Goal: Complete application form

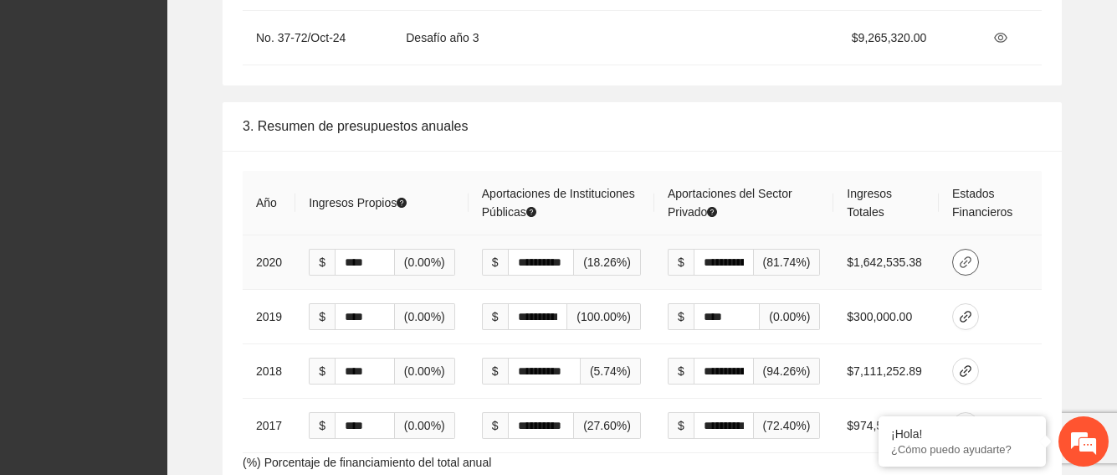
click at [973, 255] on icon "link" at bounding box center [965, 261] width 13 height 13
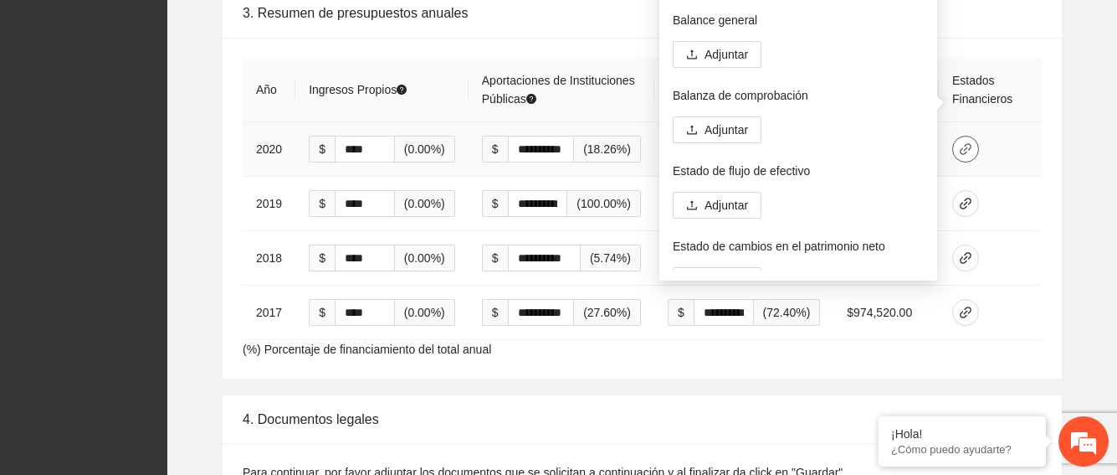
scroll to position [3850, 0]
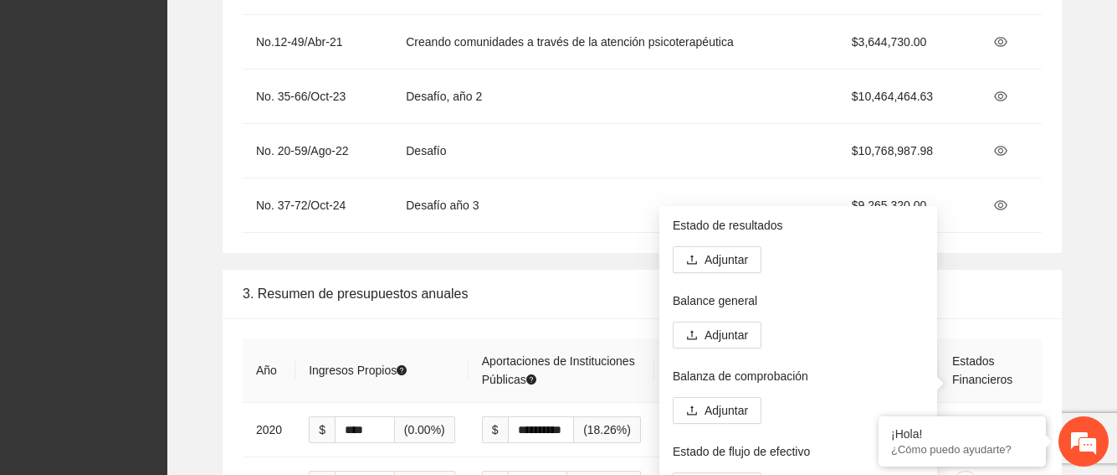
click at [982, 270] on div "3. Resumen de presupuestos anuales" at bounding box center [642, 294] width 799 height 48
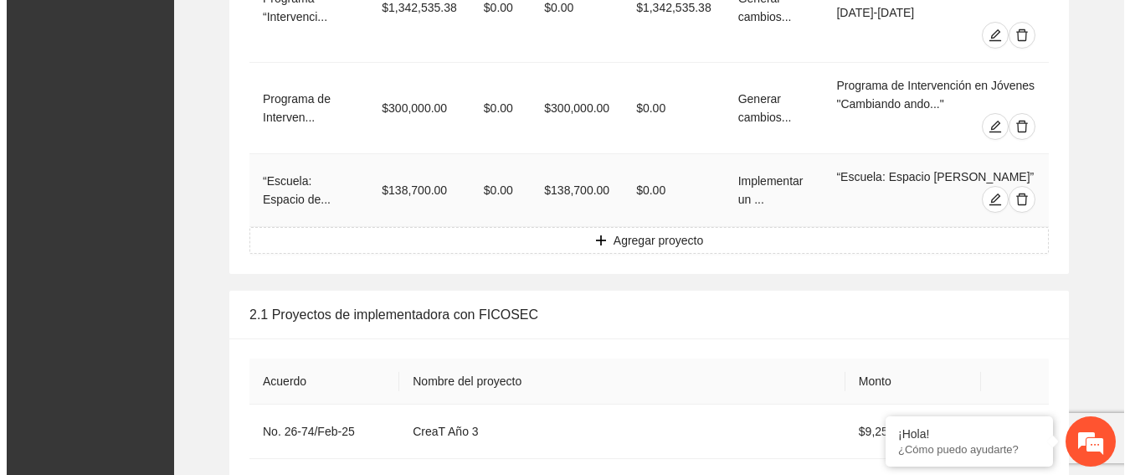
scroll to position [3432, 0]
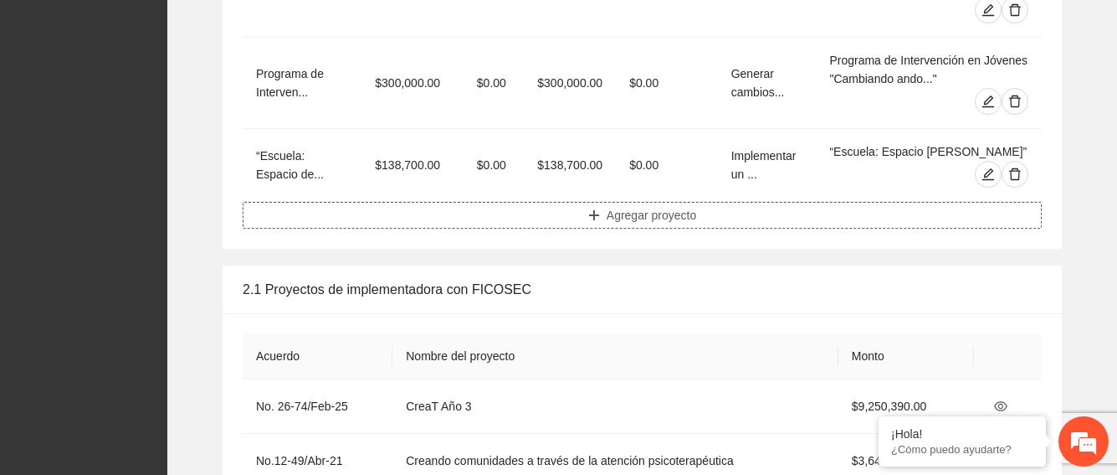
click at [636, 206] on span "Agregar proyecto" at bounding box center [652, 215] width 90 height 18
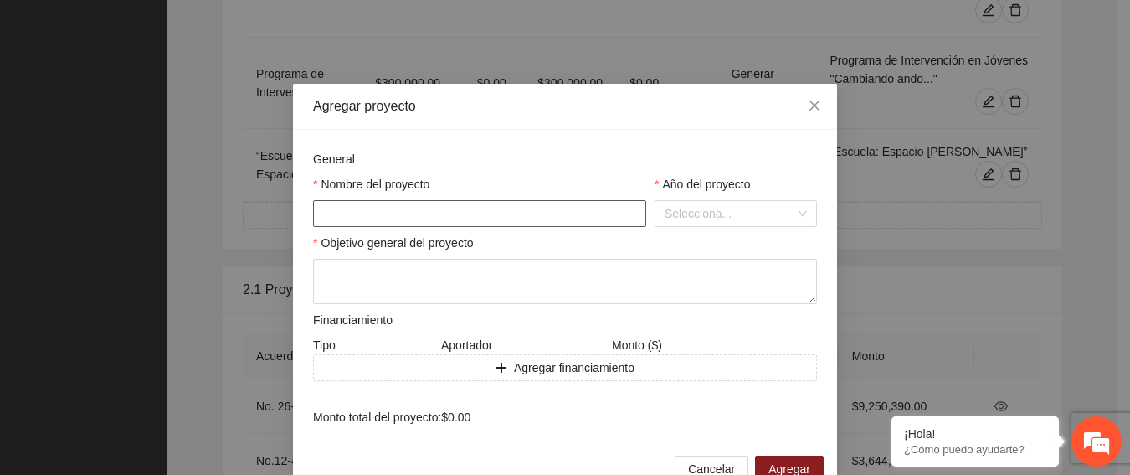
click at [510, 213] on input "text" at bounding box center [479, 213] width 333 height 27
type input "*********"
click at [789, 207] on div "Selecciona..." at bounding box center [736, 213] width 162 height 27
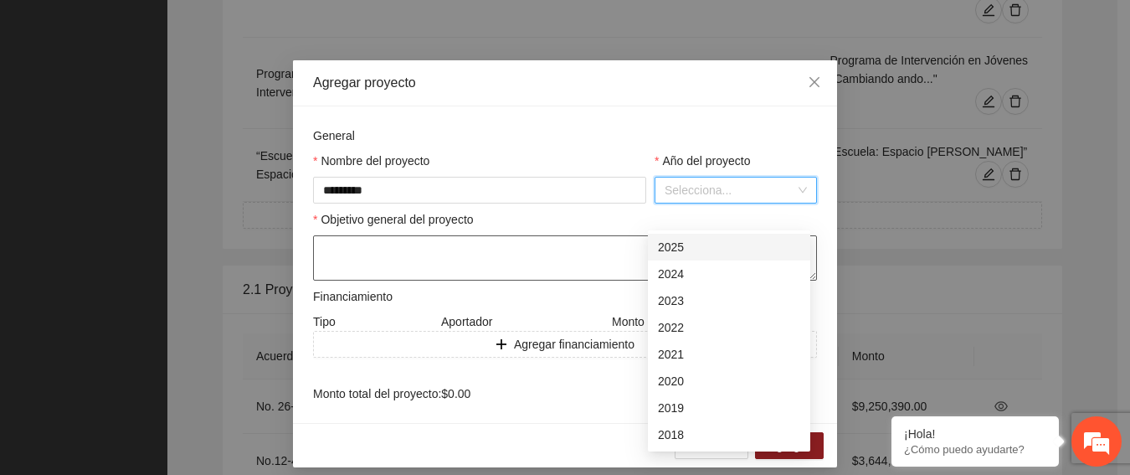
scroll to position [36, 0]
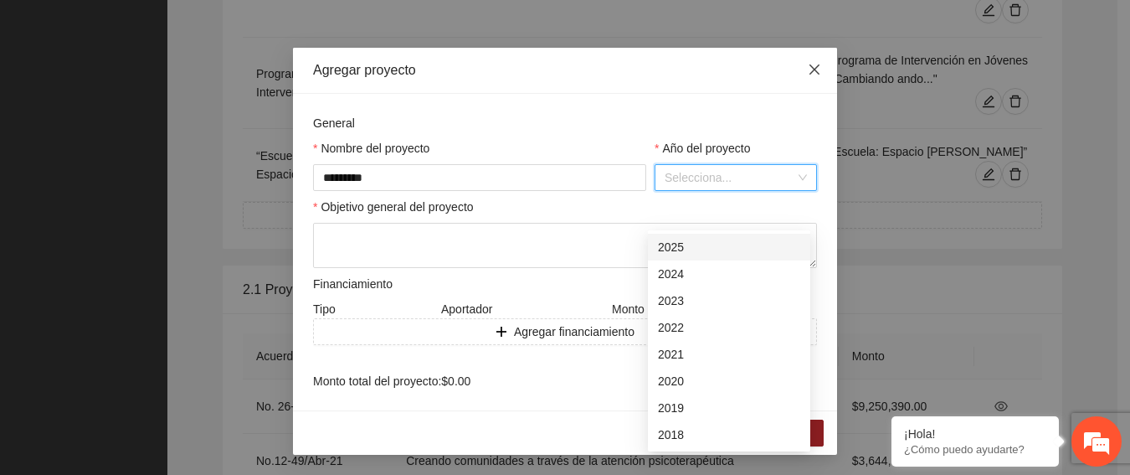
click at [808, 64] on icon "close" at bounding box center [814, 69] width 13 height 13
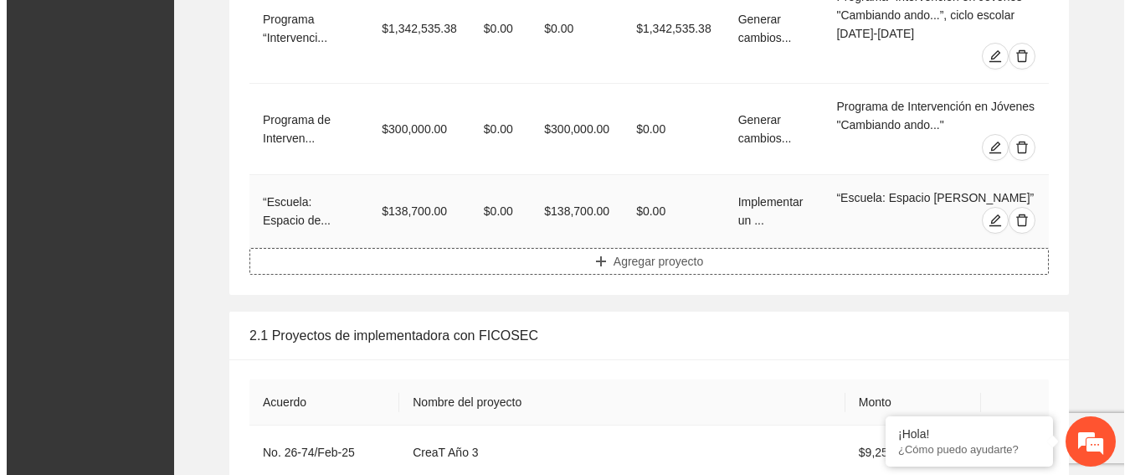
scroll to position [3264, 0]
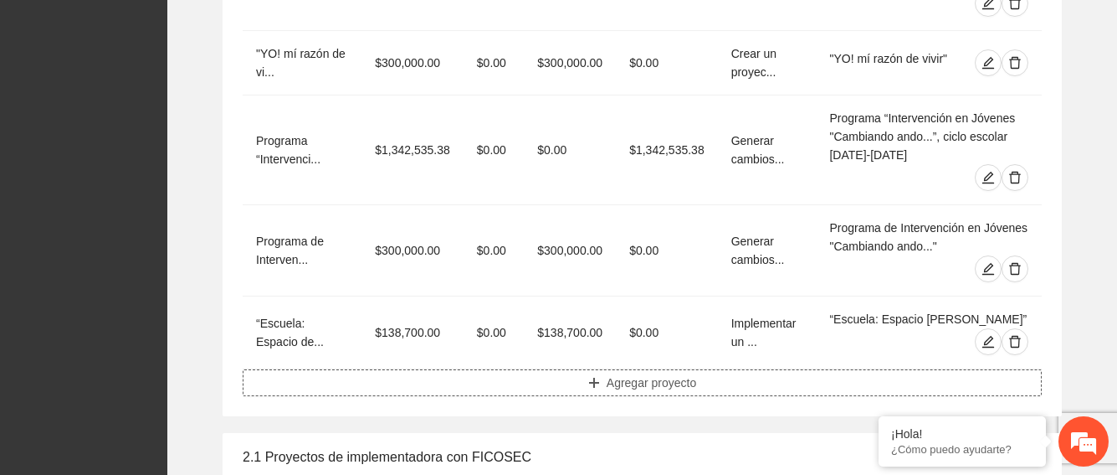
click at [605, 369] on button "Agregar proyecto" at bounding box center [642, 382] width 799 height 27
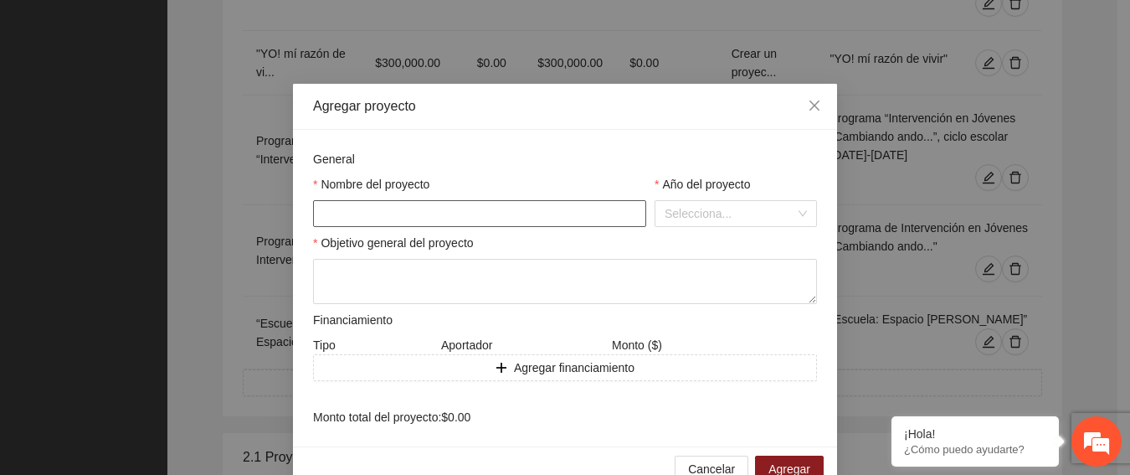
click at [439, 216] on input "text" at bounding box center [479, 213] width 333 height 27
type input "*********"
click at [407, 270] on textarea at bounding box center [565, 281] width 504 height 45
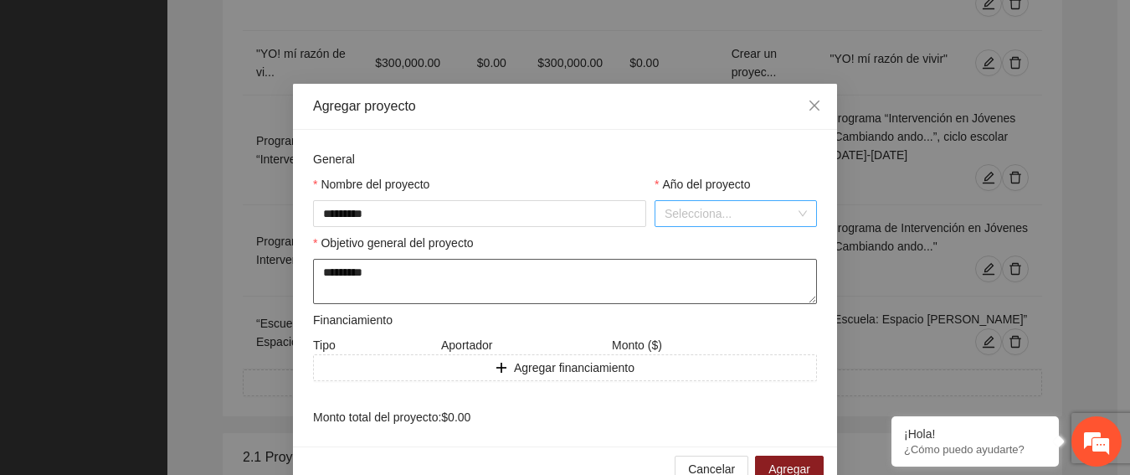
click at [796, 208] on div "Selecciona..." at bounding box center [736, 213] width 162 height 27
type textarea "*********"
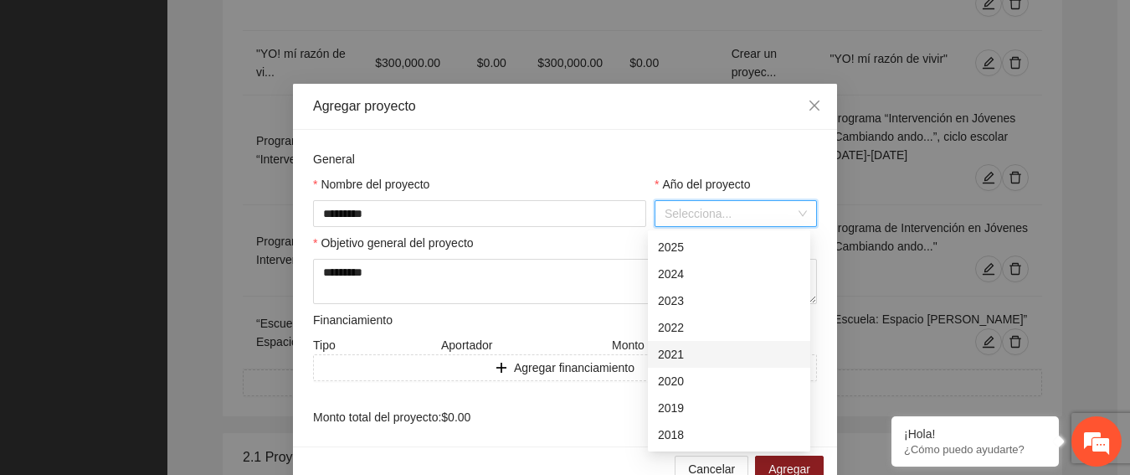
click at [674, 354] on div "2021" at bounding box center [729, 354] width 142 height 18
click at [514, 367] on span "Agregar financiamiento" at bounding box center [574, 367] width 121 height 18
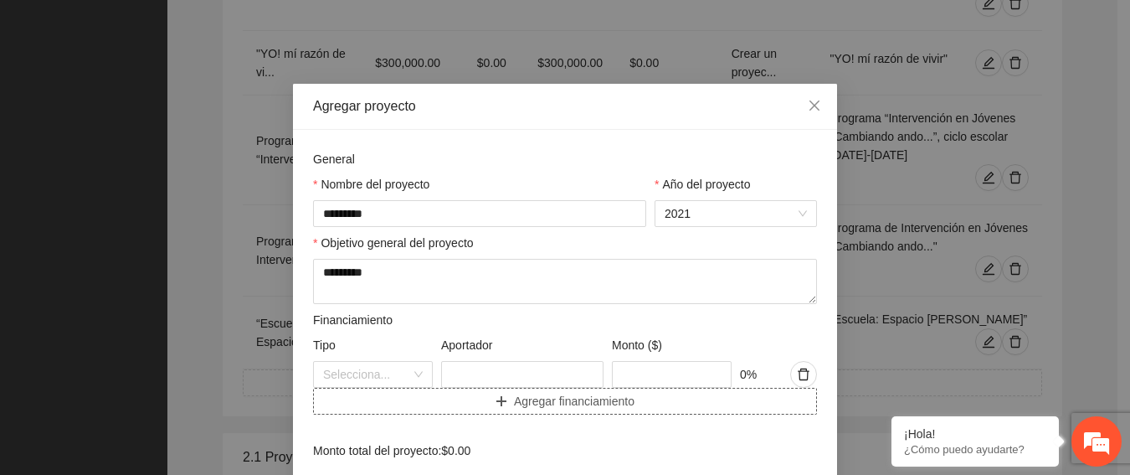
scroll to position [69, 0]
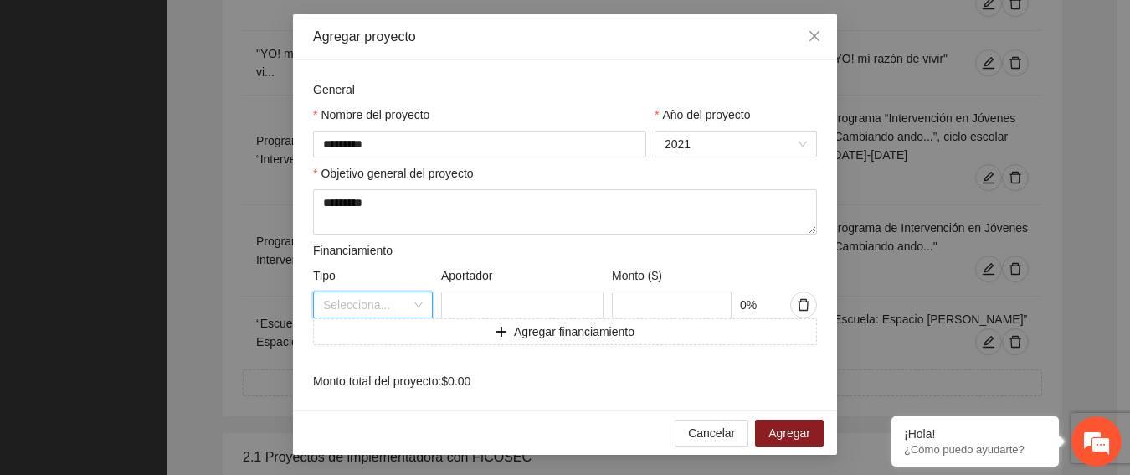
click at [401, 306] on input "search" at bounding box center [367, 304] width 88 height 25
click at [362, 332] on div "Público" at bounding box center [366, 338] width 100 height 18
click at [461, 300] on input "text" at bounding box center [522, 304] width 162 height 27
type input "*"
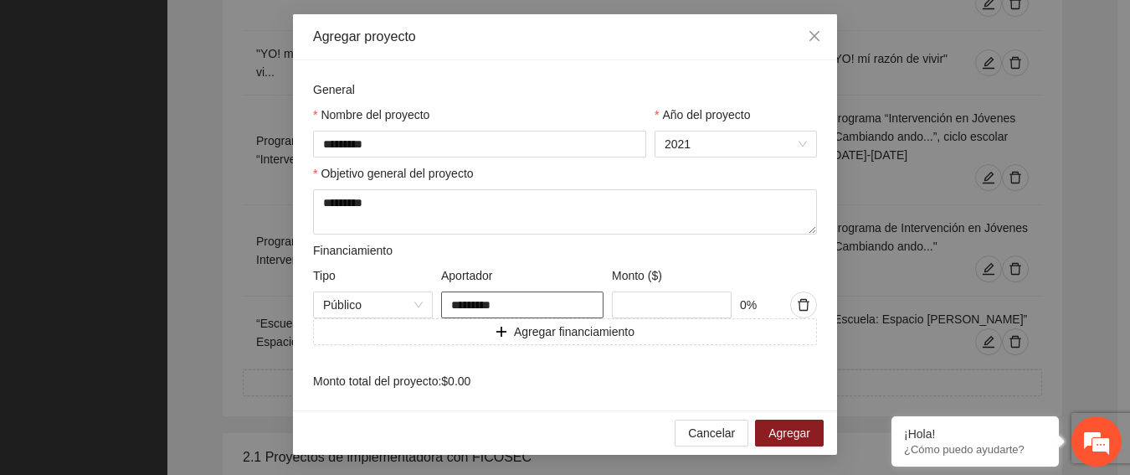
type input "*********"
type input "*"
click at [780, 429] on span "Agregar" at bounding box center [789, 433] width 42 height 18
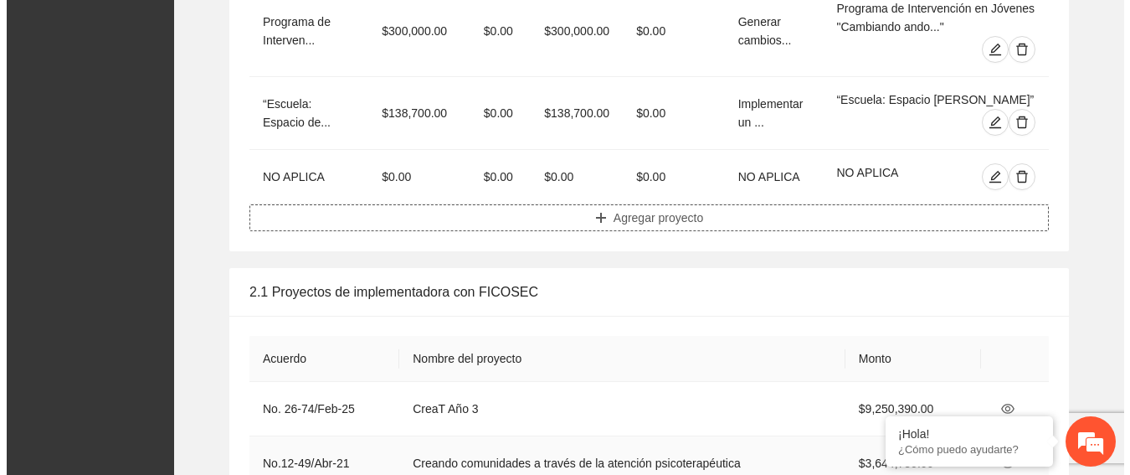
scroll to position [3348, 0]
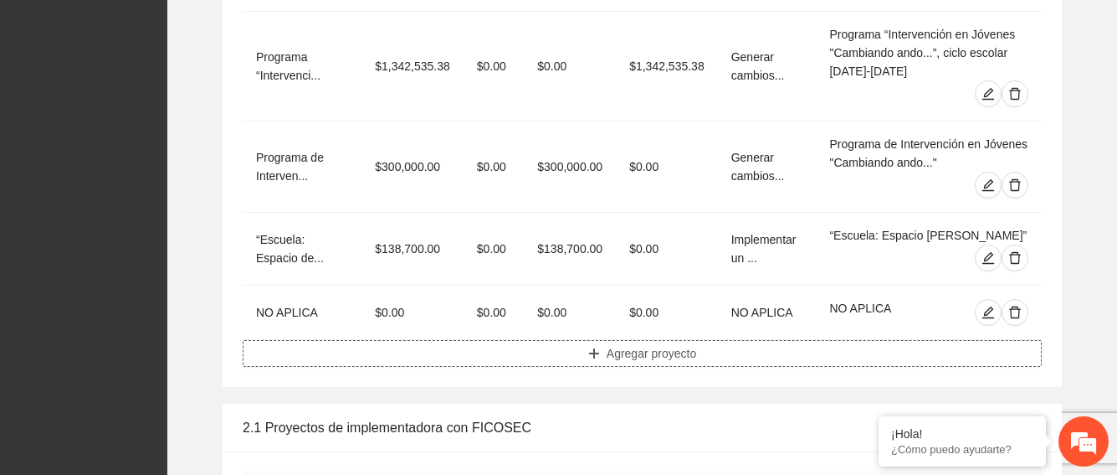
click at [596, 347] on icon "plus" at bounding box center [594, 353] width 12 height 12
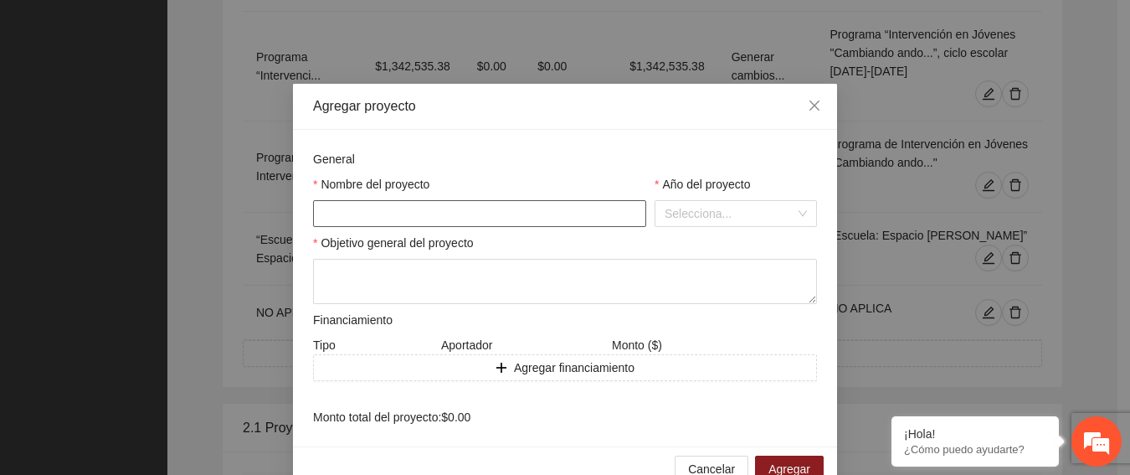
click at [467, 220] on input "text" at bounding box center [479, 213] width 333 height 27
type input "*********"
click at [669, 222] on input "search" at bounding box center [730, 213] width 131 height 25
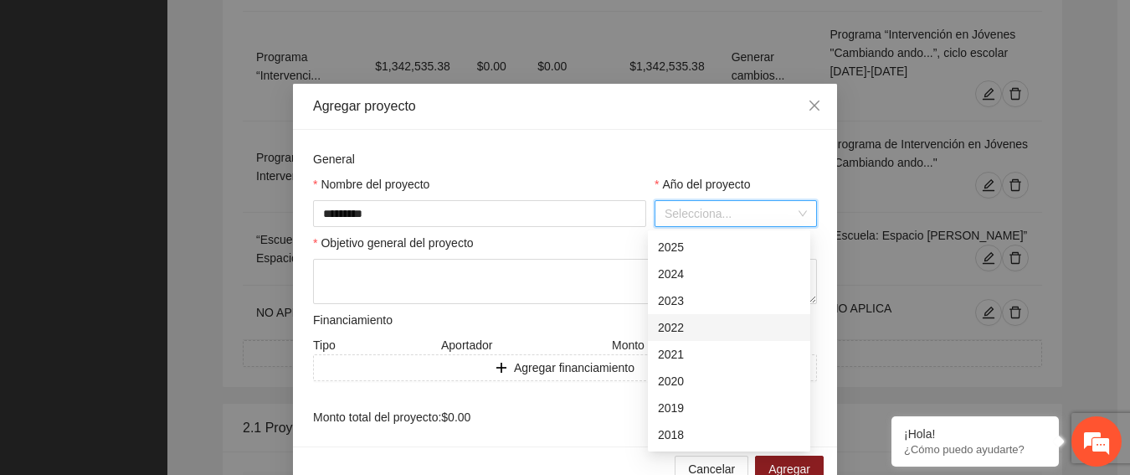
click at [678, 331] on div "2022" at bounding box center [729, 327] width 142 height 18
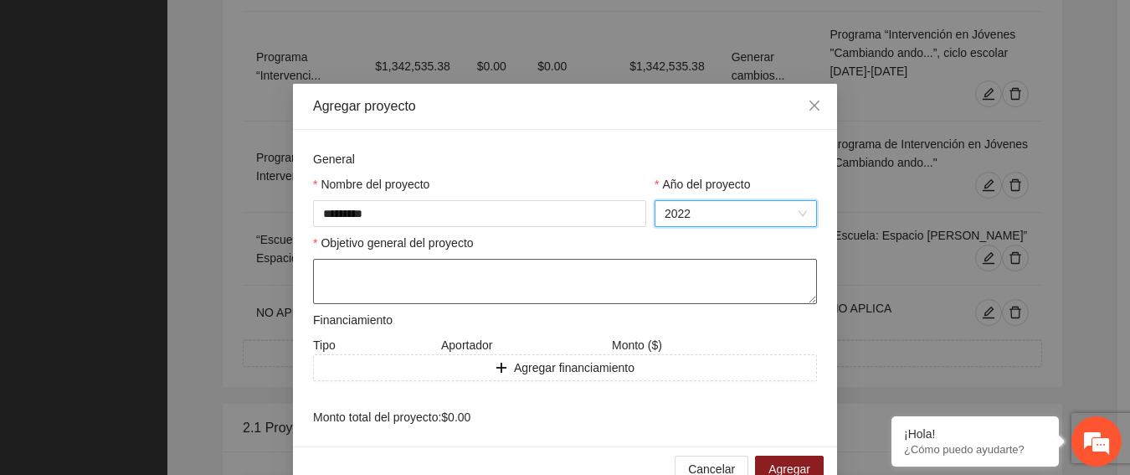
click at [487, 292] on textarea at bounding box center [565, 281] width 504 height 45
click at [413, 283] on textarea at bounding box center [565, 281] width 504 height 45
type textarea "*"
type textarea "*********"
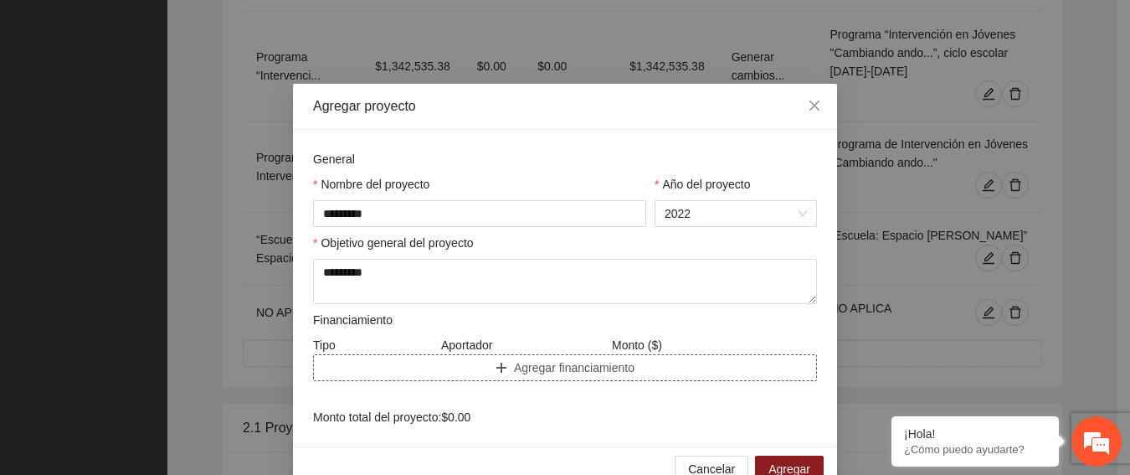
click at [431, 374] on button "Agregar financiamiento" at bounding box center [565, 367] width 504 height 27
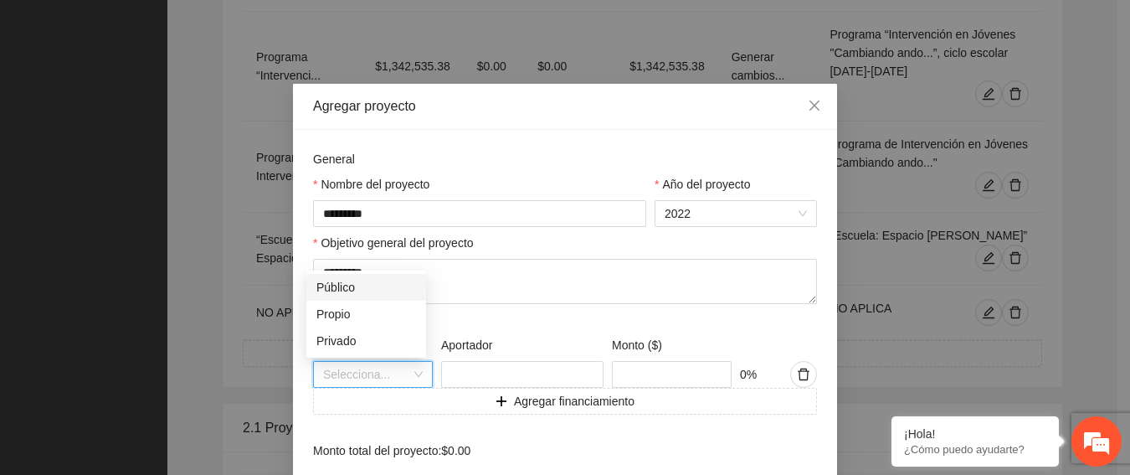
click at [404, 372] on input "search" at bounding box center [367, 374] width 88 height 25
click at [360, 278] on div "Público" at bounding box center [366, 287] width 100 height 18
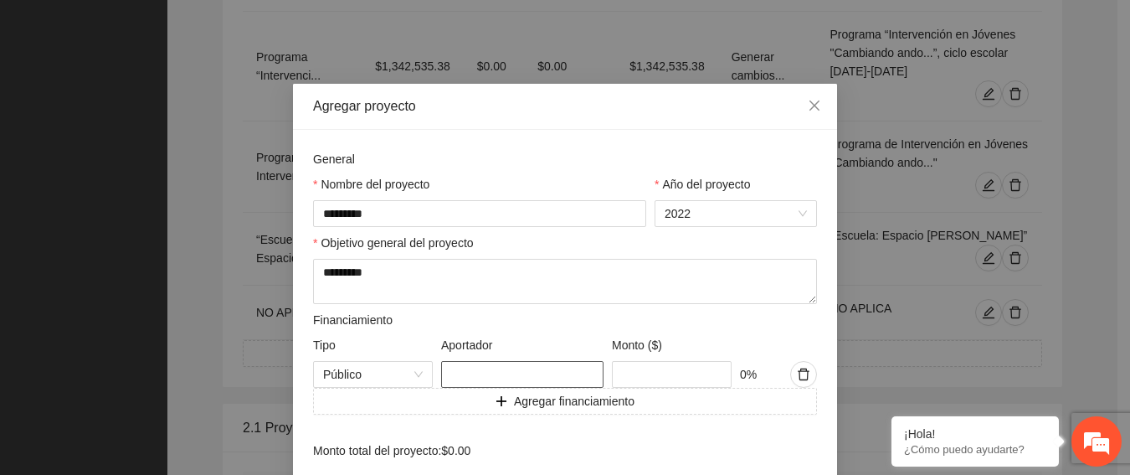
click at [470, 366] on input "text" at bounding box center [522, 374] width 162 height 27
type input "*********"
click at [643, 375] on input "text" at bounding box center [672, 374] width 120 height 27
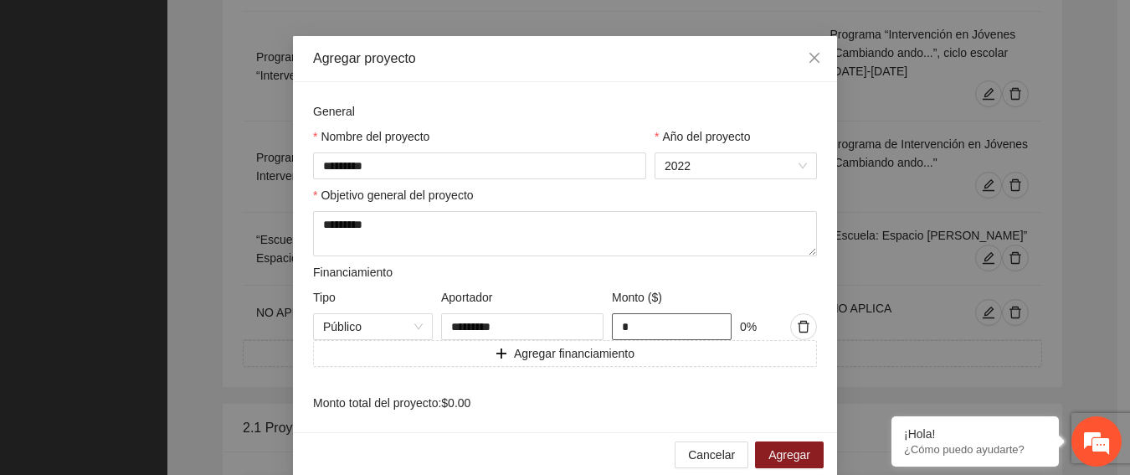
scroll to position [69, 0]
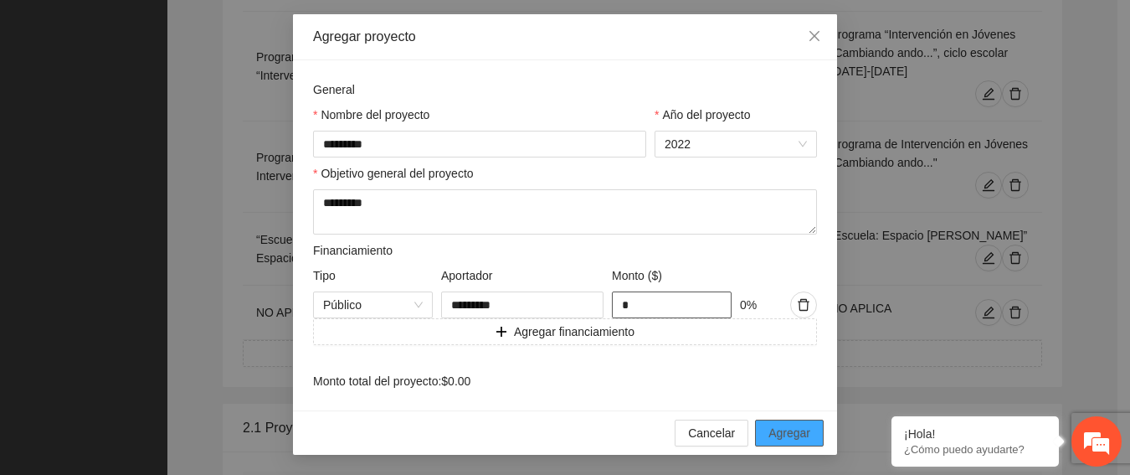
type input "*"
click at [793, 427] on span "Agregar" at bounding box center [789, 433] width 42 height 18
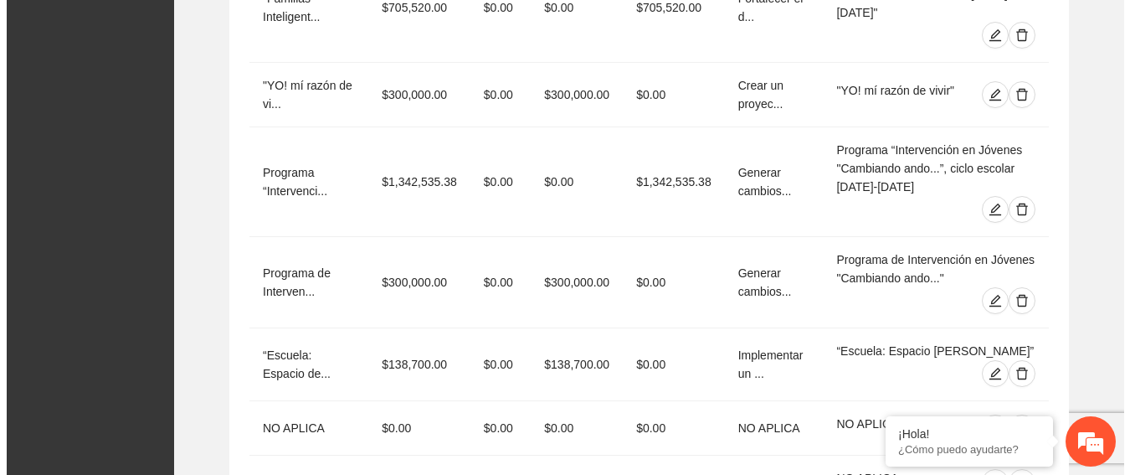
scroll to position [3348, 0]
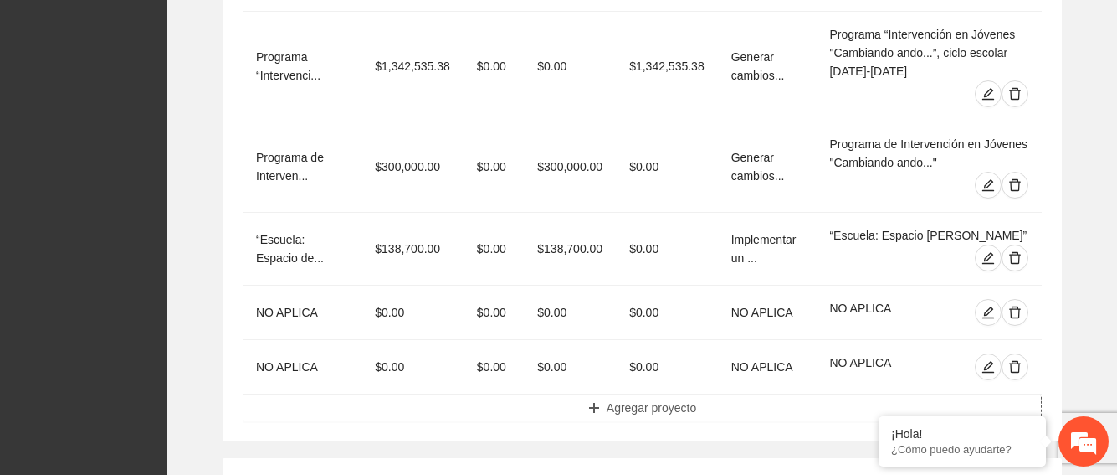
click at [598, 407] on icon "plus" at bounding box center [593, 407] width 9 height 1
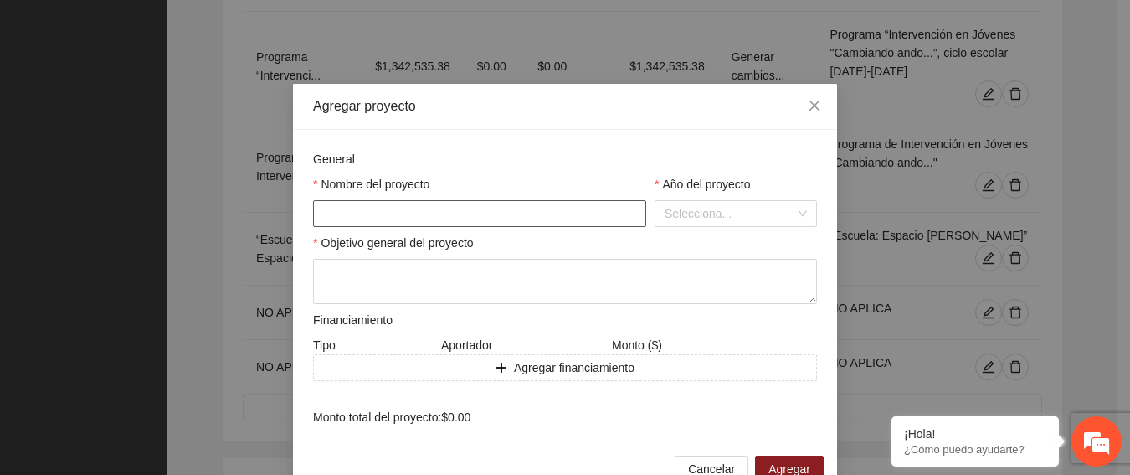
click at [562, 218] on input "text" at bounding box center [479, 213] width 333 height 27
type input "*********"
click at [456, 285] on textarea at bounding box center [565, 281] width 504 height 45
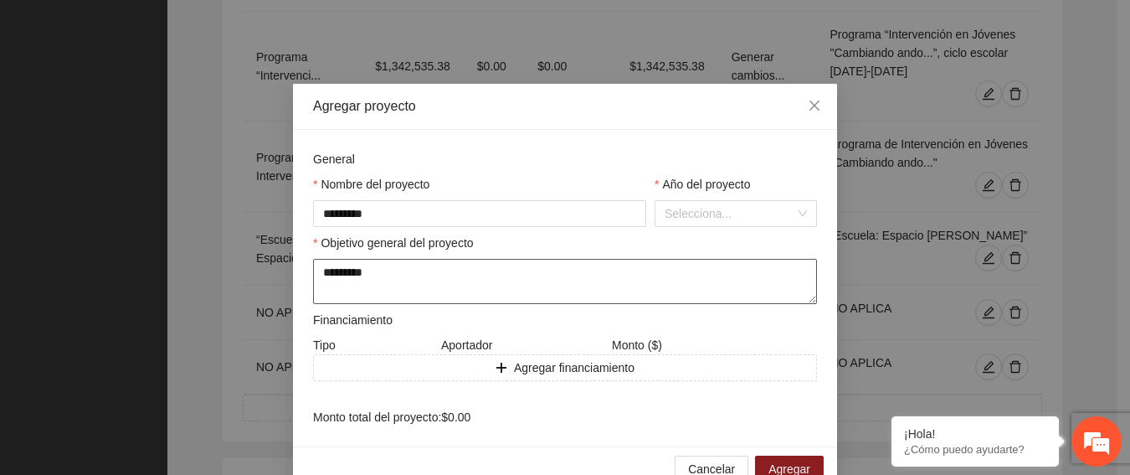
click at [771, 199] on div "Año del proyecto Selecciona..." at bounding box center [736, 201] width 162 height 52
type textarea "*********"
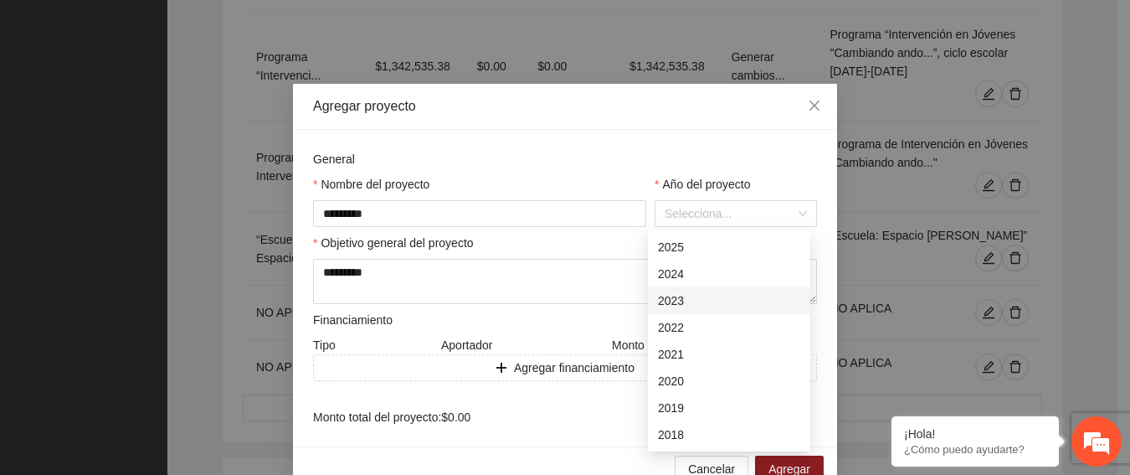
click at [672, 301] on div "2023" at bounding box center [729, 300] width 142 height 18
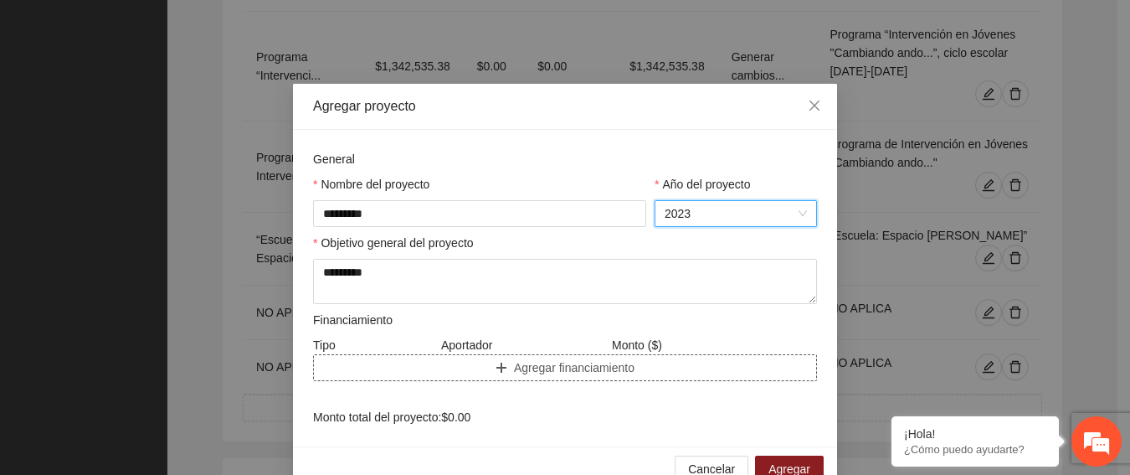
click at [393, 358] on button "Agregar financiamiento" at bounding box center [565, 367] width 504 height 27
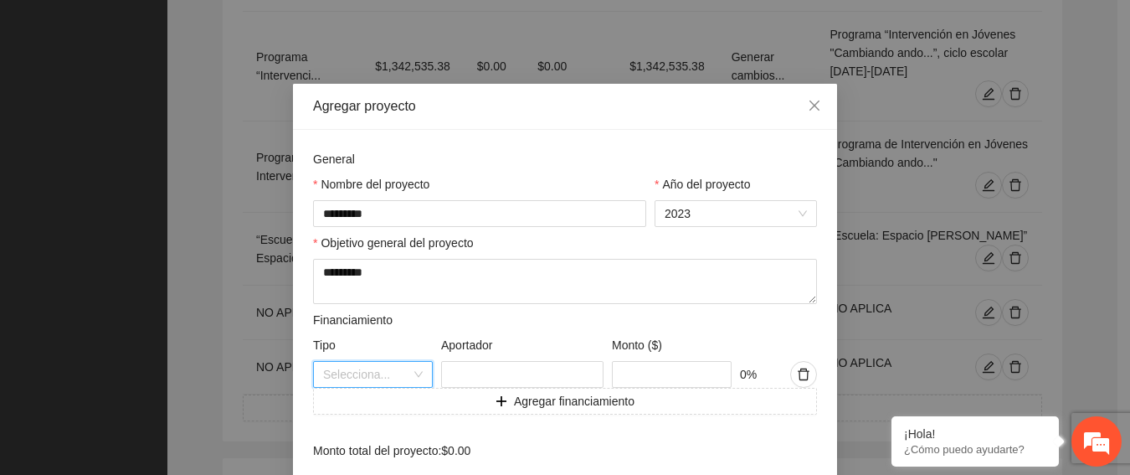
click at [382, 372] on input "search" at bounding box center [367, 374] width 88 height 25
click at [353, 290] on div "Público" at bounding box center [366, 287] width 100 height 18
click at [511, 367] on input "text" at bounding box center [522, 374] width 162 height 27
type input "*********"
click at [636, 377] on input "text" at bounding box center [672, 374] width 120 height 27
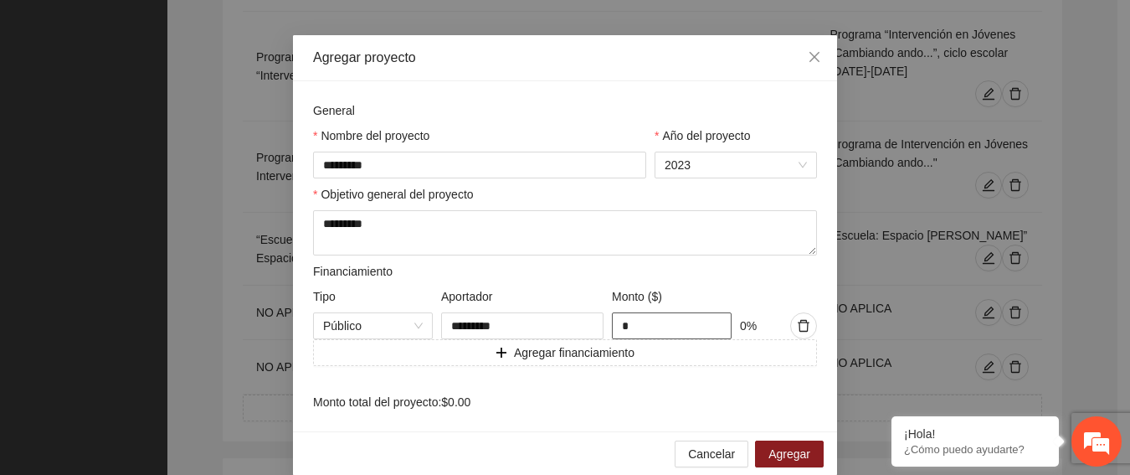
scroll to position [69, 0]
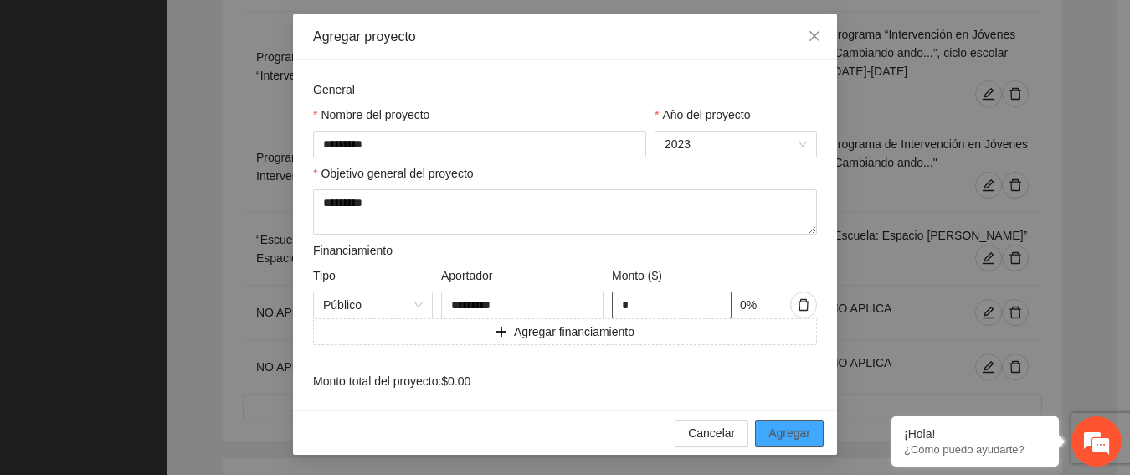
type input "*"
click at [792, 423] on button "Agregar" at bounding box center [789, 432] width 69 height 27
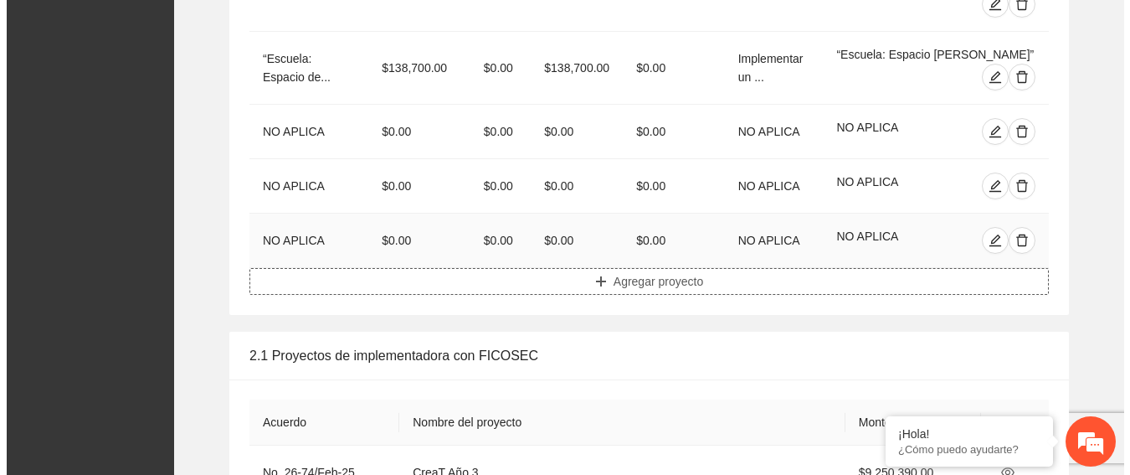
scroll to position [3348, 0]
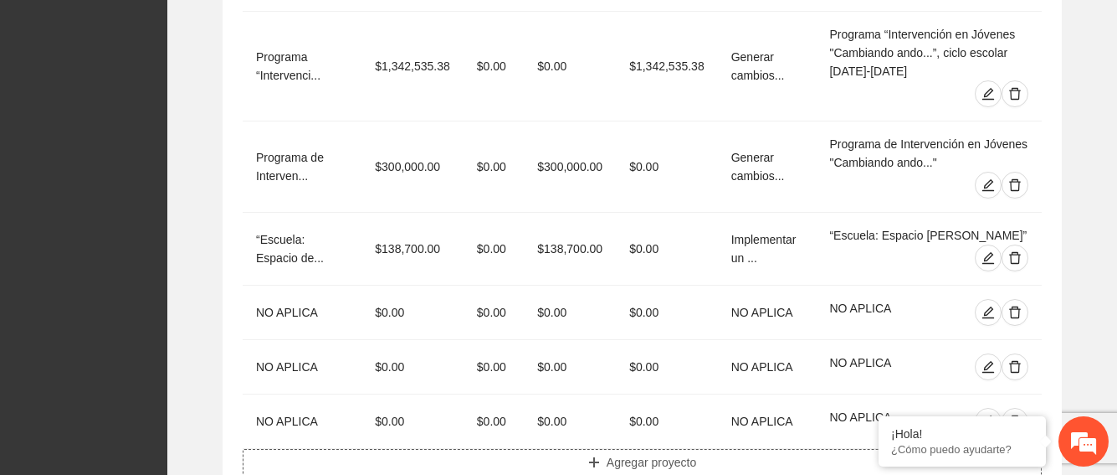
click at [627, 453] on span "Agregar proyecto" at bounding box center [652, 462] width 90 height 18
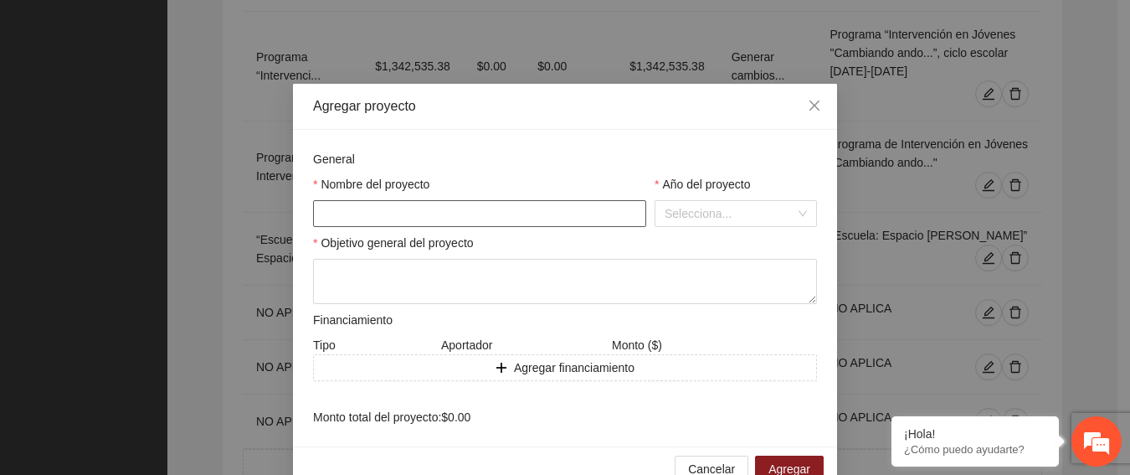
click at [545, 213] on input "text" at bounding box center [479, 213] width 333 height 27
type input "*********"
click at [710, 213] on input "search" at bounding box center [730, 213] width 131 height 25
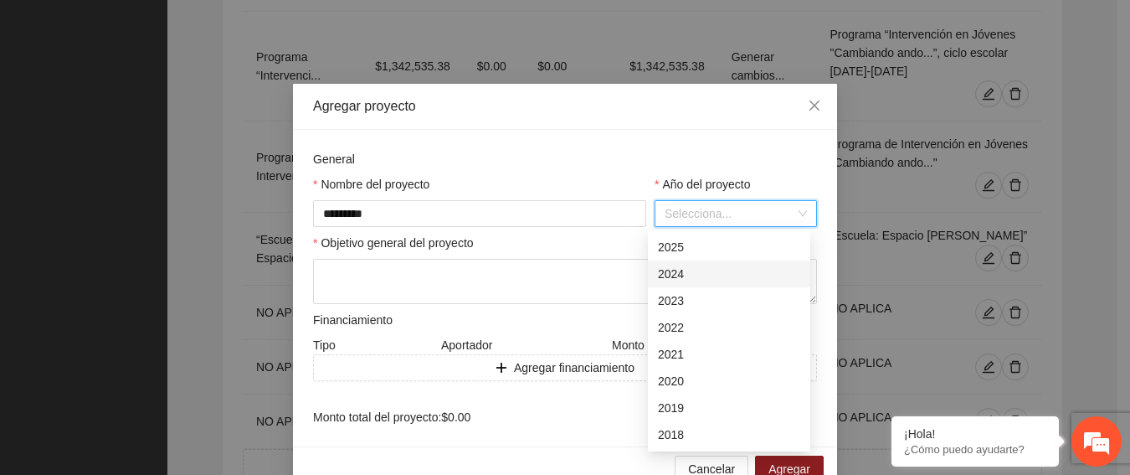
click at [683, 273] on div "2024" at bounding box center [729, 273] width 142 height 18
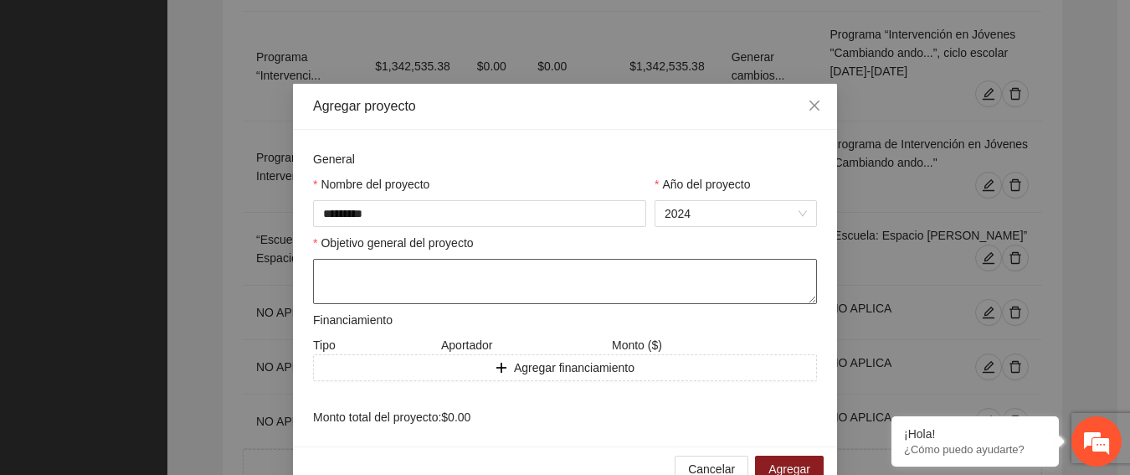
click at [511, 269] on textarea at bounding box center [565, 281] width 504 height 45
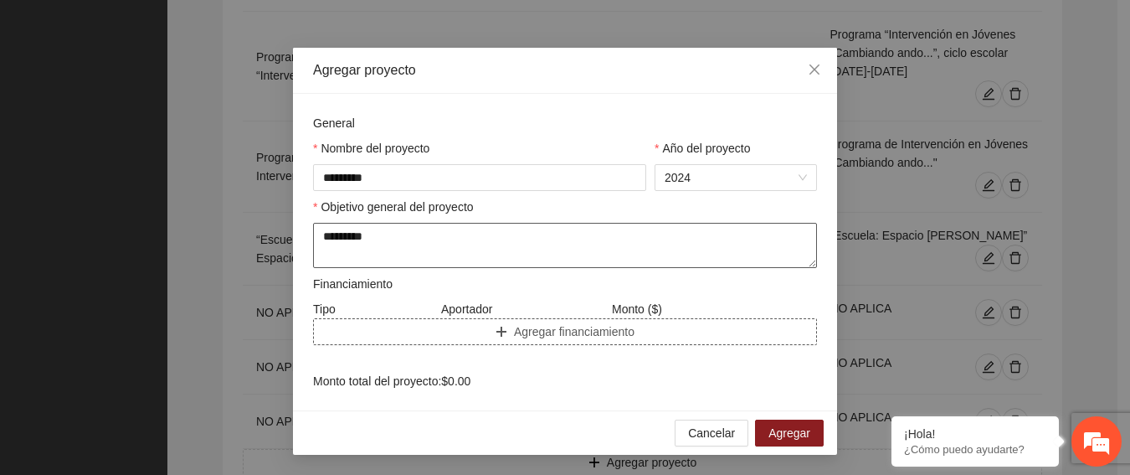
type textarea "*********"
click at [514, 328] on span "Agregar financiamiento" at bounding box center [574, 331] width 121 height 18
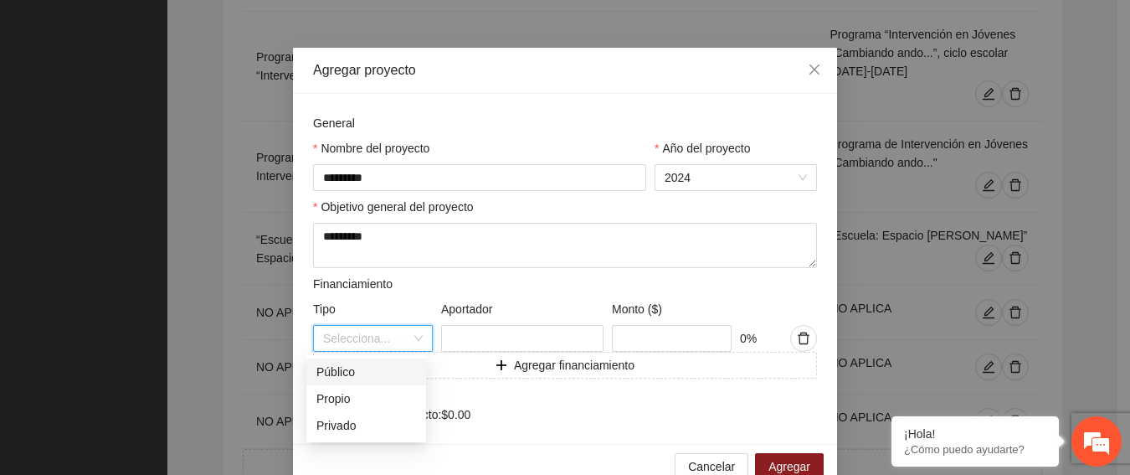
click at [368, 346] on input "search" at bounding box center [367, 338] width 88 height 25
drag, startPoint x: 346, startPoint y: 371, endPoint x: 357, endPoint y: 371, distance: 10.9
click at [346, 370] on div "Público" at bounding box center [366, 371] width 100 height 18
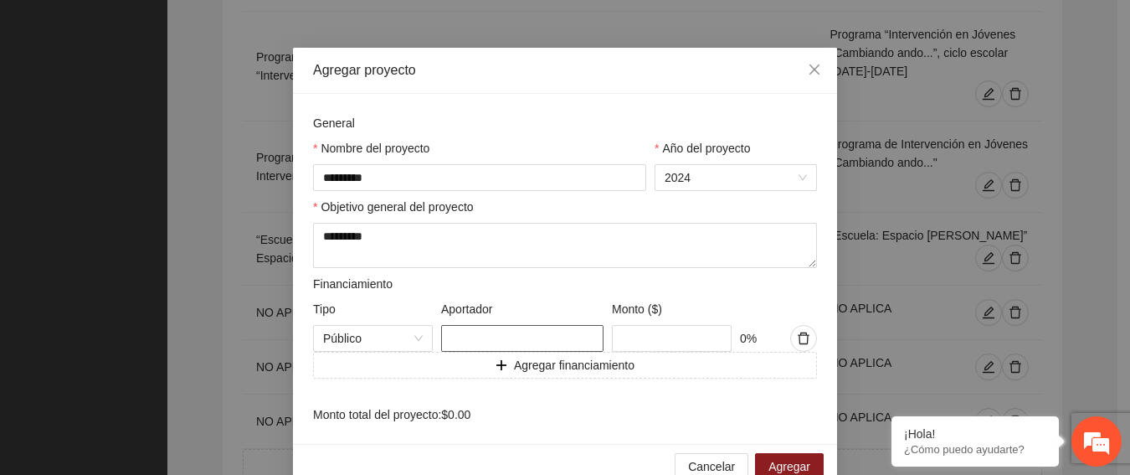
click at [460, 347] on input "text" at bounding box center [522, 338] width 162 height 27
type input "*********"
click at [669, 336] on input "text" at bounding box center [672, 338] width 120 height 27
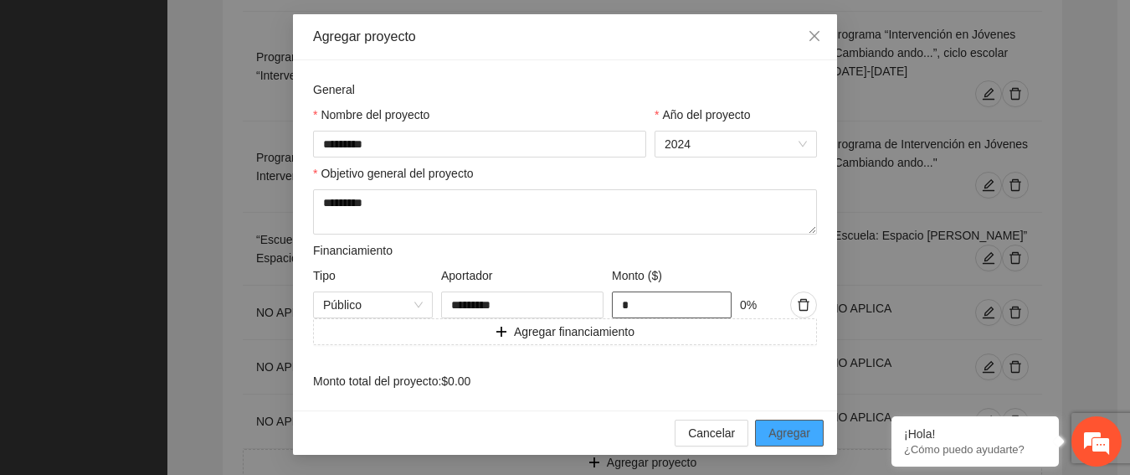
type input "*"
click at [791, 434] on span "Agregar" at bounding box center [789, 433] width 42 height 18
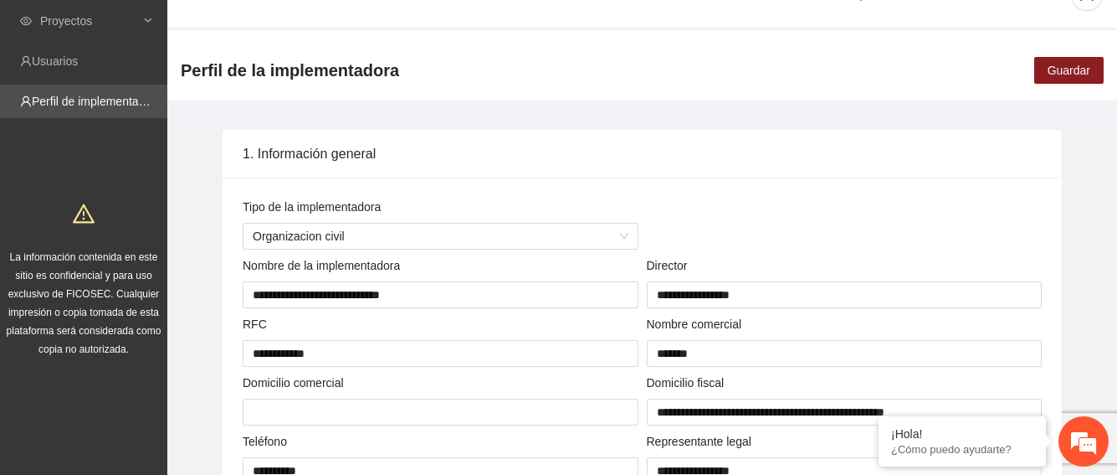
scroll to position [0, 0]
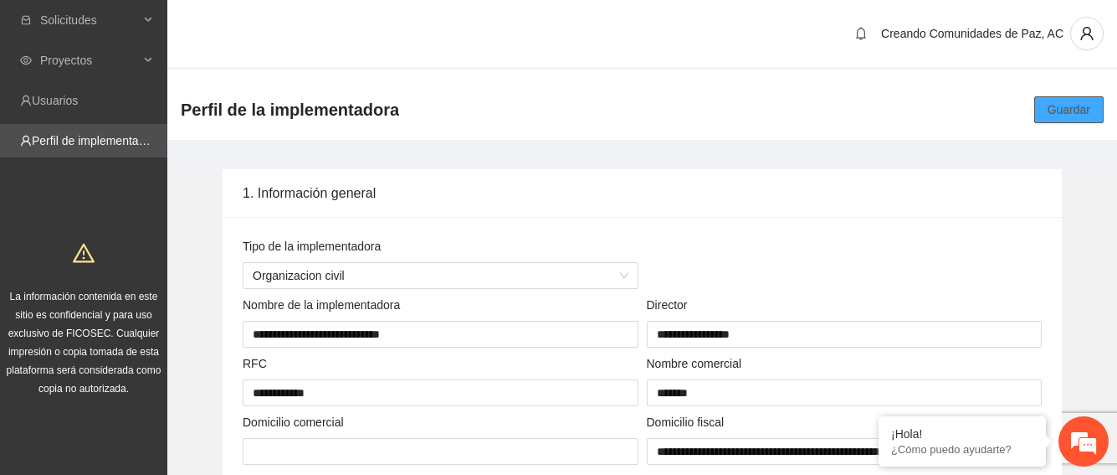
click at [1080, 114] on span "Guardar" at bounding box center [1069, 109] width 43 height 18
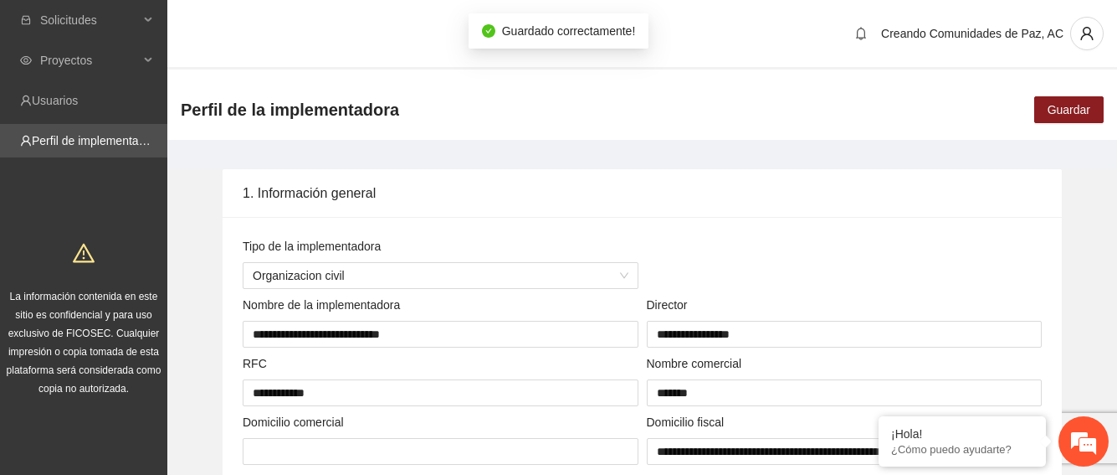
drag, startPoint x: 133, startPoint y: 141, endPoint x: 182, endPoint y: 159, distance: 51.9
click at [132, 142] on link "Perfil de implementadora" at bounding box center [97, 140] width 131 height 13
drag, startPoint x: 74, startPoint y: 62, endPoint x: 82, endPoint y: 73, distance: 13.2
click at [74, 64] on span "Proyectos" at bounding box center [89, 60] width 99 height 33
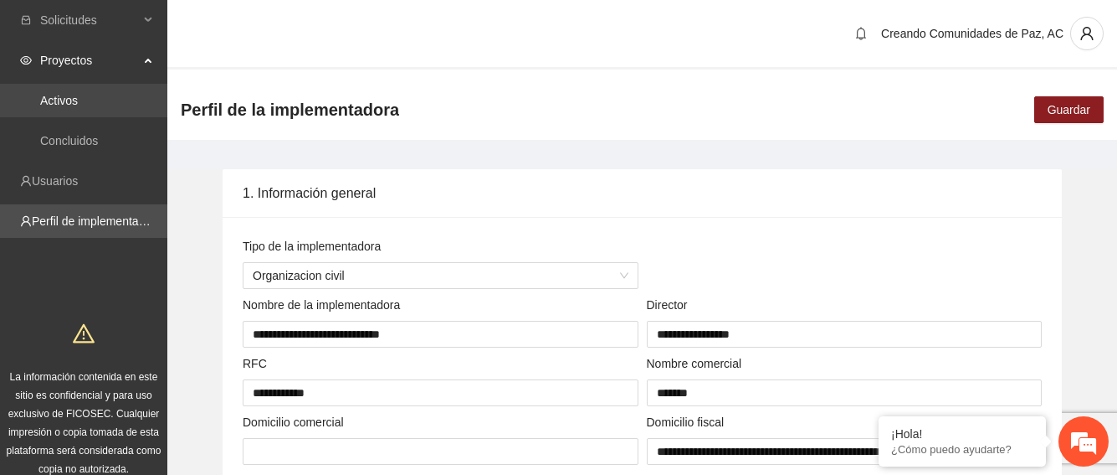
click at [74, 94] on link "Activos" at bounding box center [59, 100] width 38 height 13
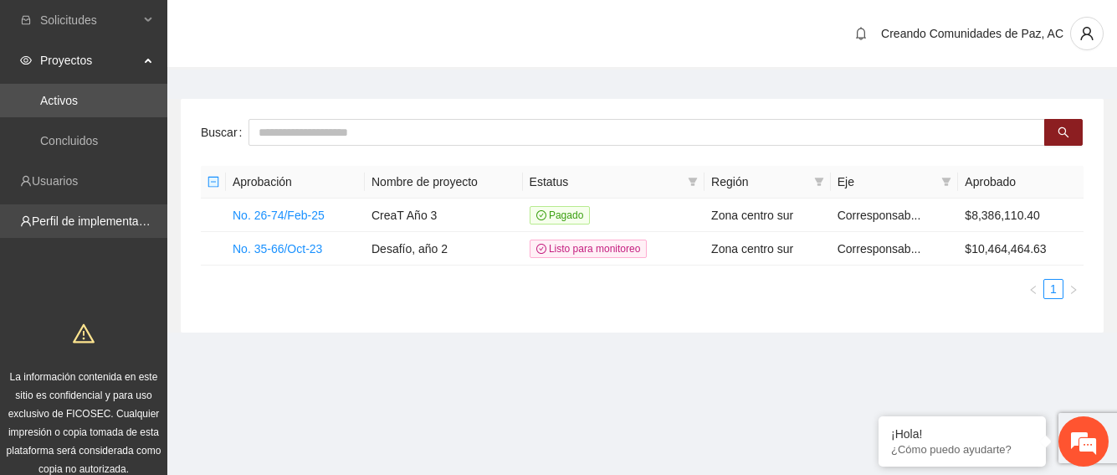
drag, startPoint x: 67, startPoint y: 223, endPoint x: 91, endPoint y: 237, distance: 27.7
click at [67, 225] on link "Perfil de implementadora" at bounding box center [97, 220] width 131 height 13
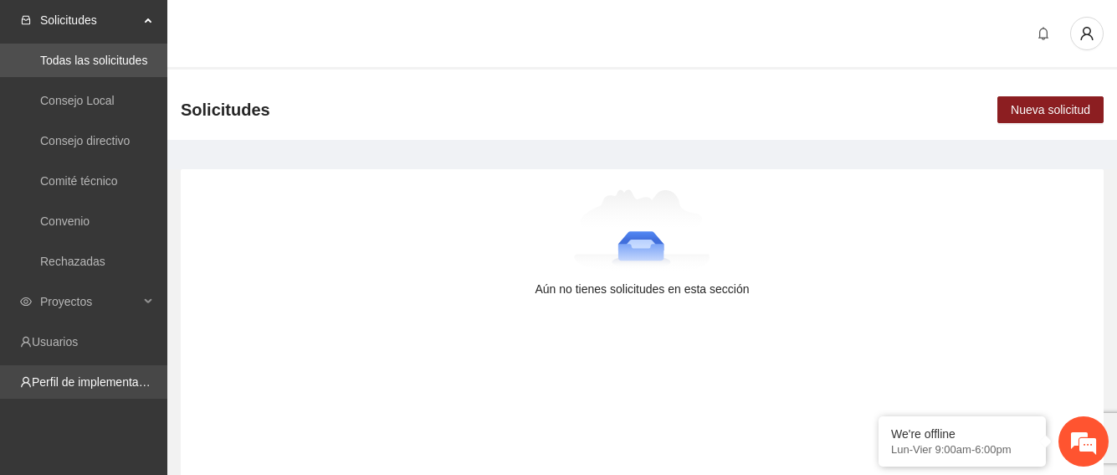
click at [82, 377] on link "Perfil de implementadora" at bounding box center [97, 381] width 131 height 13
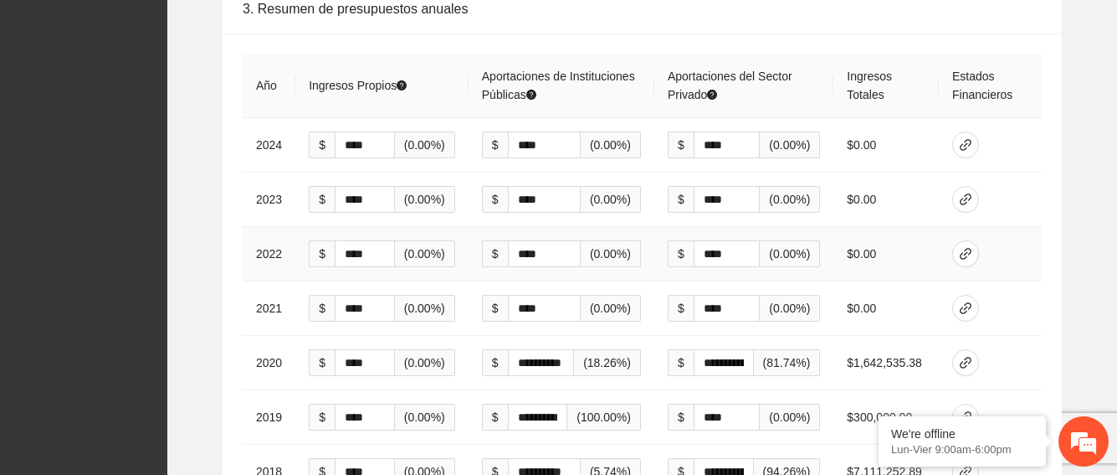
scroll to position [4187, 0]
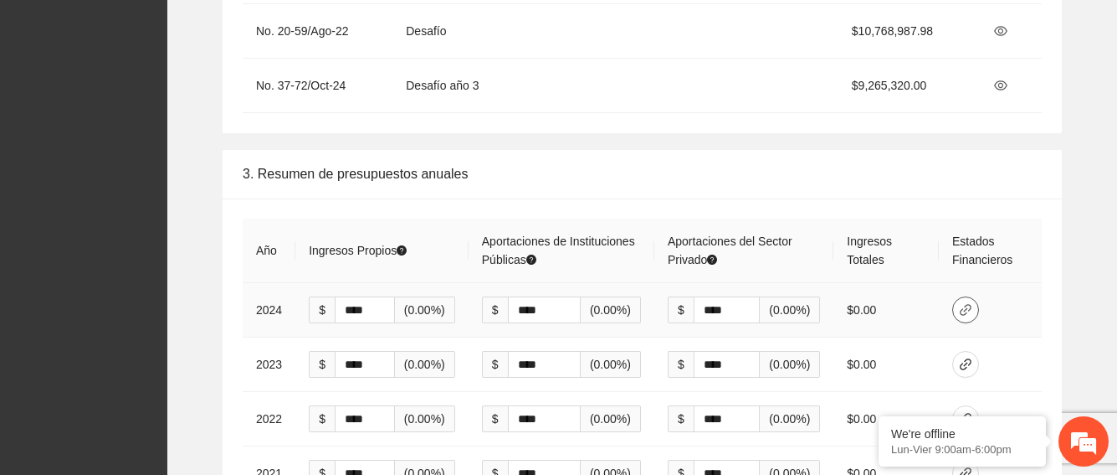
click at [959, 303] on span "link" at bounding box center [965, 309] width 25 height 13
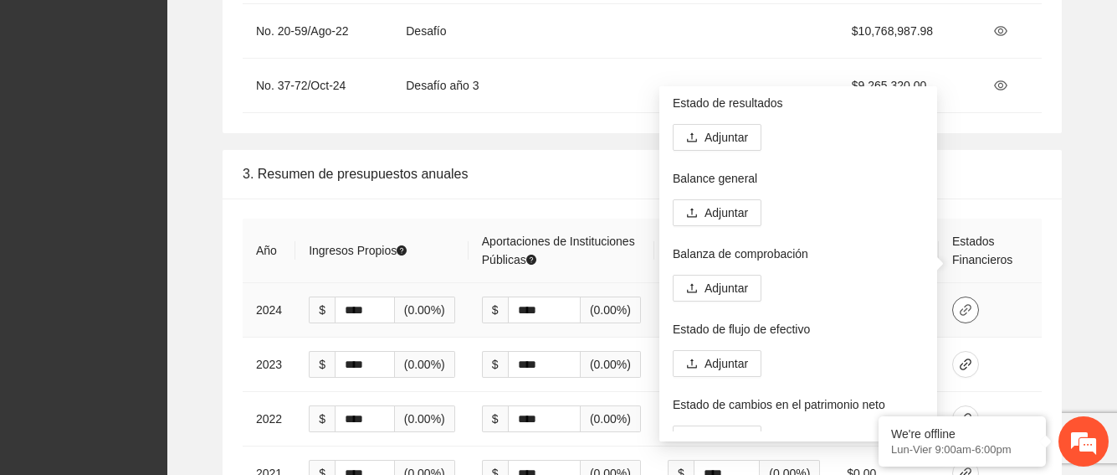
scroll to position [0, 0]
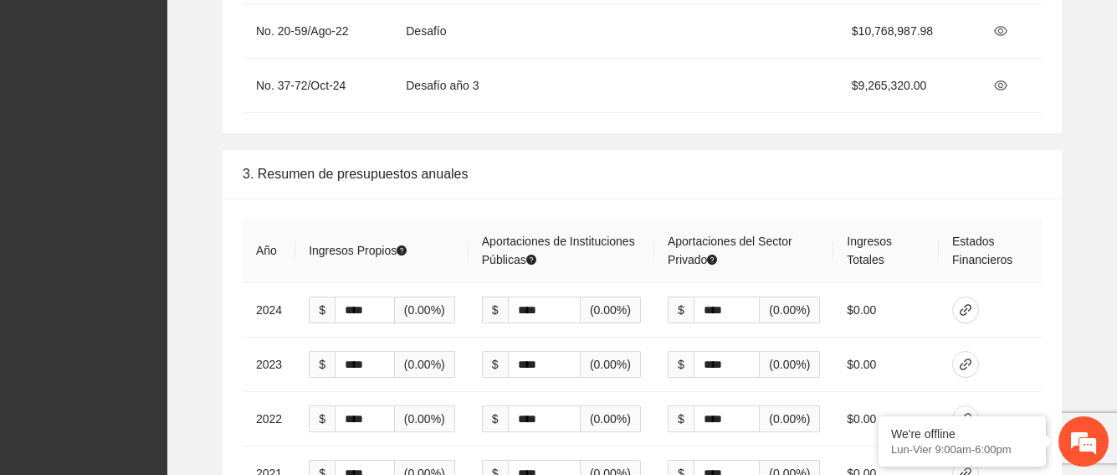
click at [1009, 150] on div "3. Resumen de presupuestos anuales" at bounding box center [642, 174] width 799 height 48
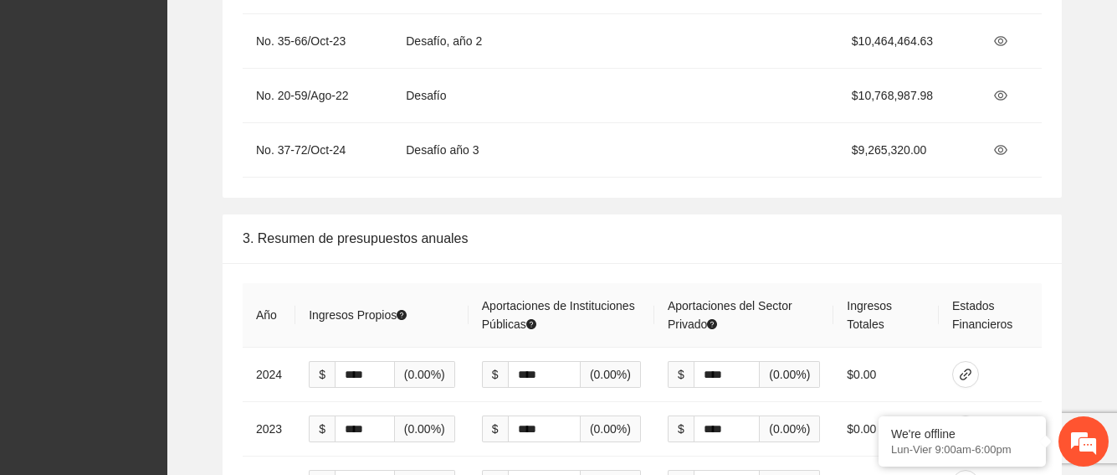
scroll to position [4187, 0]
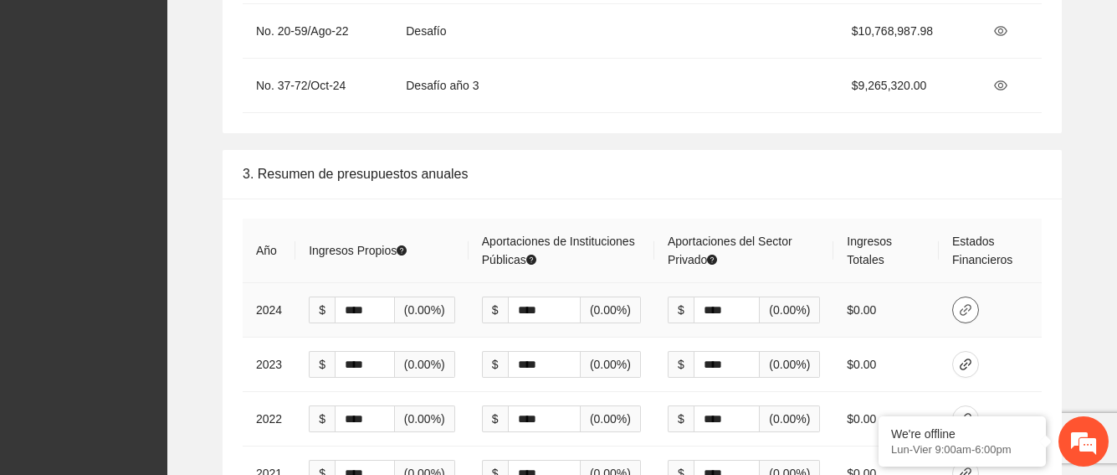
click at [967, 303] on icon "link" at bounding box center [965, 309] width 13 height 13
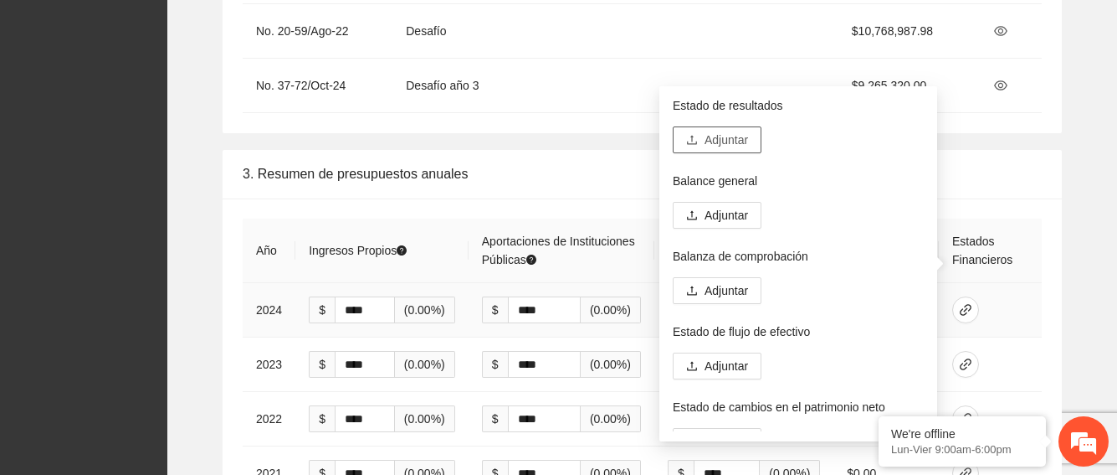
click at [740, 145] on span "Adjuntar" at bounding box center [727, 140] width 44 height 18
click at [736, 147] on span "Adjuntar" at bounding box center [727, 140] width 44 height 18
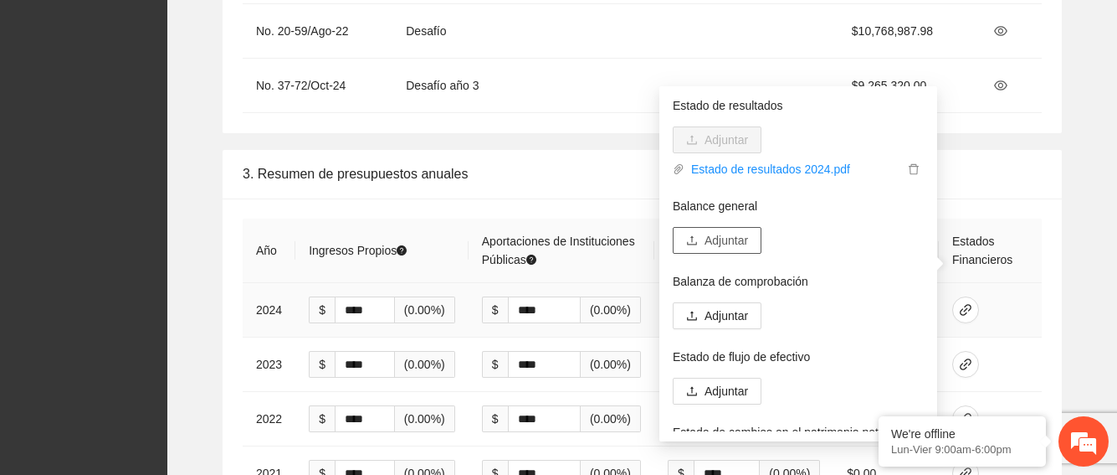
click at [724, 234] on span "Adjuntar" at bounding box center [727, 240] width 44 height 18
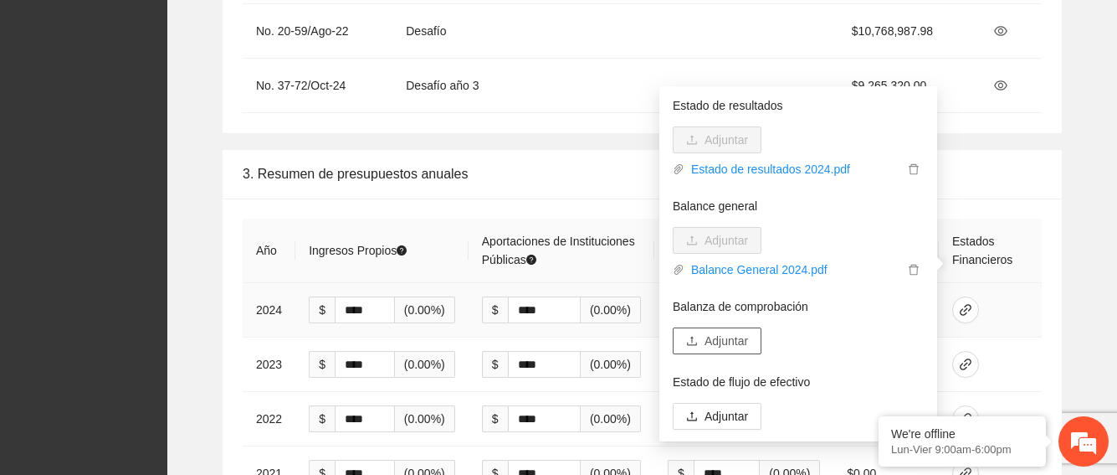
click at [708, 331] on span "Adjuntar" at bounding box center [727, 340] width 44 height 18
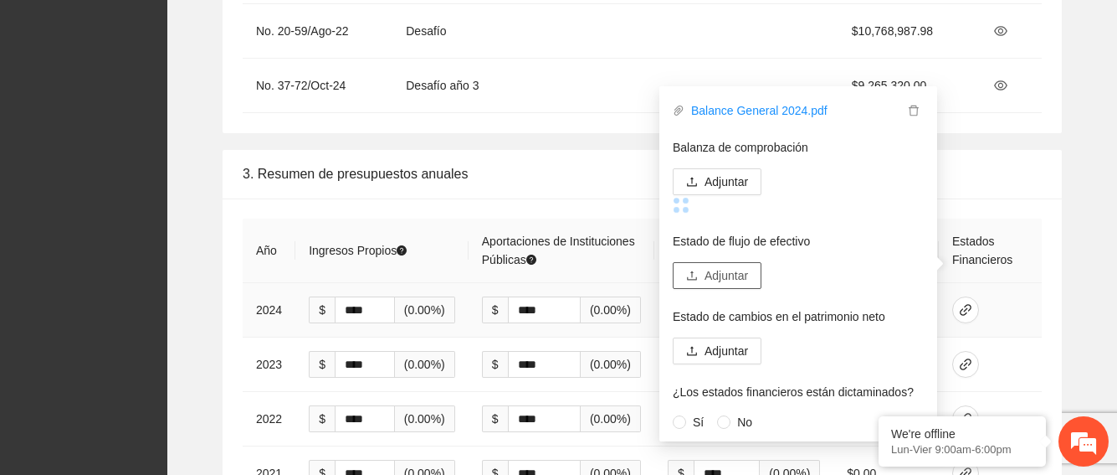
scroll to position [160, 0]
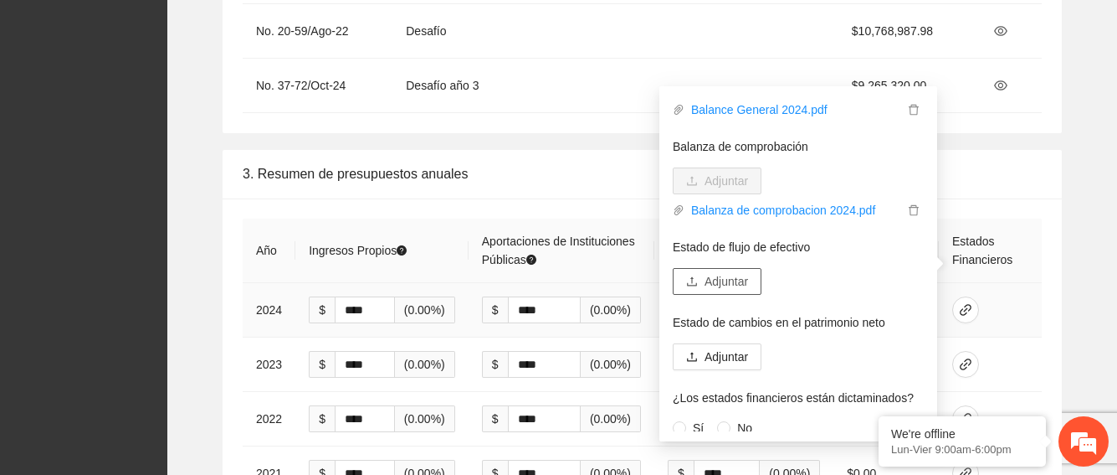
click at [732, 274] on span "Adjuntar" at bounding box center [727, 281] width 44 height 18
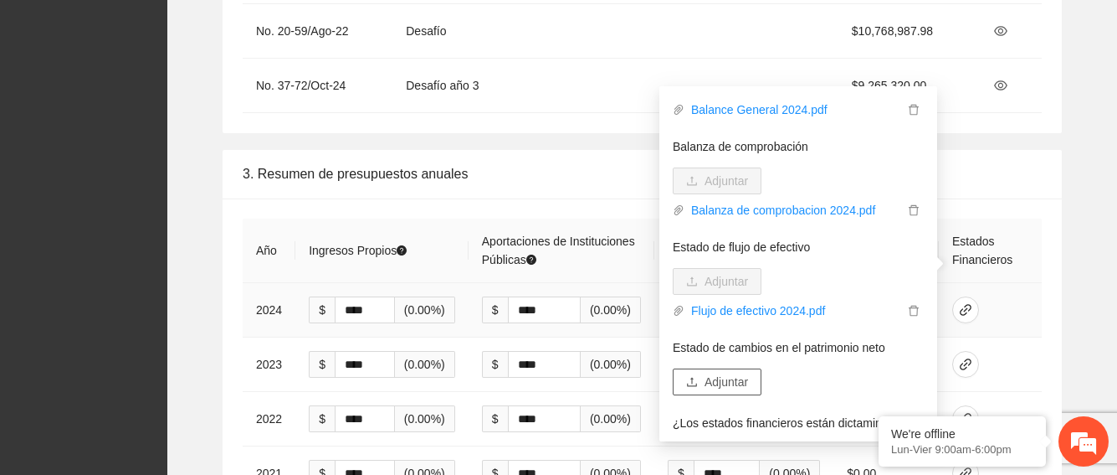
click at [741, 378] on span "Adjuntar" at bounding box center [727, 381] width 44 height 18
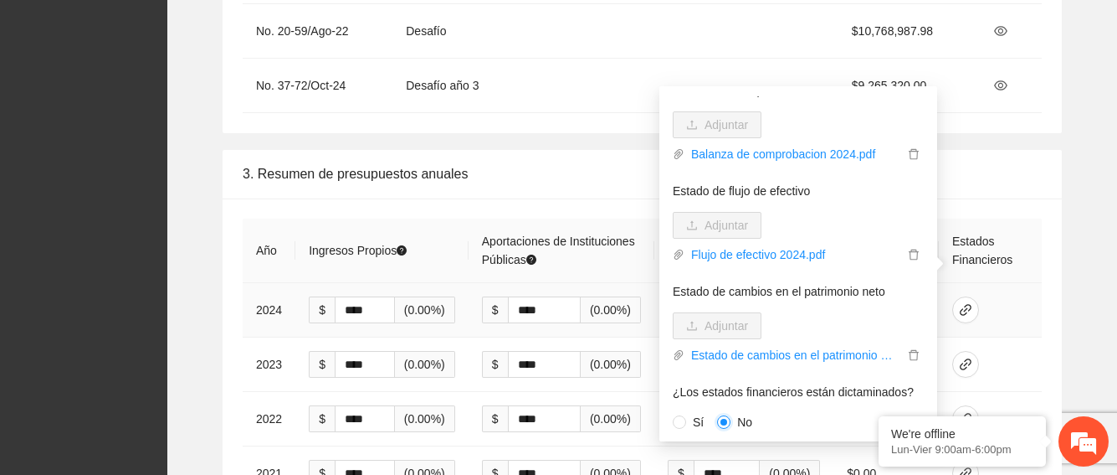
scroll to position [218, 0]
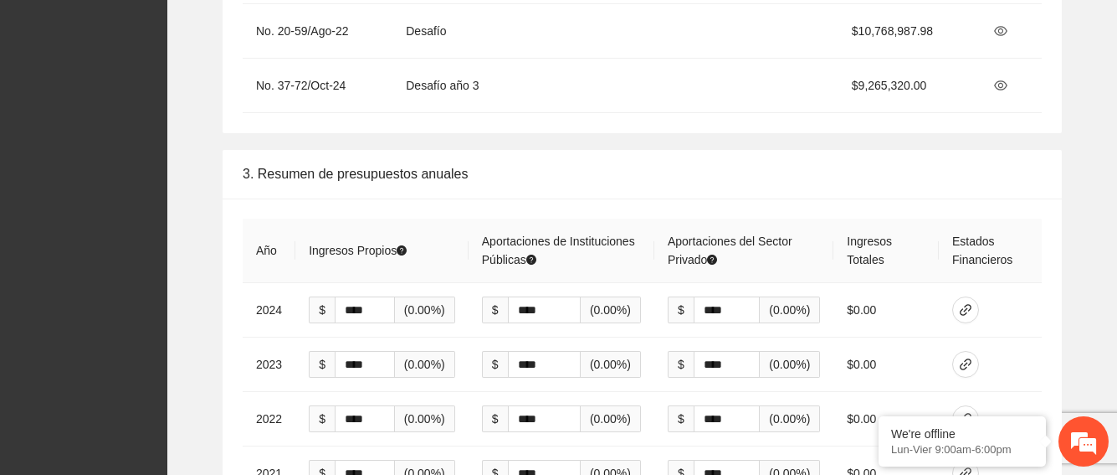
click at [1090, 264] on div "**********" at bounding box center [642, 453] width 923 height 606
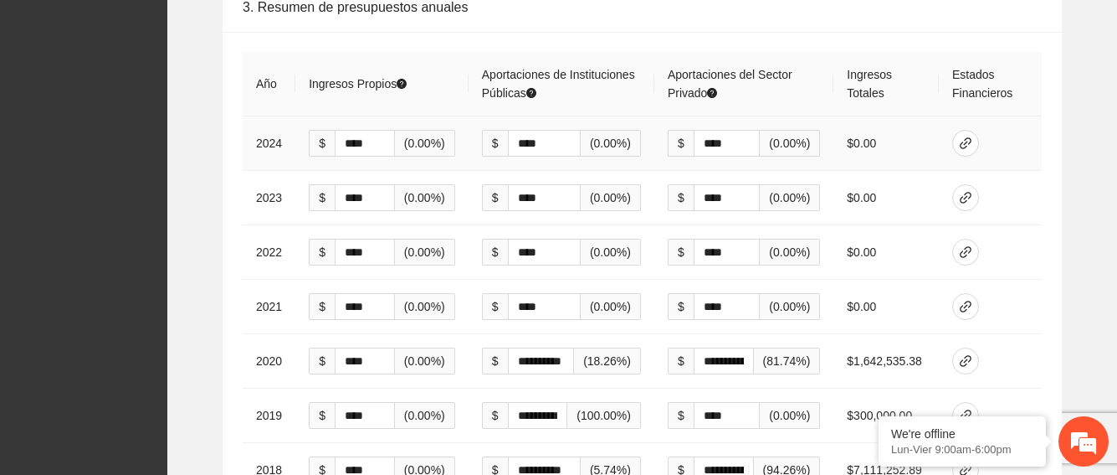
scroll to position [4355, 0]
click at [973, 136] on icon "link" at bounding box center [965, 142] width 13 height 13
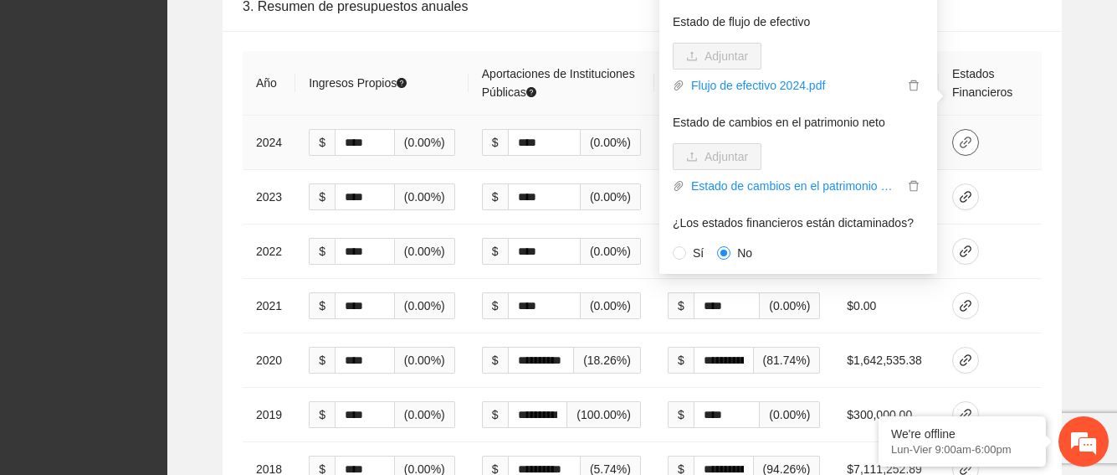
scroll to position [218, 0]
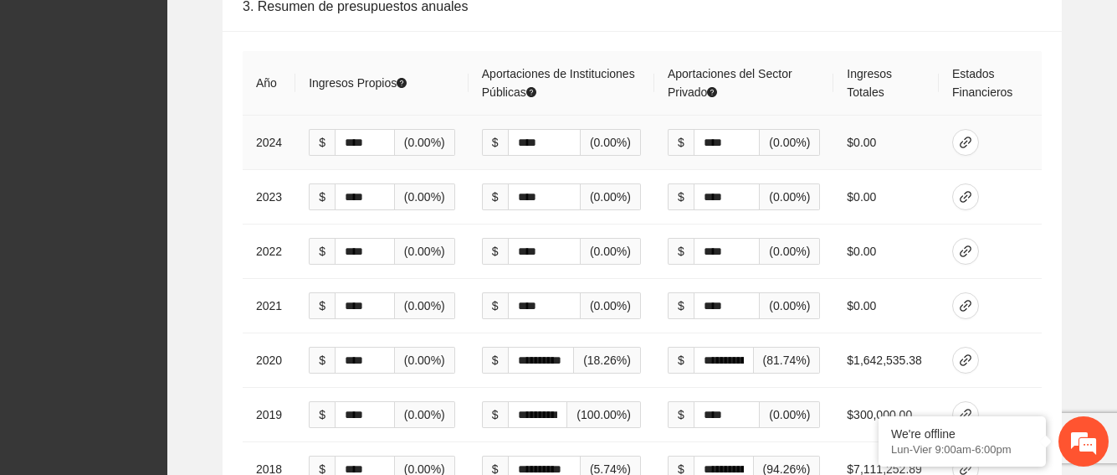
click at [1004, 118] on td at bounding box center [990, 143] width 103 height 54
click at [968, 190] on icon "link" at bounding box center [965, 196] width 13 height 13
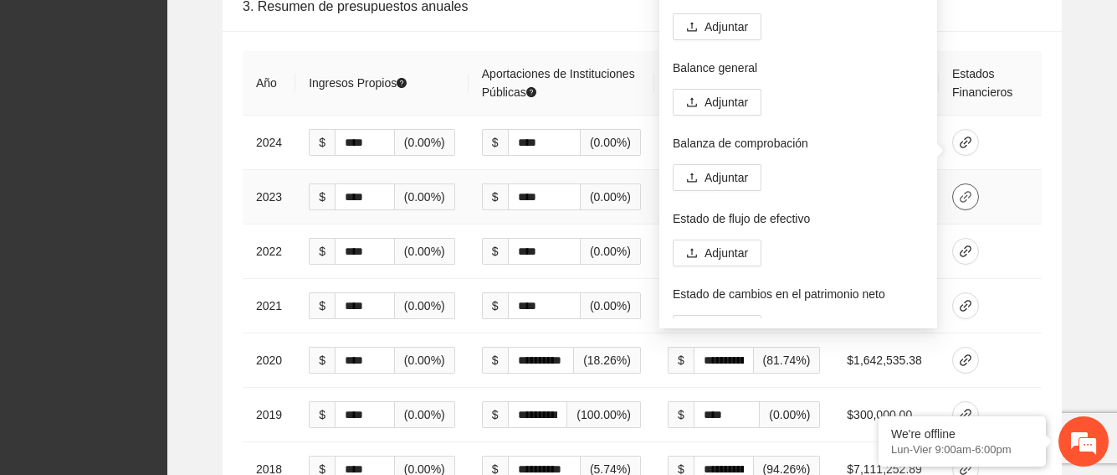
scroll to position [4271, 0]
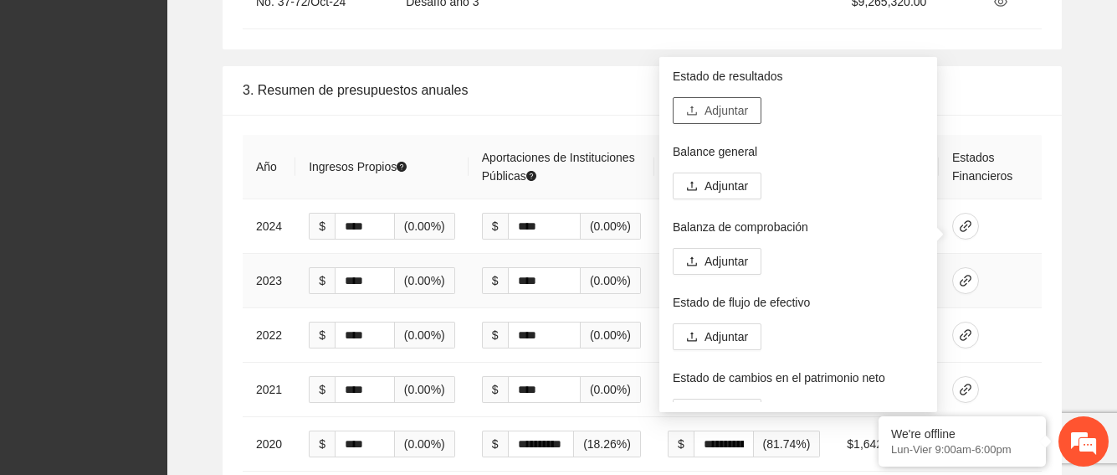
click at [724, 106] on span "Adjuntar" at bounding box center [727, 110] width 44 height 18
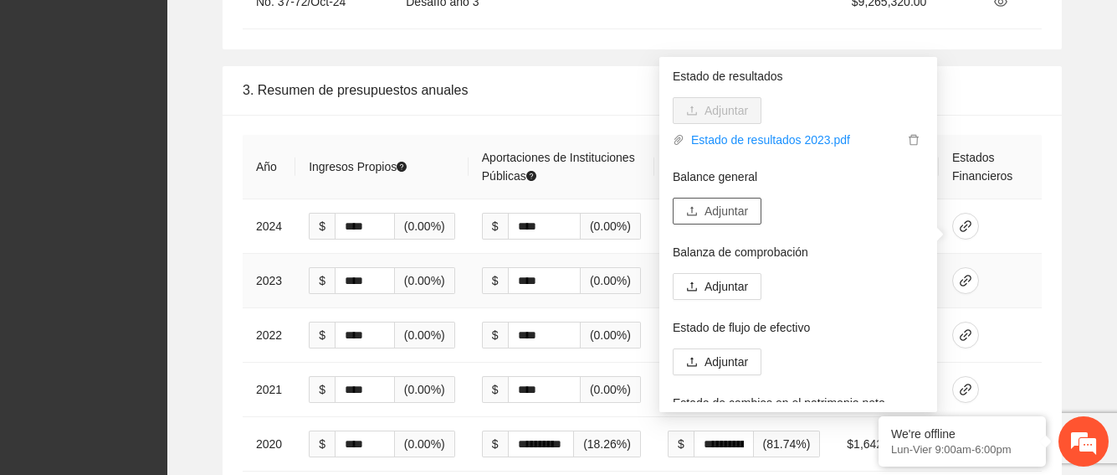
click at [732, 201] on button "Adjuntar" at bounding box center [717, 211] width 89 height 27
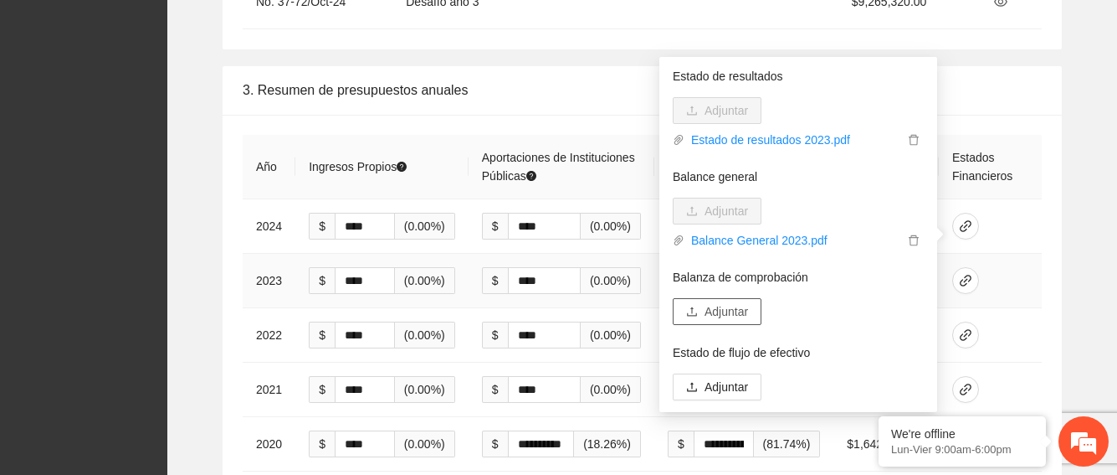
click at [720, 316] on span "Adjuntar" at bounding box center [727, 311] width 44 height 18
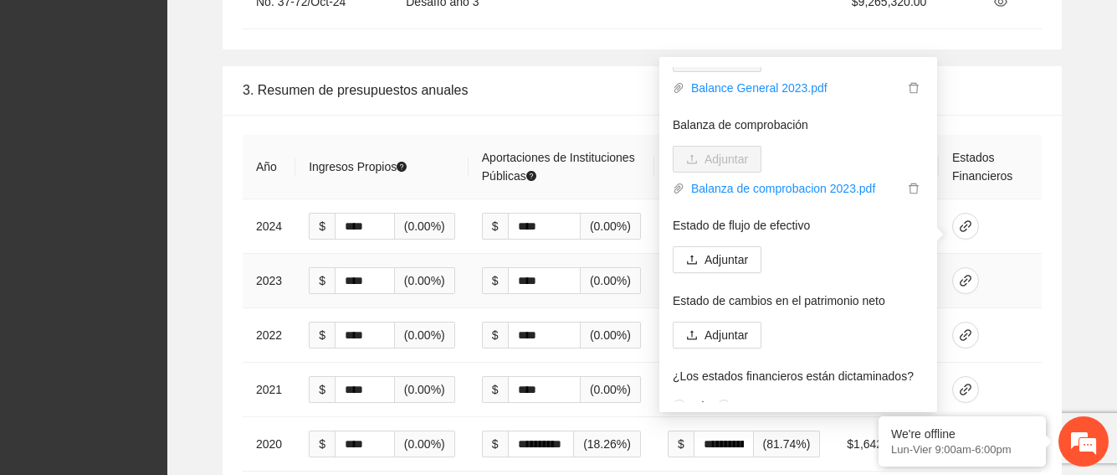
scroll to position [165, 0]
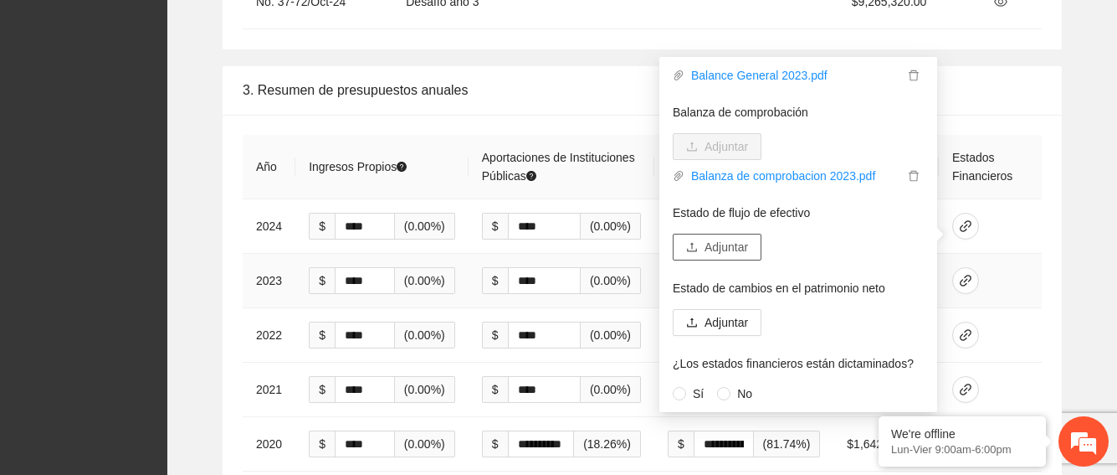
click at [720, 241] on span "Adjuntar" at bounding box center [727, 247] width 44 height 18
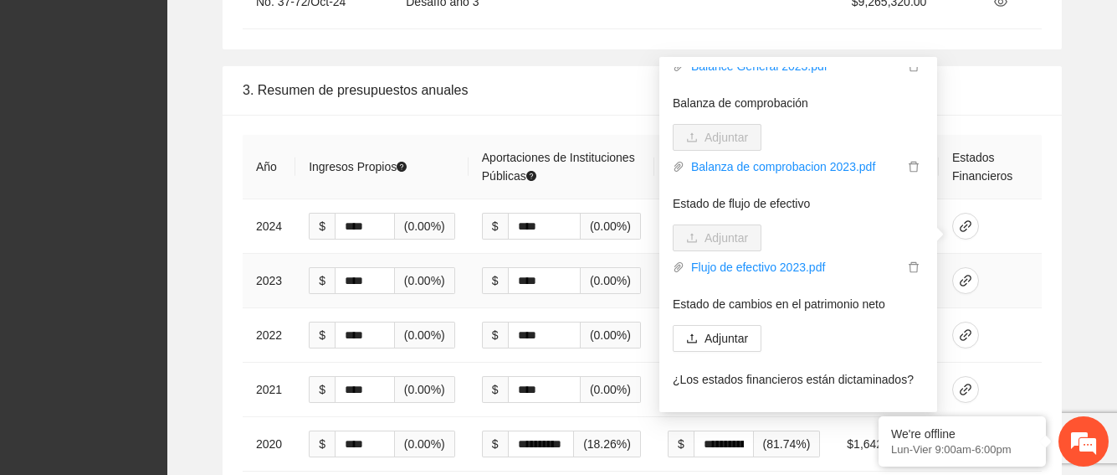
scroll to position [172, 0]
click at [742, 332] on span "Adjuntar" at bounding box center [727, 340] width 44 height 18
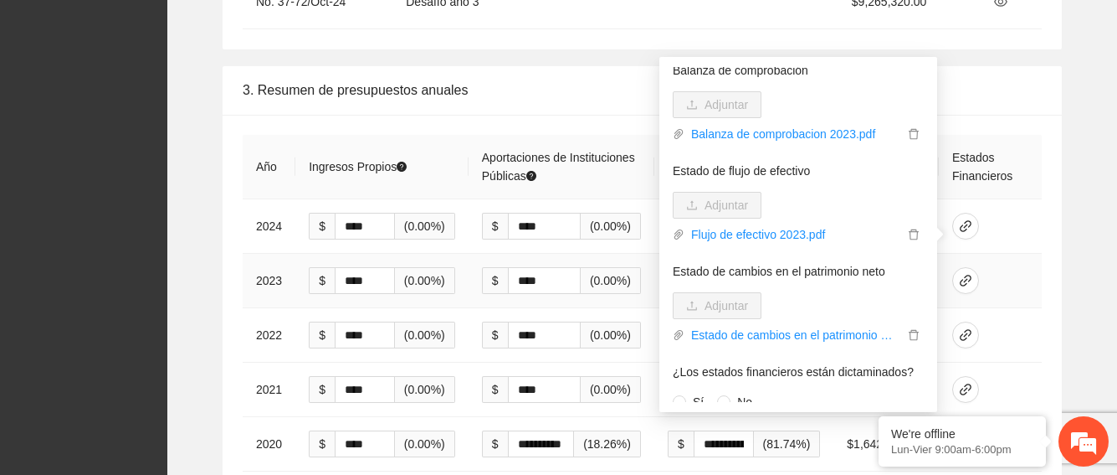
scroll to position [216, 0]
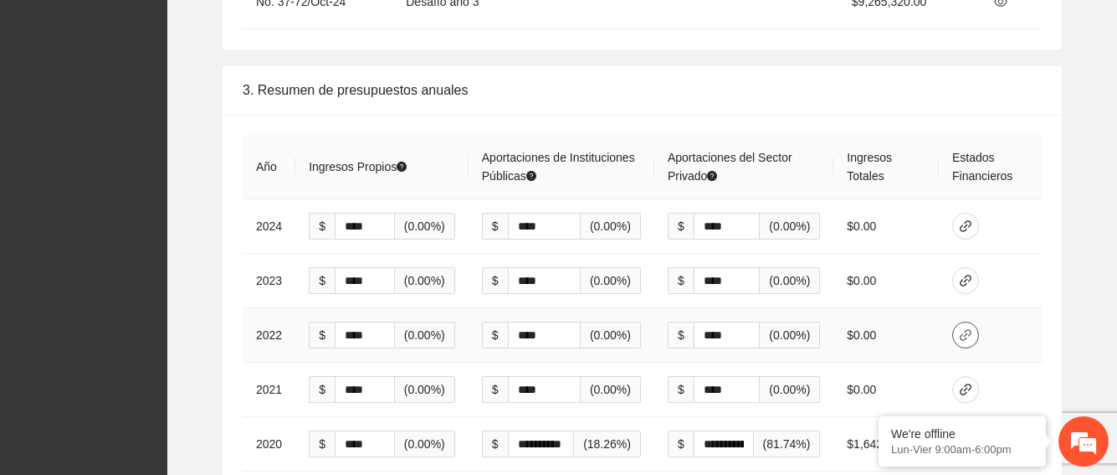
click at [973, 321] on button "button" at bounding box center [965, 334] width 27 height 27
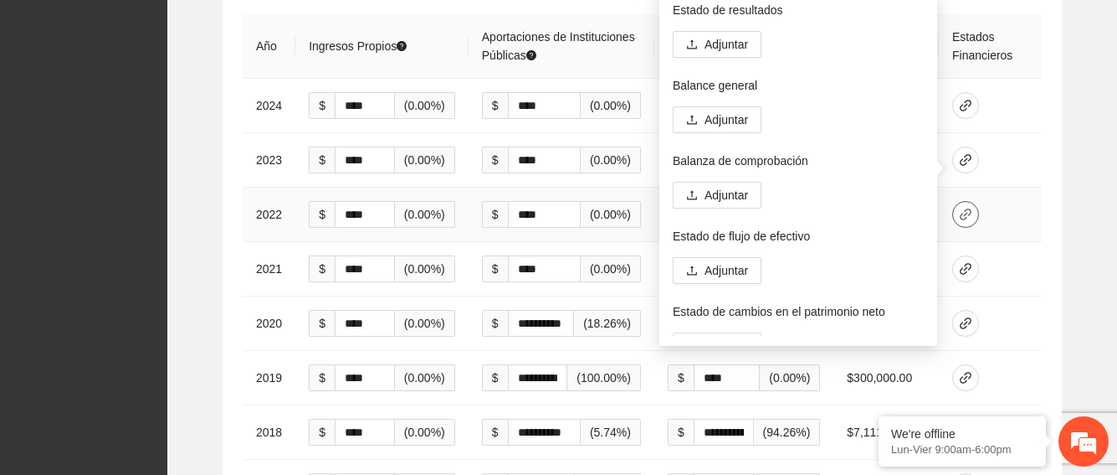
scroll to position [4355, 0]
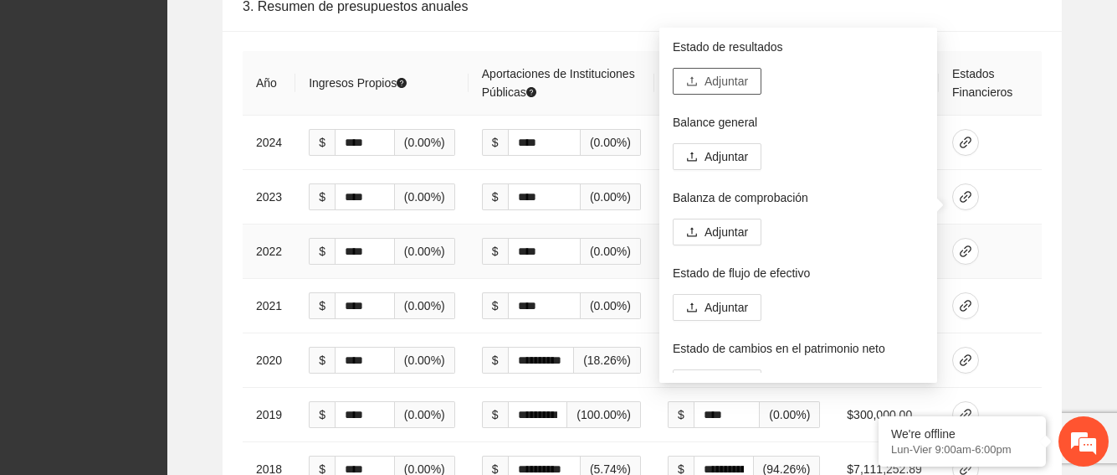
click at [726, 87] on span "Adjuntar" at bounding box center [727, 81] width 44 height 18
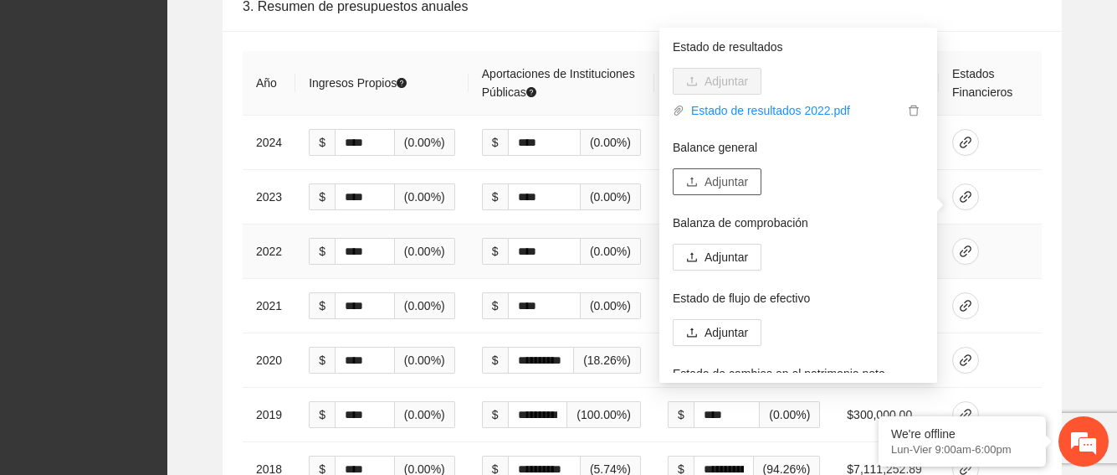
click at [715, 182] on span "Adjuntar" at bounding box center [727, 181] width 44 height 18
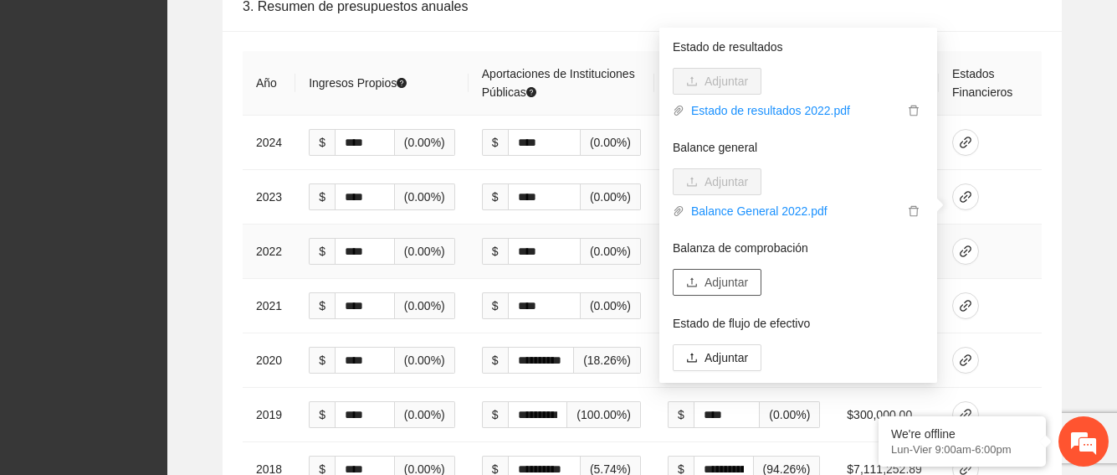
click at [727, 285] on span "Adjuntar" at bounding box center [727, 282] width 44 height 18
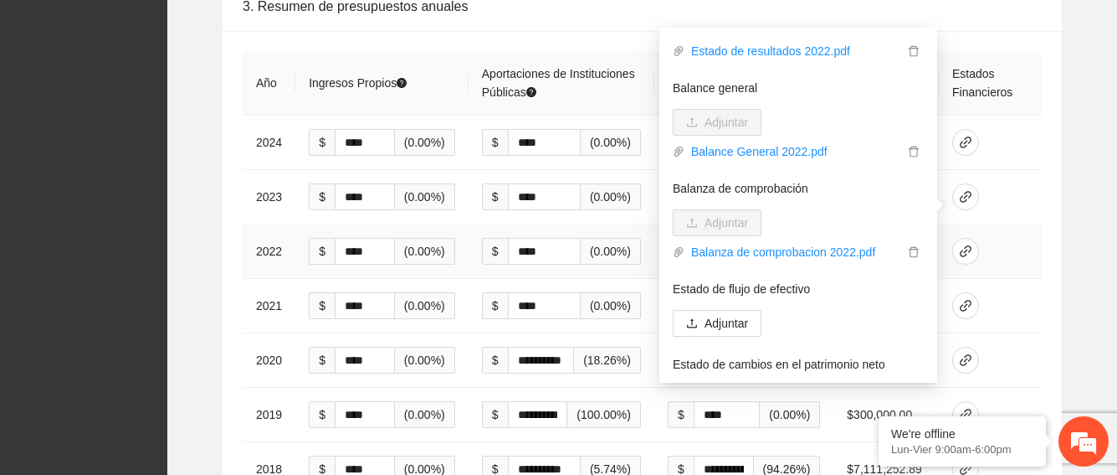
scroll to position [141, 0]
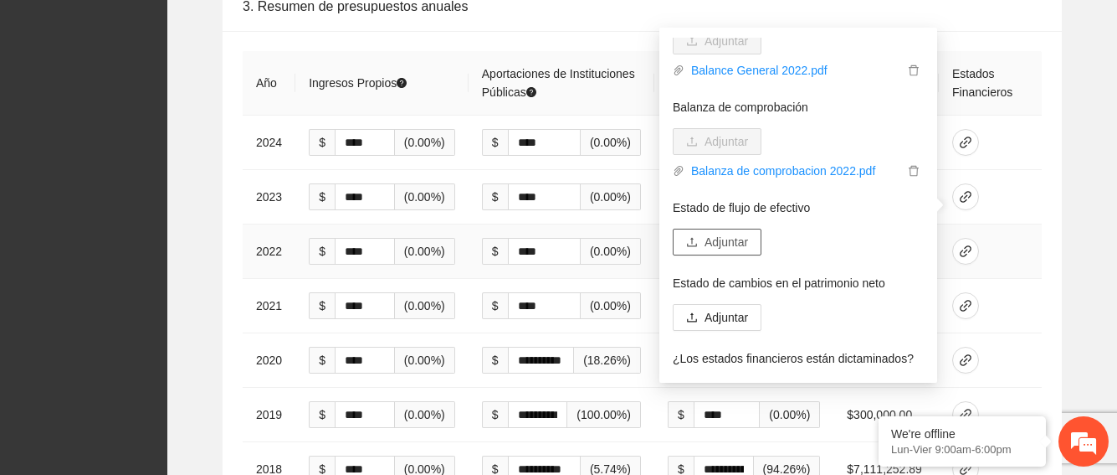
click at [722, 252] on button "Adjuntar" at bounding box center [717, 241] width 89 height 27
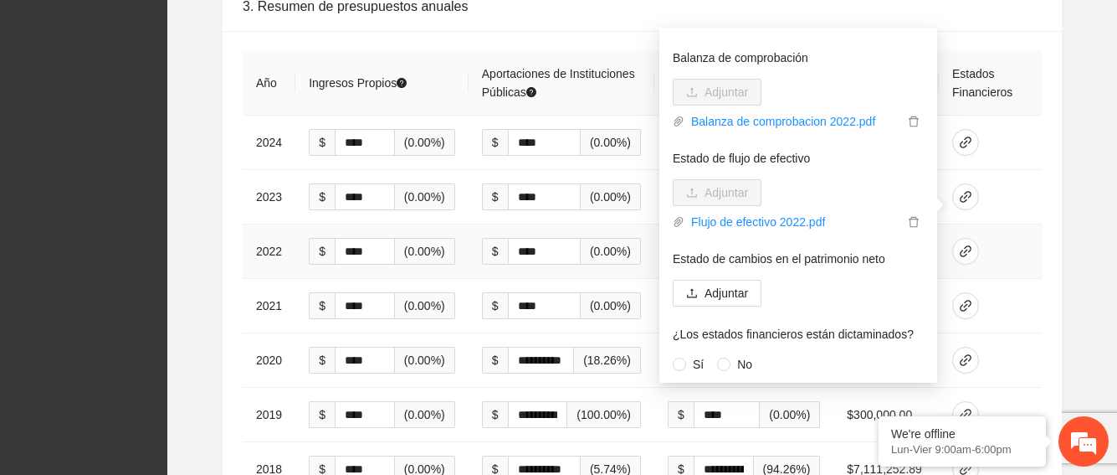
scroll to position [191, 0]
click at [722, 295] on span "Adjuntar" at bounding box center [727, 292] width 44 height 18
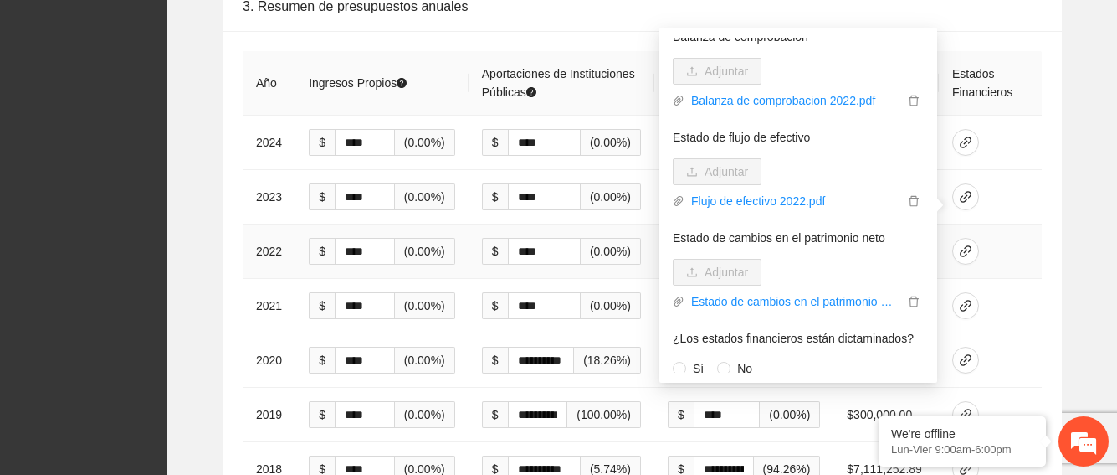
scroll to position [216, 0]
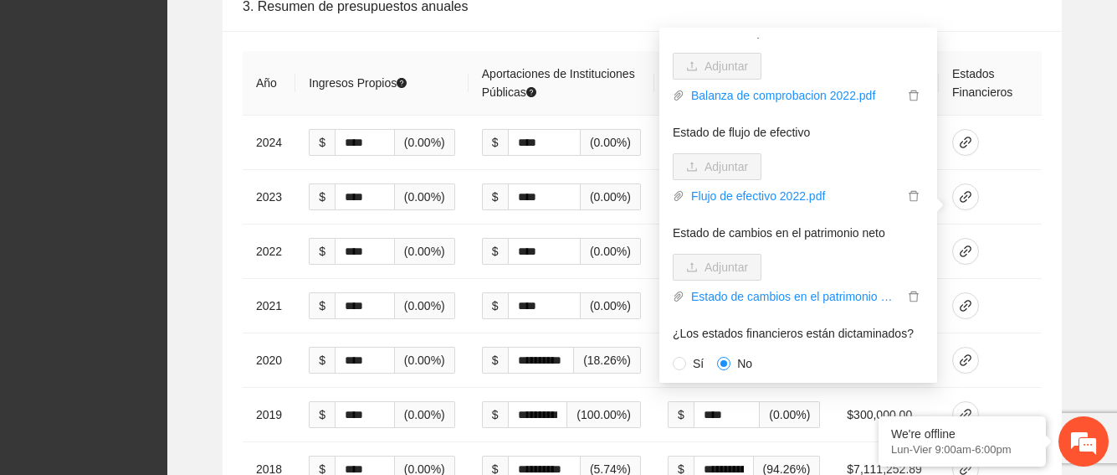
click at [1092, 198] on div "**********" at bounding box center [642, 285] width 923 height 606
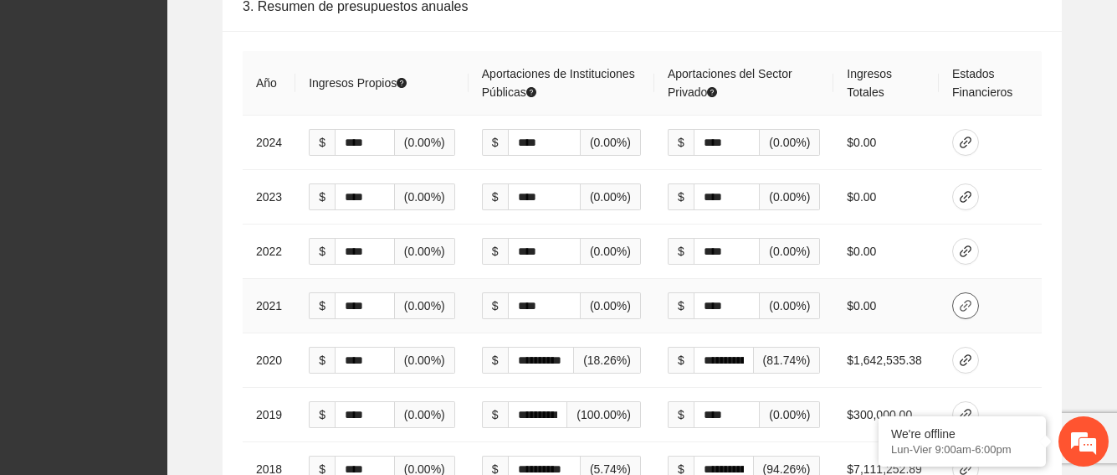
click at [968, 299] on icon "link" at bounding box center [965, 305] width 13 height 13
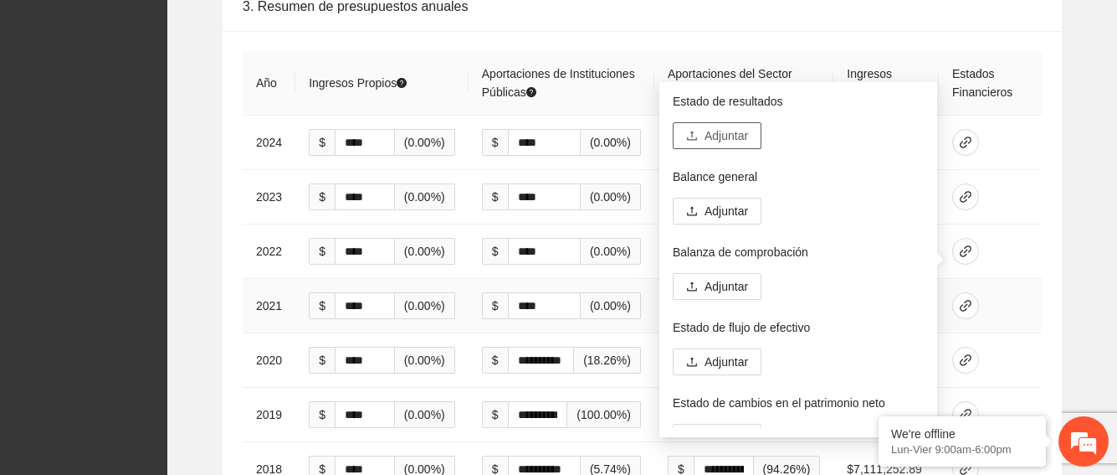
click at [742, 131] on span "Adjuntar" at bounding box center [727, 135] width 44 height 18
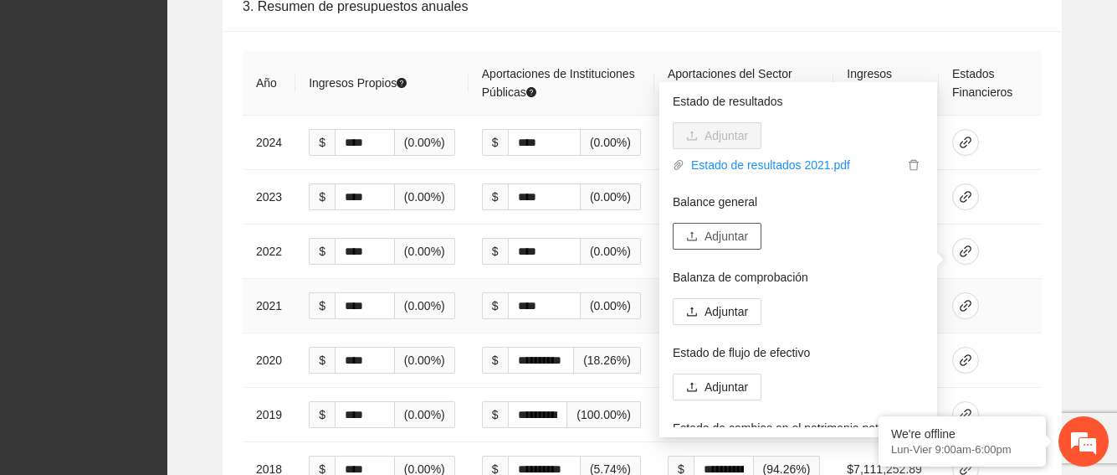
click at [717, 233] on span "Adjuntar" at bounding box center [727, 236] width 44 height 18
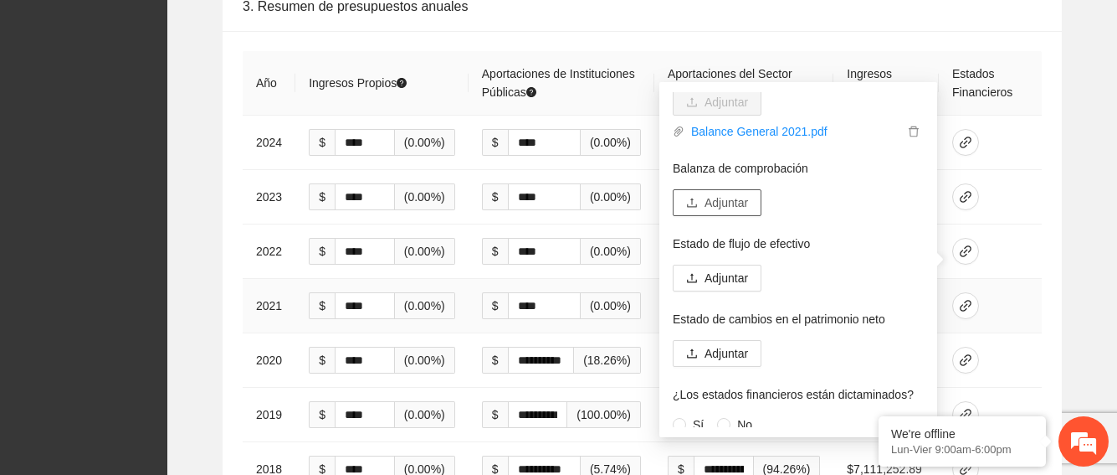
scroll to position [135, 0]
click at [738, 191] on button "Adjuntar" at bounding box center [717, 201] width 89 height 27
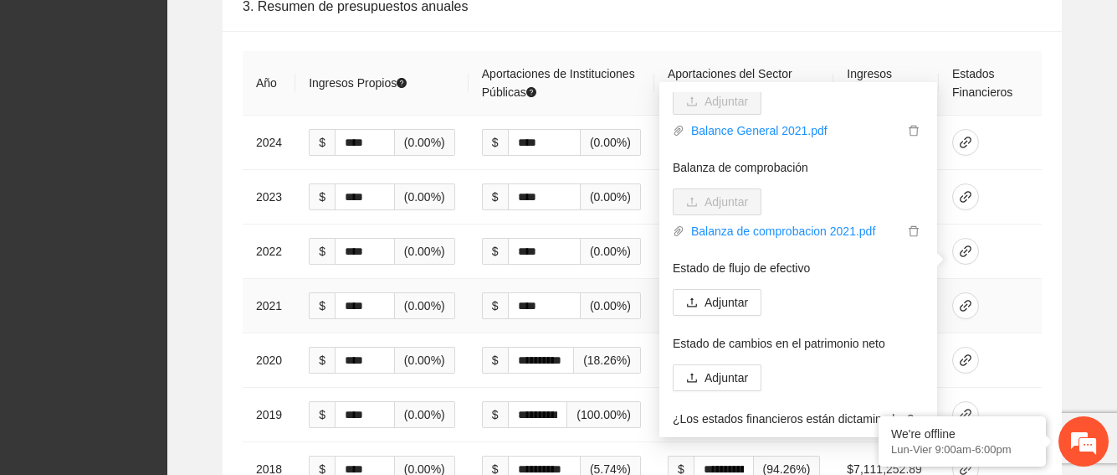
scroll to position [141, 0]
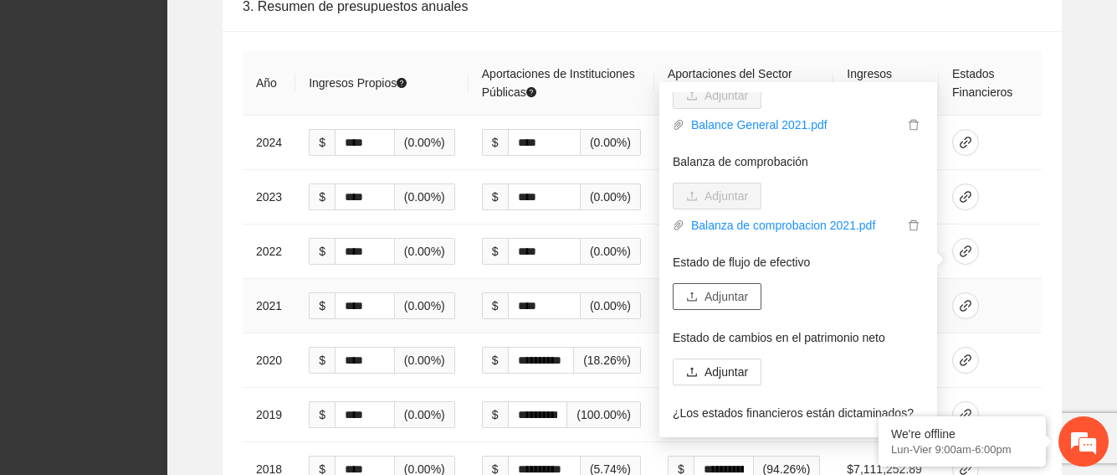
click at [724, 300] on span "Adjuntar" at bounding box center [727, 296] width 44 height 18
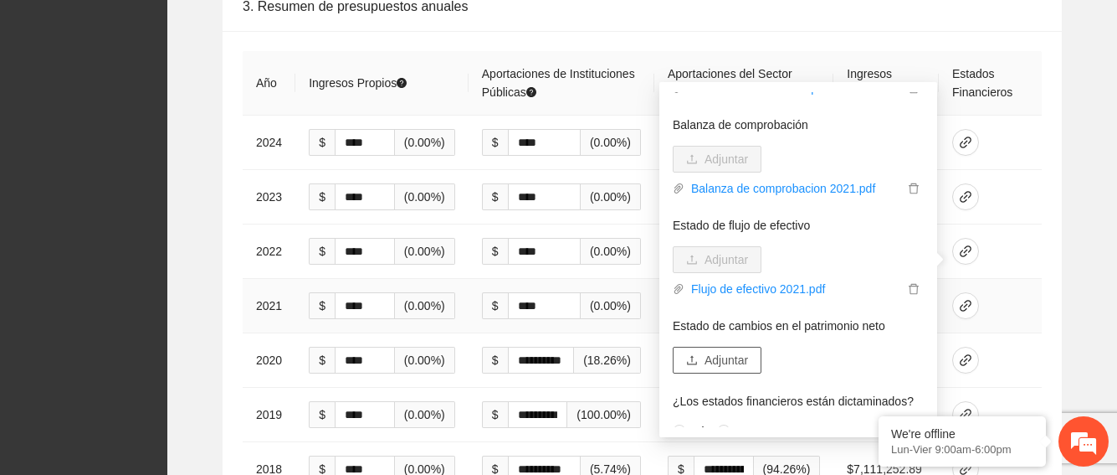
scroll to position [185, 0]
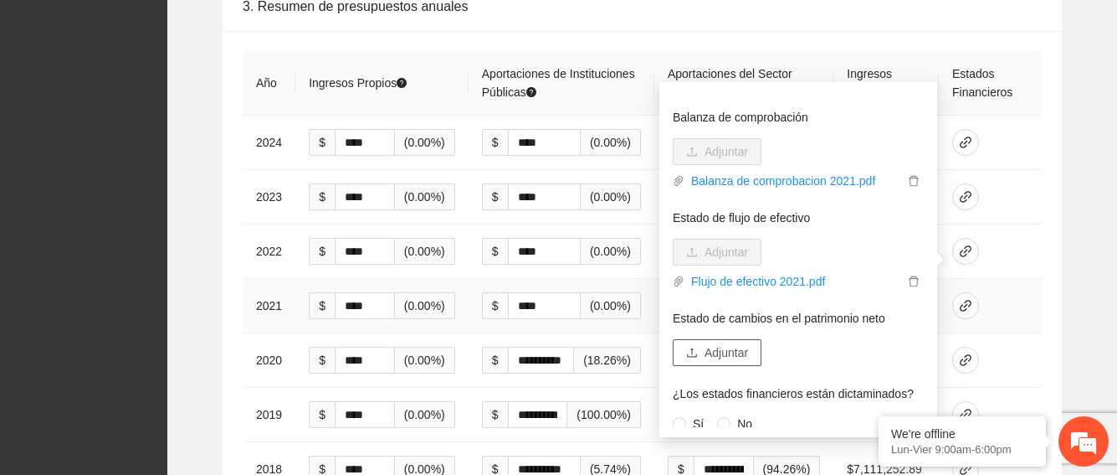
click at [737, 352] on span "Adjuntar" at bounding box center [727, 352] width 44 height 18
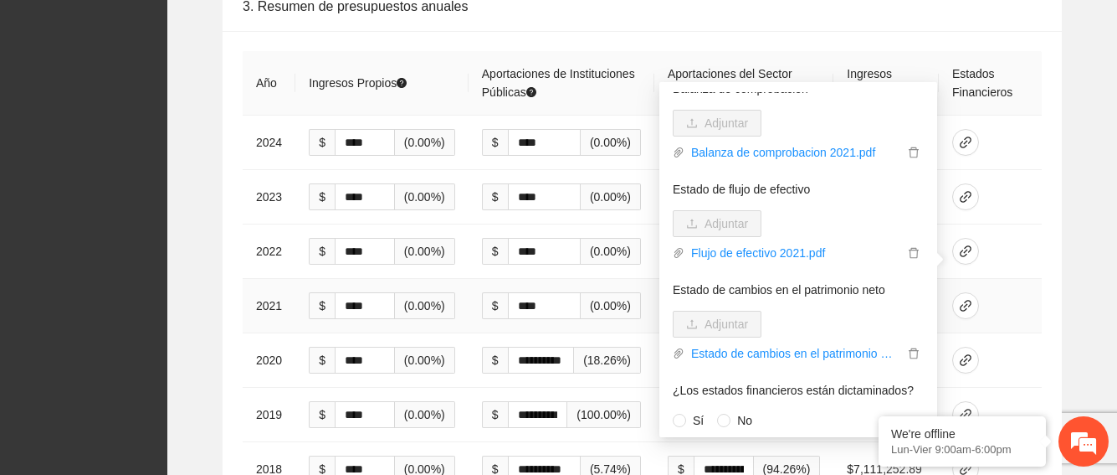
scroll to position [216, 0]
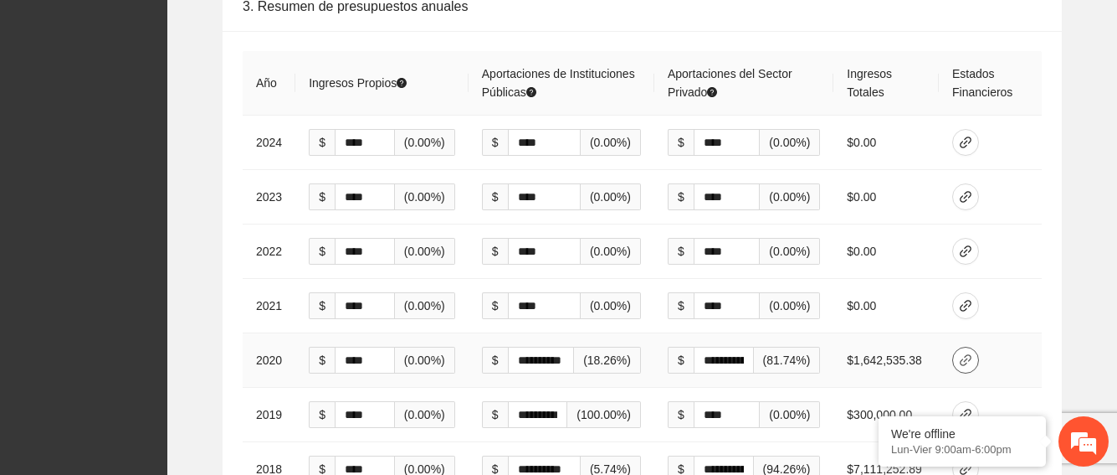
click at [969, 353] on icon "link" at bounding box center [965, 359] width 13 height 13
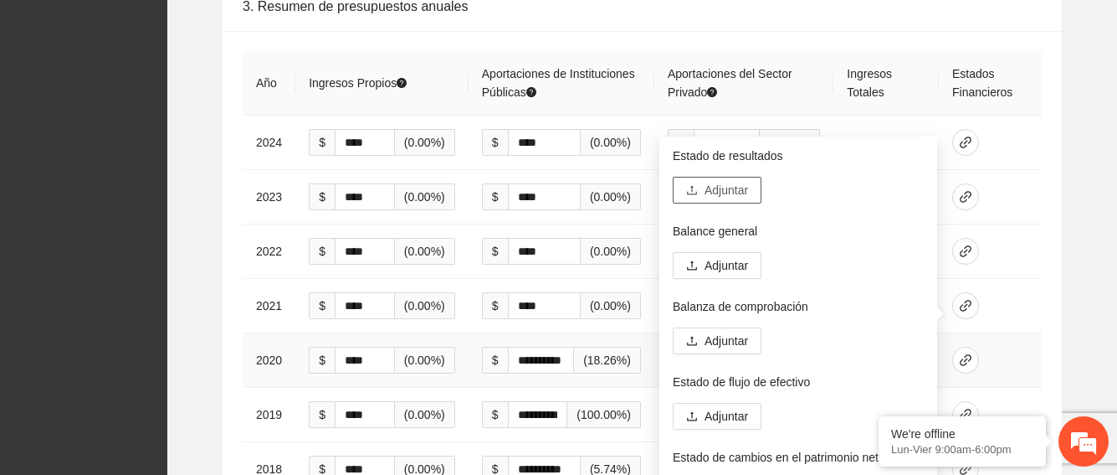
click at [714, 187] on span "Adjuntar" at bounding box center [727, 190] width 44 height 18
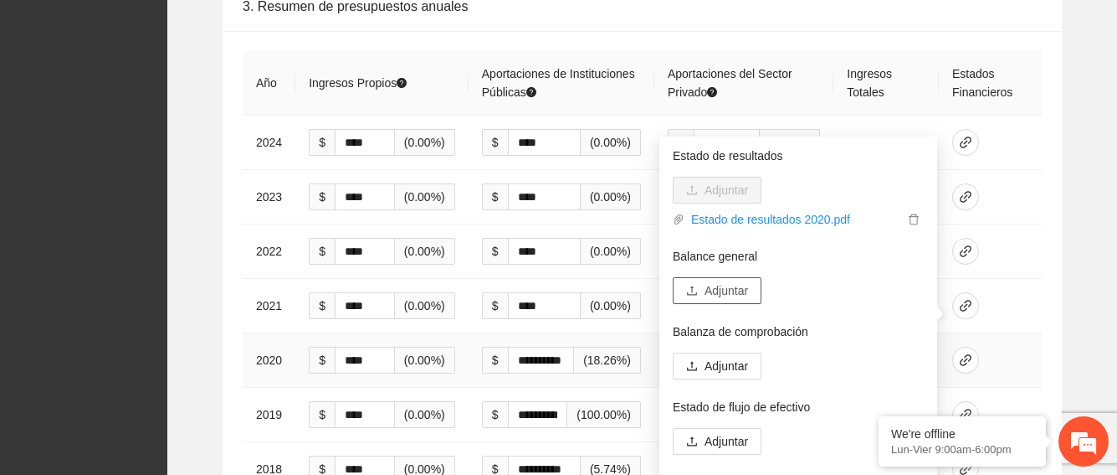
click at [727, 299] on span "Adjuntar" at bounding box center [727, 290] width 44 height 18
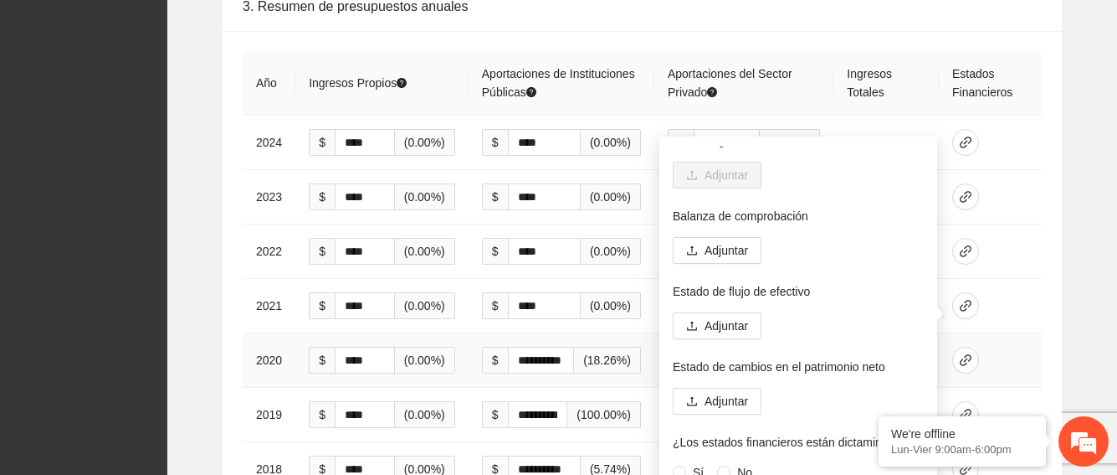
scroll to position [121, 0]
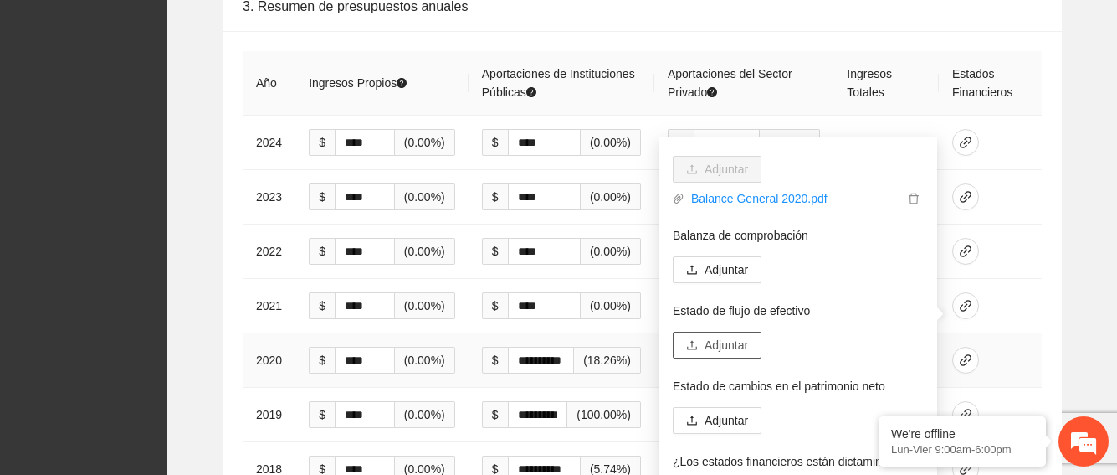
click at [725, 346] on span "Adjuntar" at bounding box center [727, 345] width 44 height 18
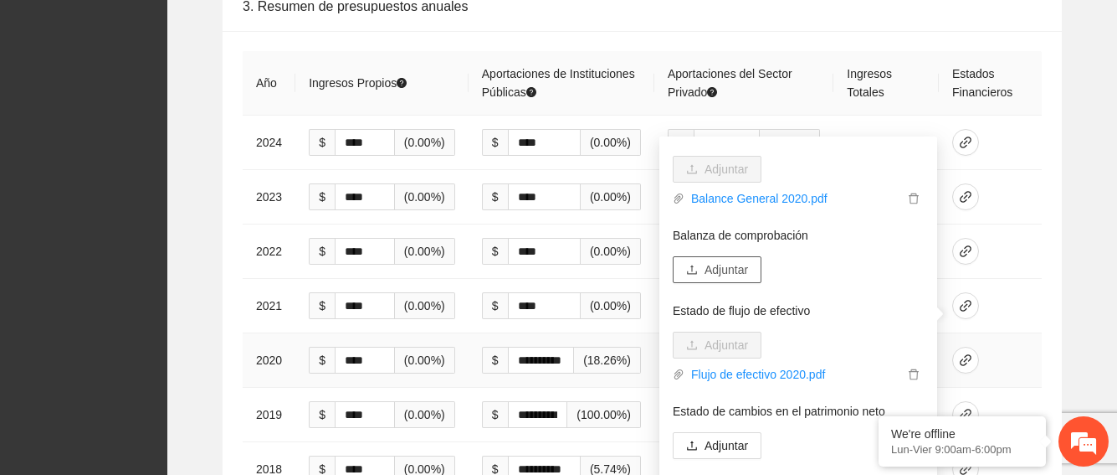
click at [743, 264] on span "Adjuntar" at bounding box center [727, 269] width 44 height 18
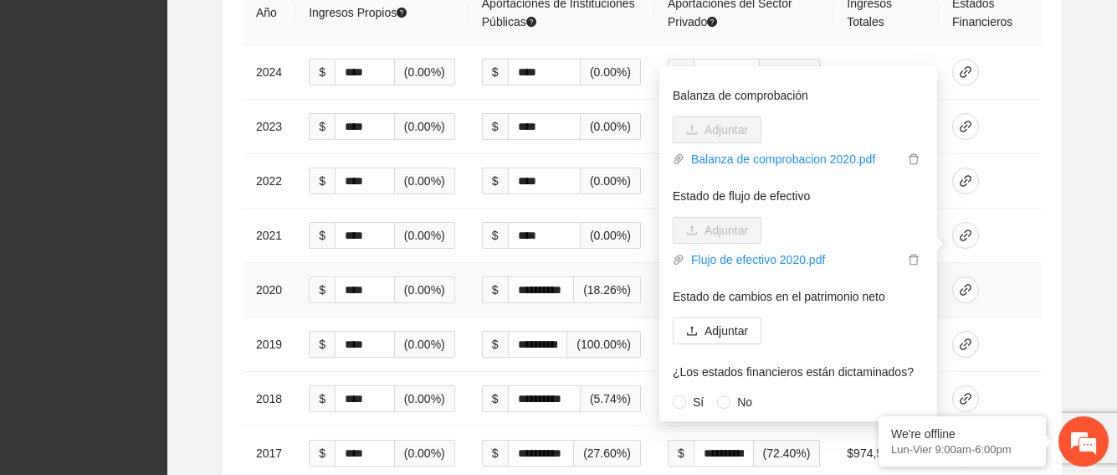
scroll to position [4606, 0]
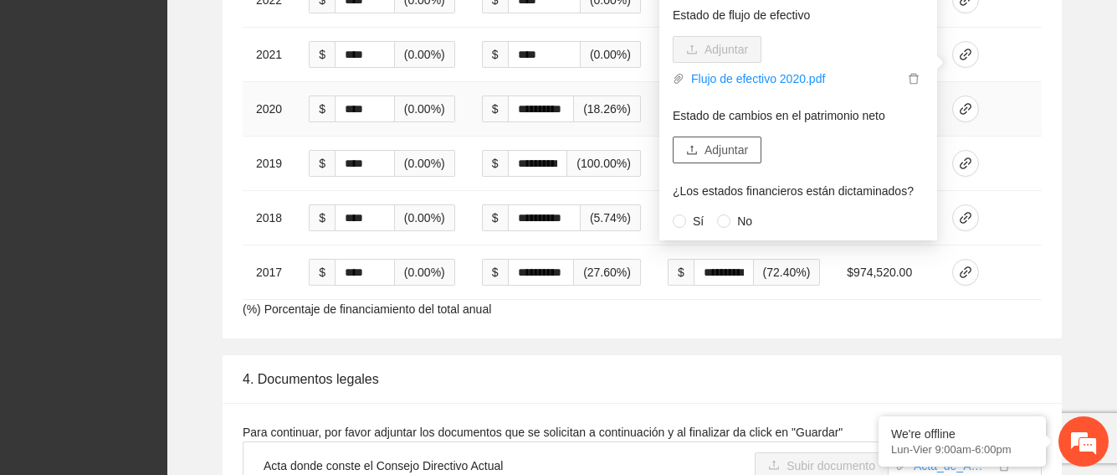
click at [727, 154] on span "Adjuntar" at bounding box center [727, 150] width 44 height 18
click at [705, 139] on button "Adjuntar" at bounding box center [717, 149] width 89 height 27
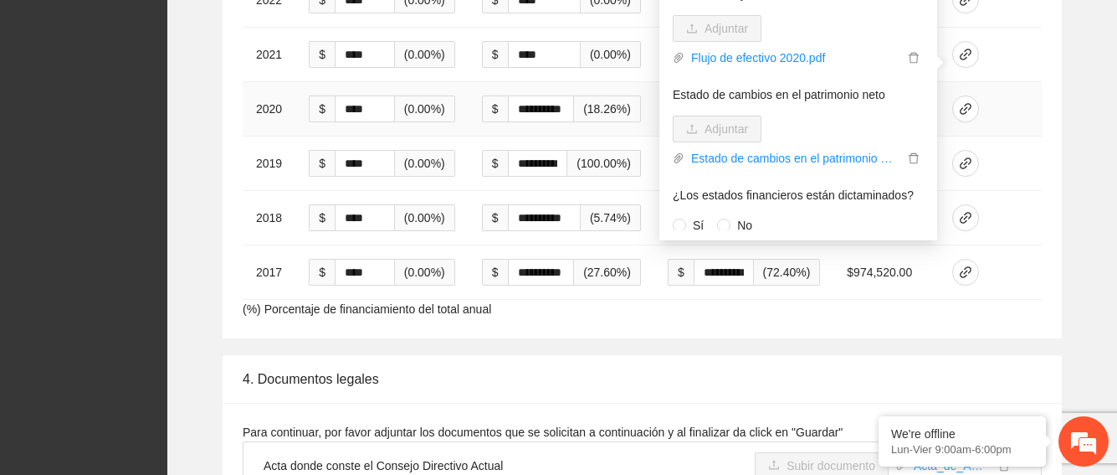
scroll to position [216, 0]
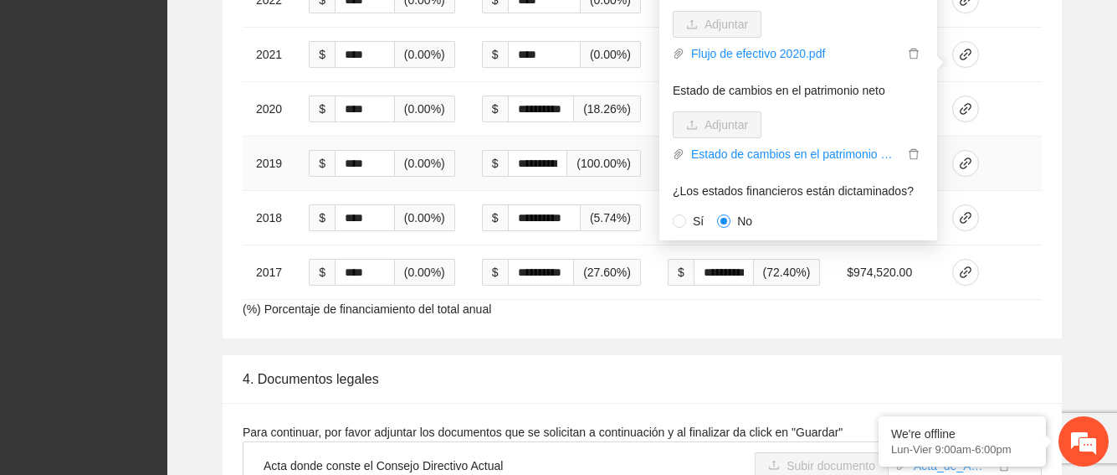
click at [1040, 136] on td at bounding box center [990, 163] width 103 height 54
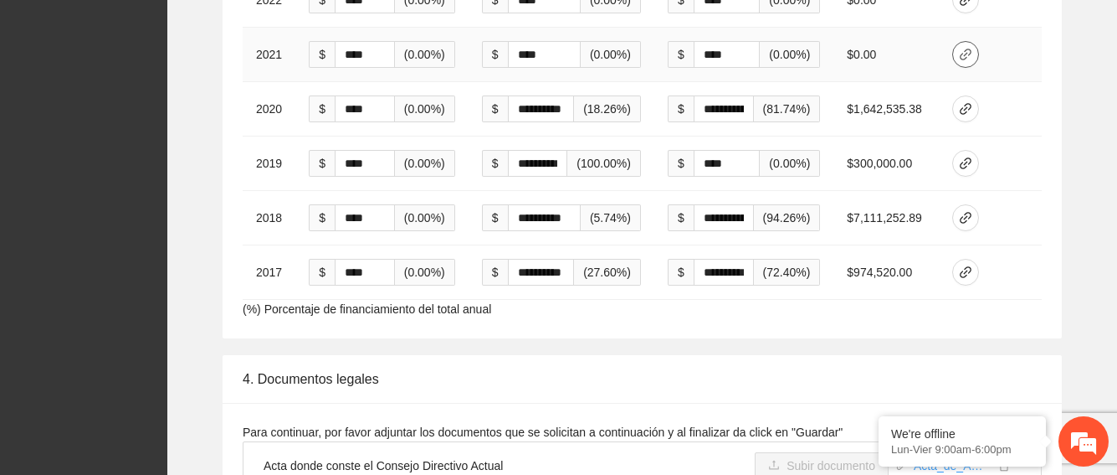
click at [974, 48] on span "link" at bounding box center [965, 54] width 25 height 13
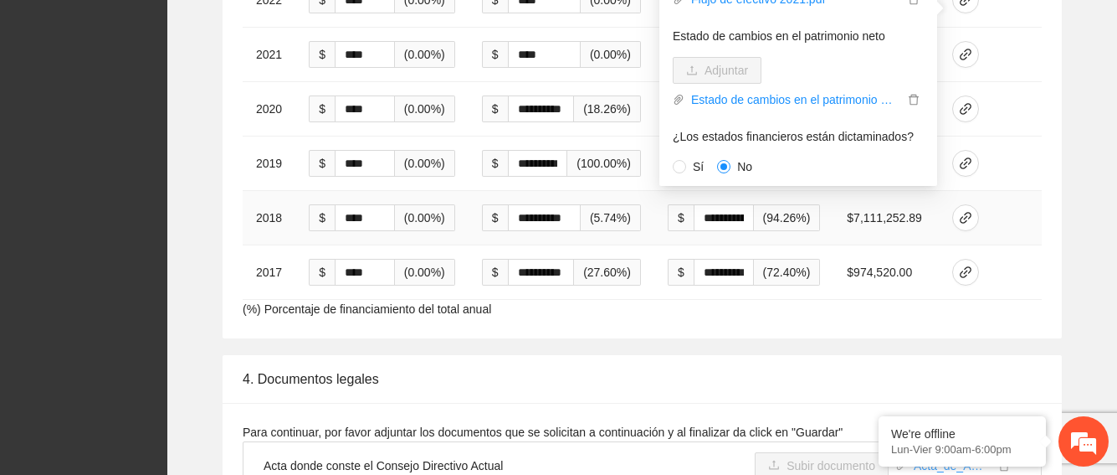
click at [1010, 191] on td at bounding box center [990, 218] width 103 height 54
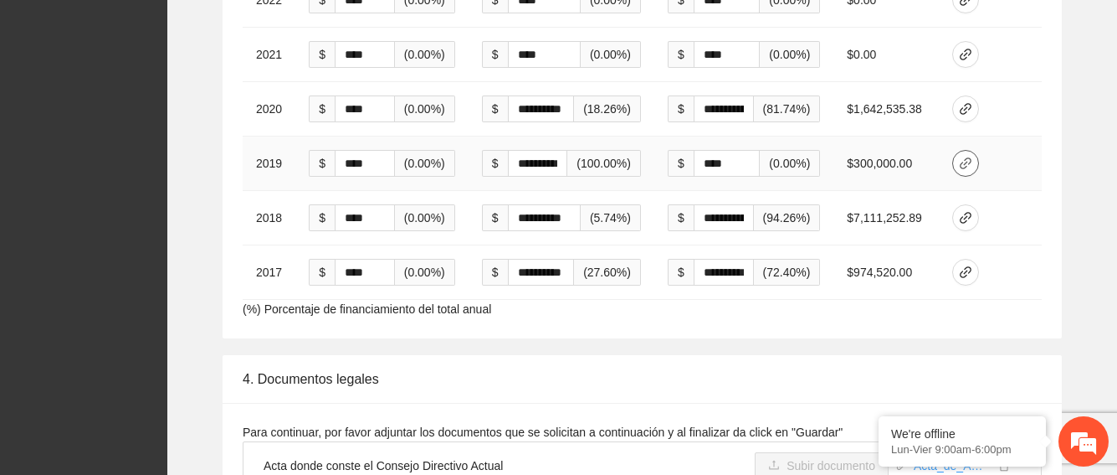
click at [962, 157] on icon "link" at bounding box center [966, 163] width 12 height 12
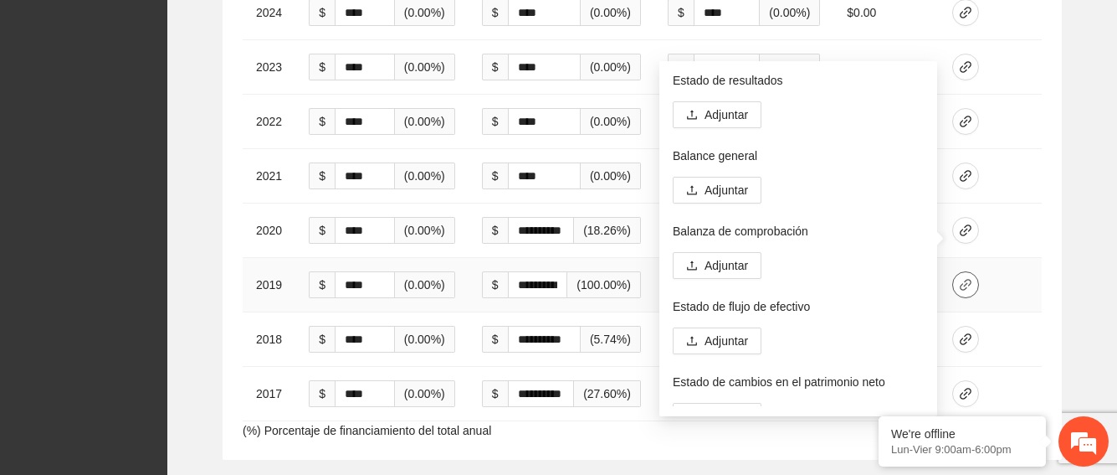
scroll to position [4355, 0]
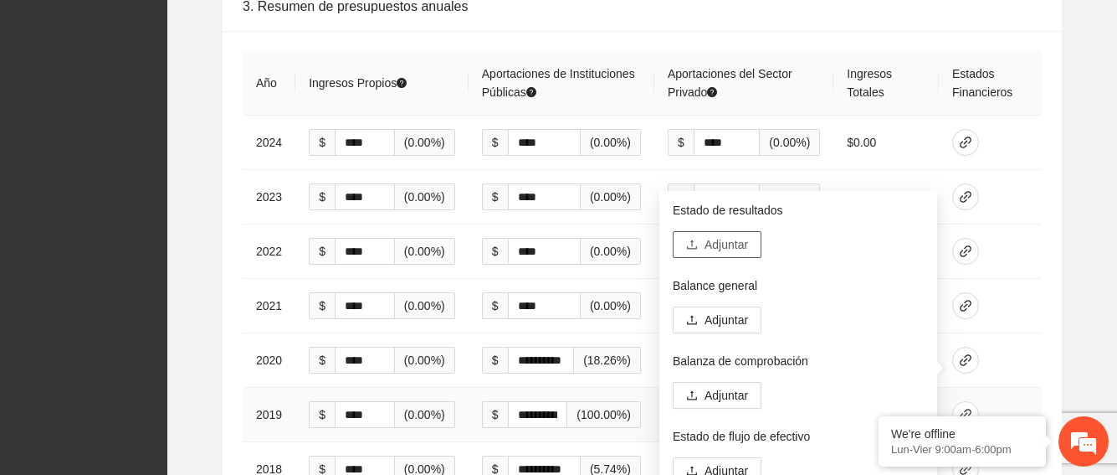
click at [693, 244] on icon "upload" at bounding box center [692, 245] width 12 height 12
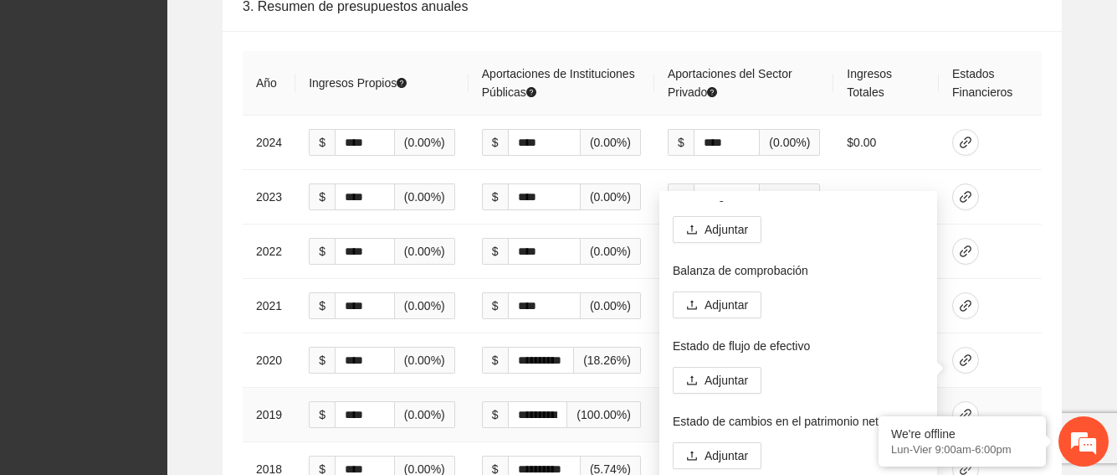
scroll to position [32, 0]
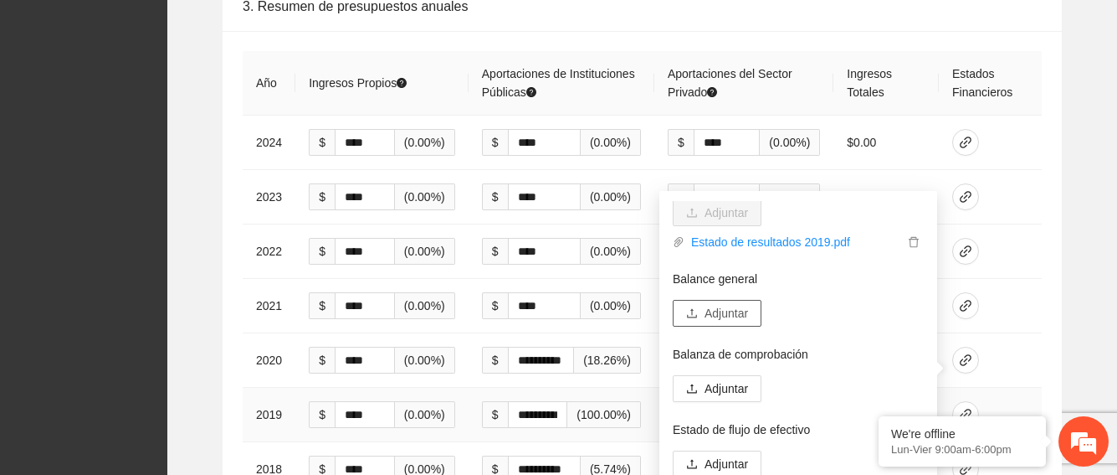
click at [719, 307] on span "Adjuntar" at bounding box center [727, 313] width 44 height 18
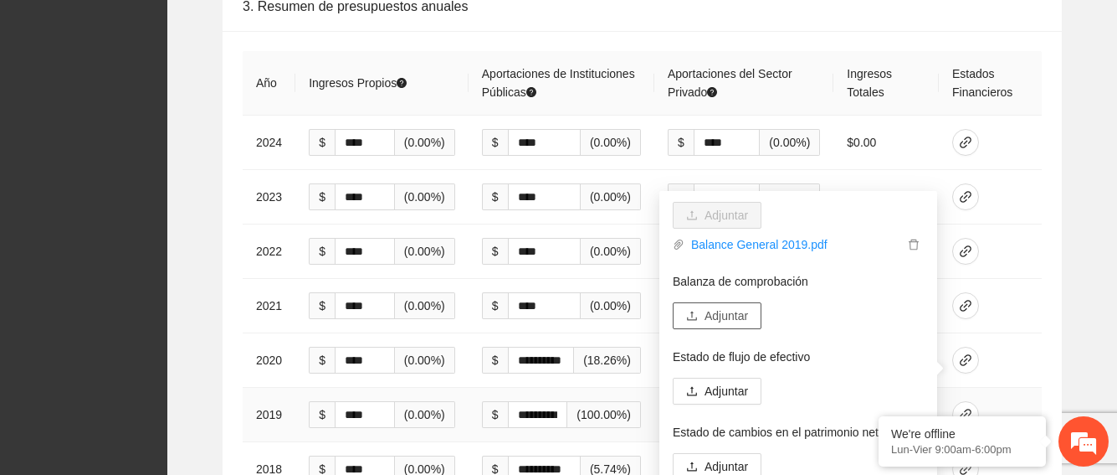
scroll to position [135, 0]
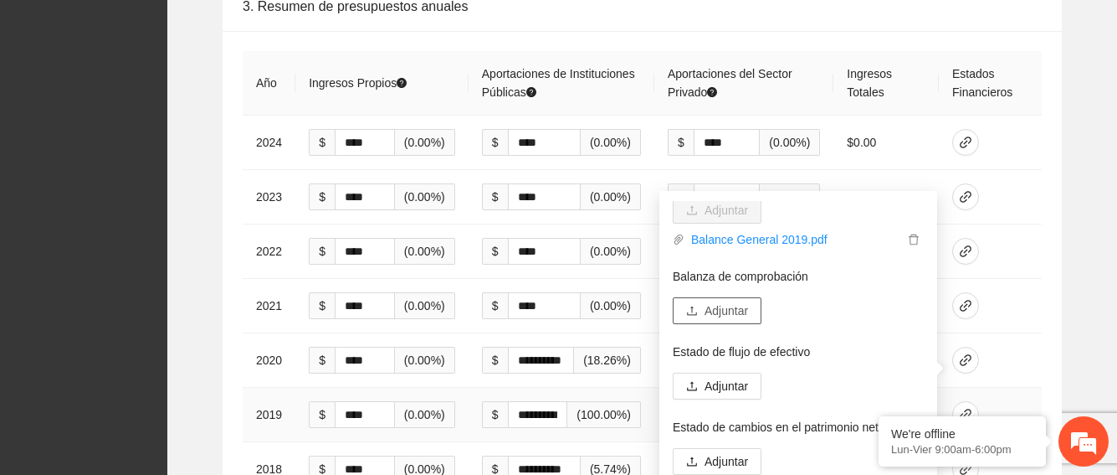
click at [725, 303] on span "Adjuntar" at bounding box center [727, 310] width 44 height 18
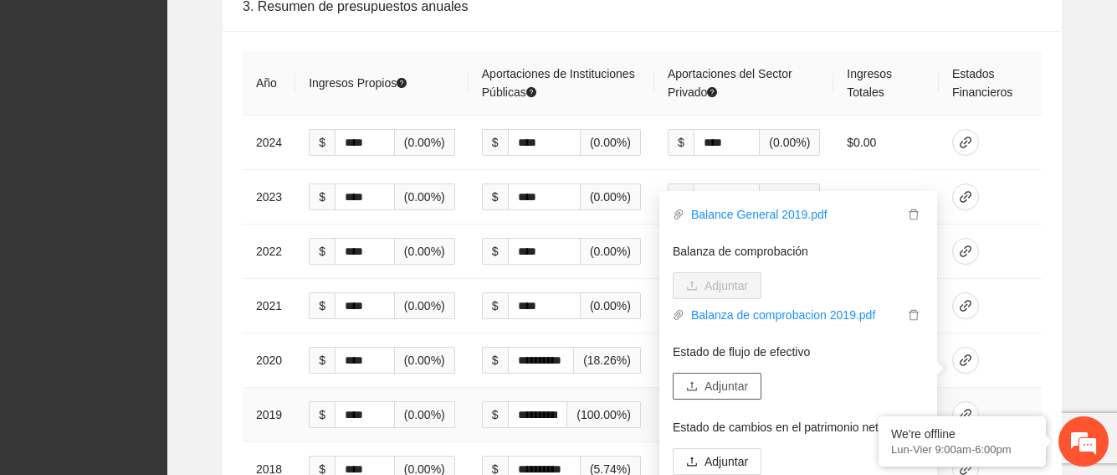
scroll to position [160, 0]
click at [719, 369] on div "Estado de resultados Adjuntar Estado de resultados 2019.pdf Balance general Adj…" at bounding box center [798, 368] width 251 height 335
click at [716, 396] on button "Adjuntar" at bounding box center [717, 385] width 89 height 27
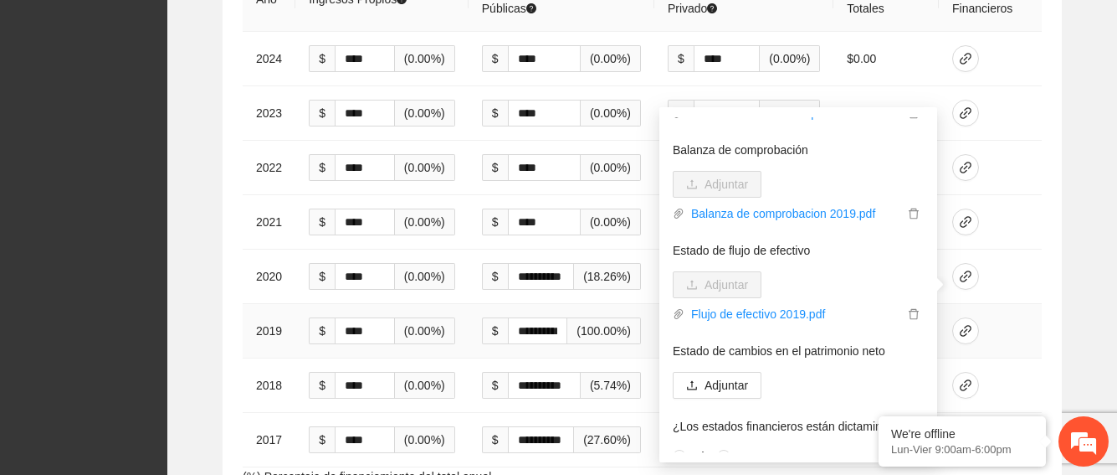
scroll to position [185, 0]
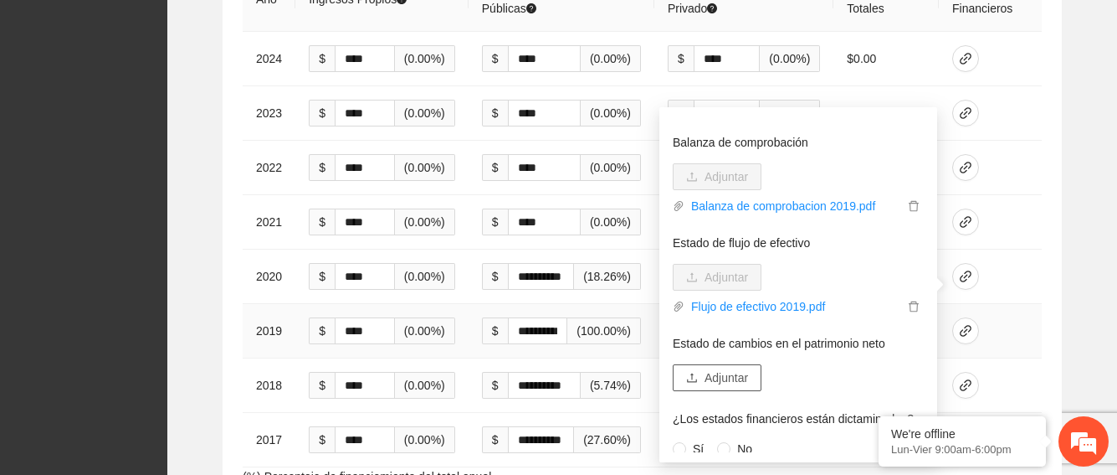
click at [729, 385] on span "Adjuntar" at bounding box center [727, 377] width 44 height 18
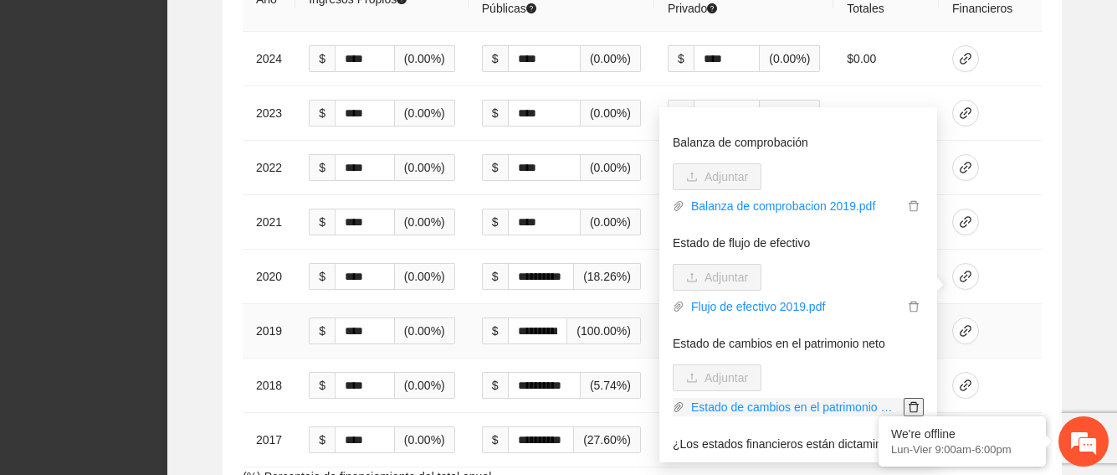
click at [909, 404] on icon "delete" at bounding box center [914, 407] width 10 height 11
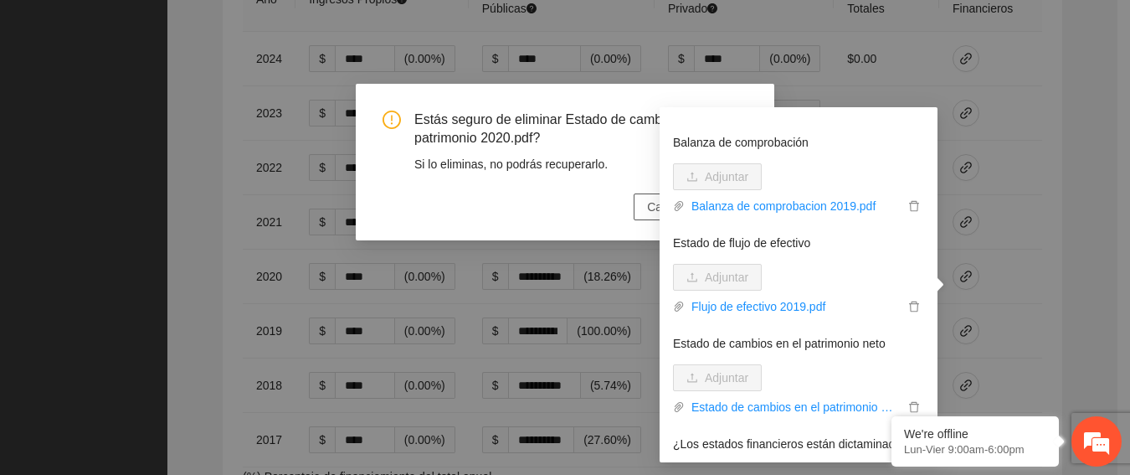
click at [646, 203] on button "Cancel" at bounding box center [666, 206] width 64 height 27
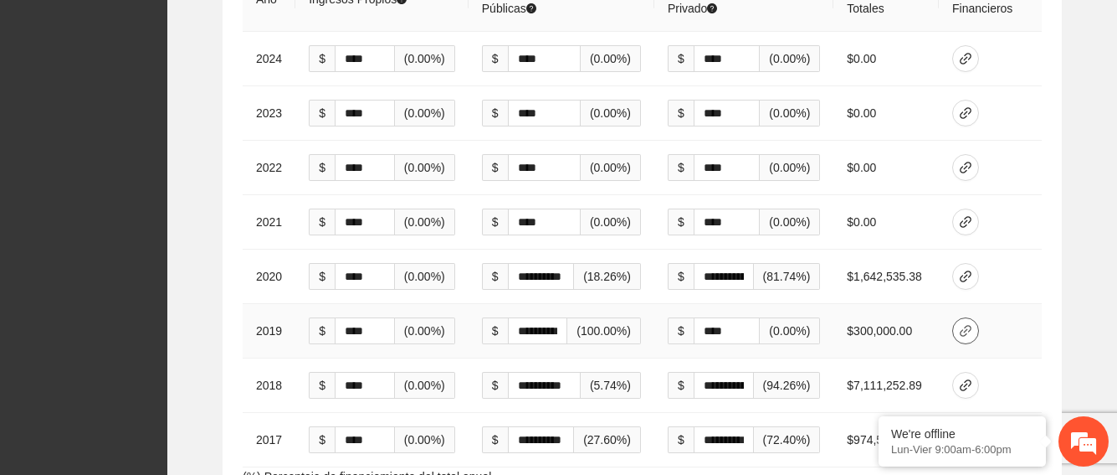
click at [965, 317] on button "button" at bounding box center [965, 330] width 27 height 27
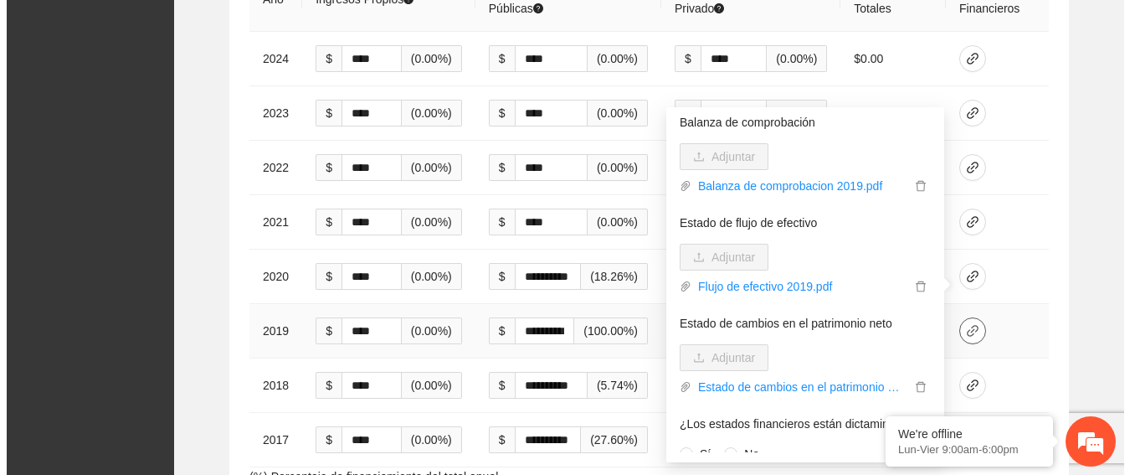
scroll to position [216, 0]
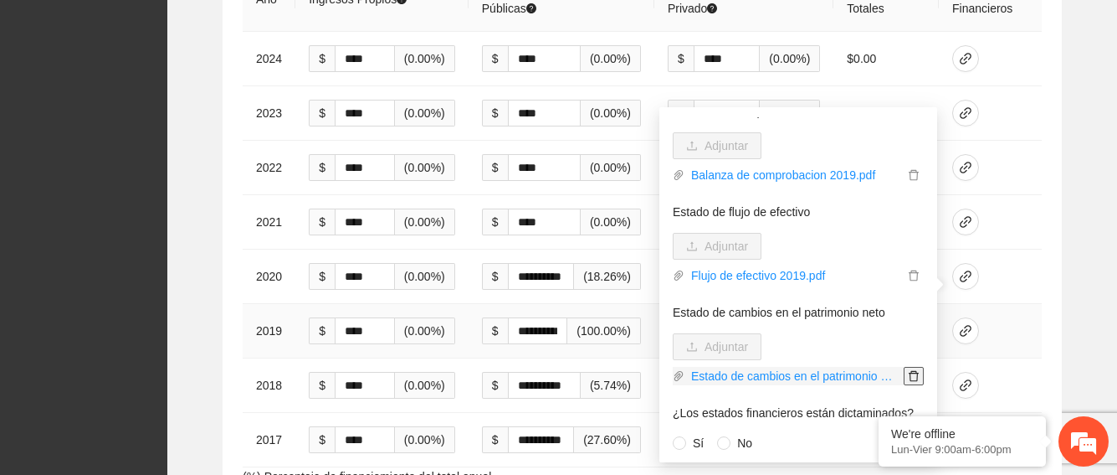
click at [909, 371] on icon "delete" at bounding box center [914, 376] width 10 height 11
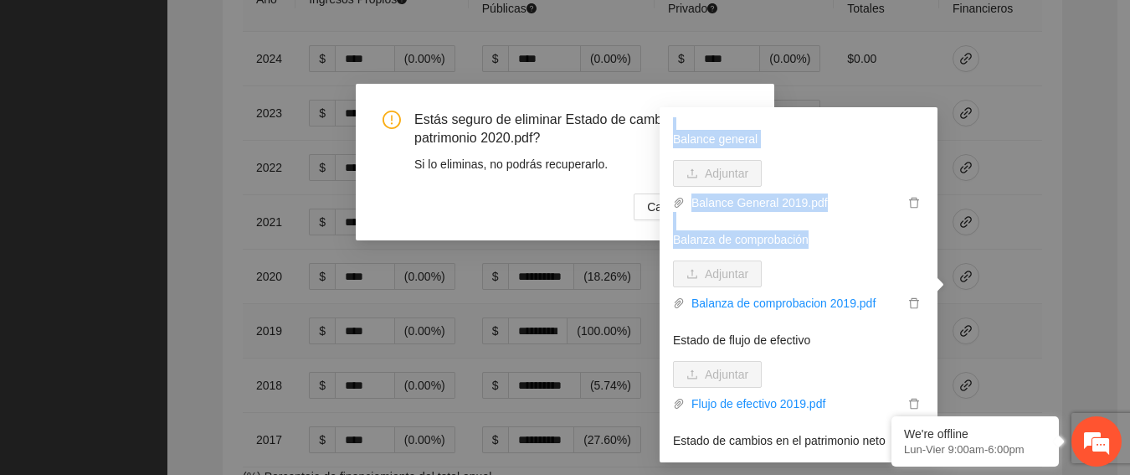
scroll to position [50, 0]
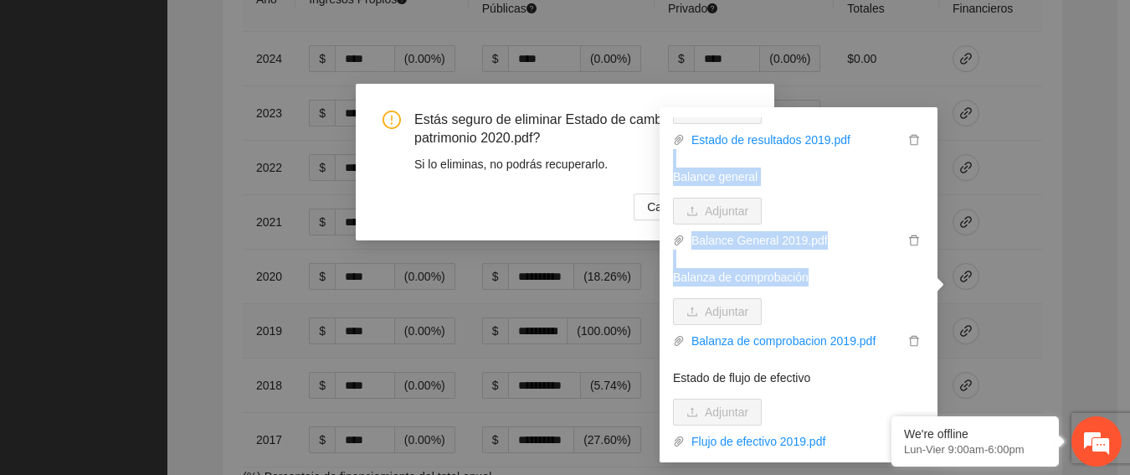
drag, startPoint x: 829, startPoint y: 119, endPoint x: 926, endPoint y: 121, distance: 97.1
click at [876, 137] on div "Estado de resultados Adjuntar Estado de resultados 2019.pdf Balance general Adj…" at bounding box center [798, 284] width 251 height 335
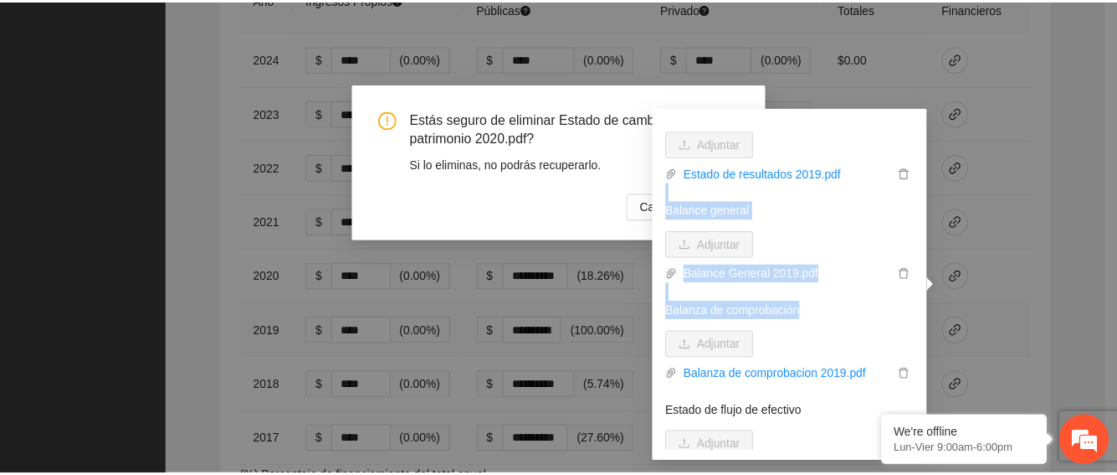
scroll to position [0, 0]
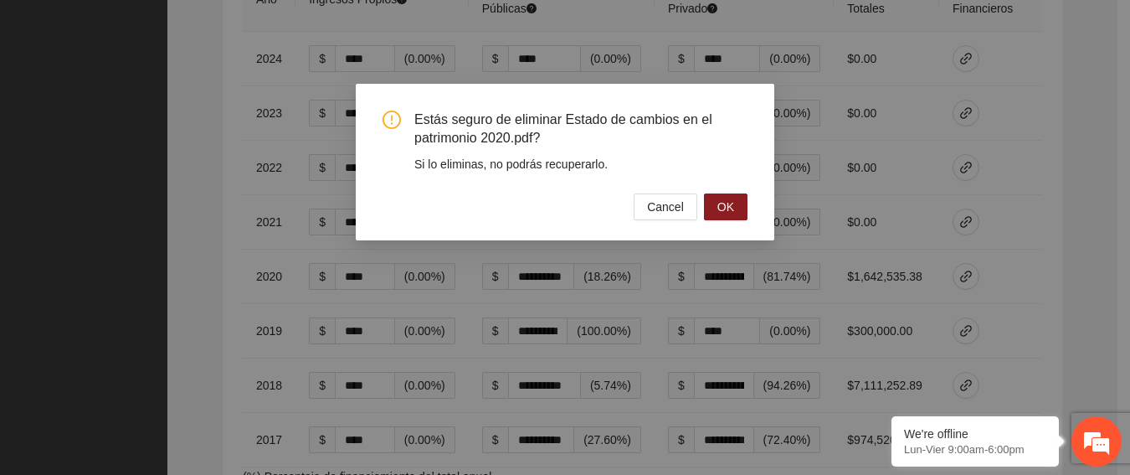
click at [1026, 151] on div "Estás seguro de eliminar Estado de cambios en el patrimonio 2020.pdf? Si lo eli…" at bounding box center [565, 237] width 1130 height 475
click at [726, 204] on span "OK" at bounding box center [725, 207] width 17 height 18
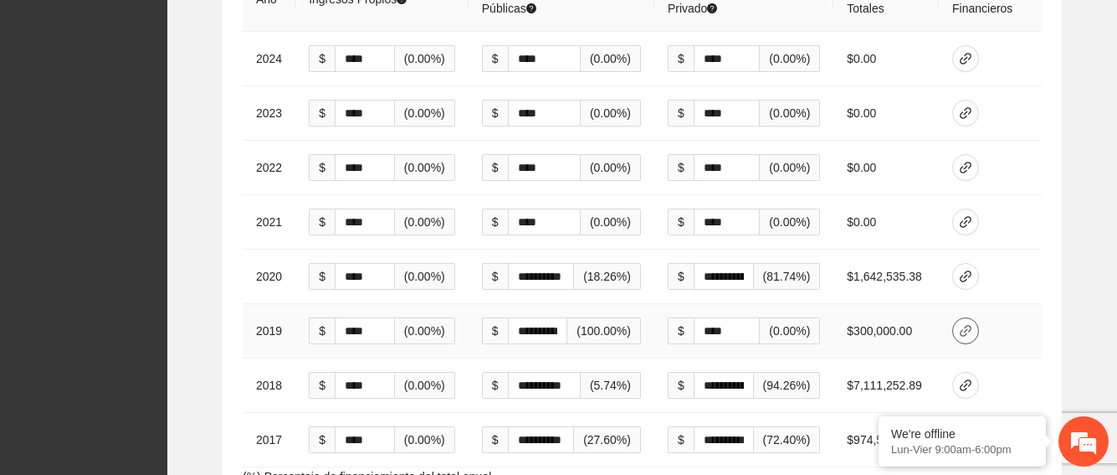
click at [971, 324] on icon "link" at bounding box center [965, 330] width 13 height 13
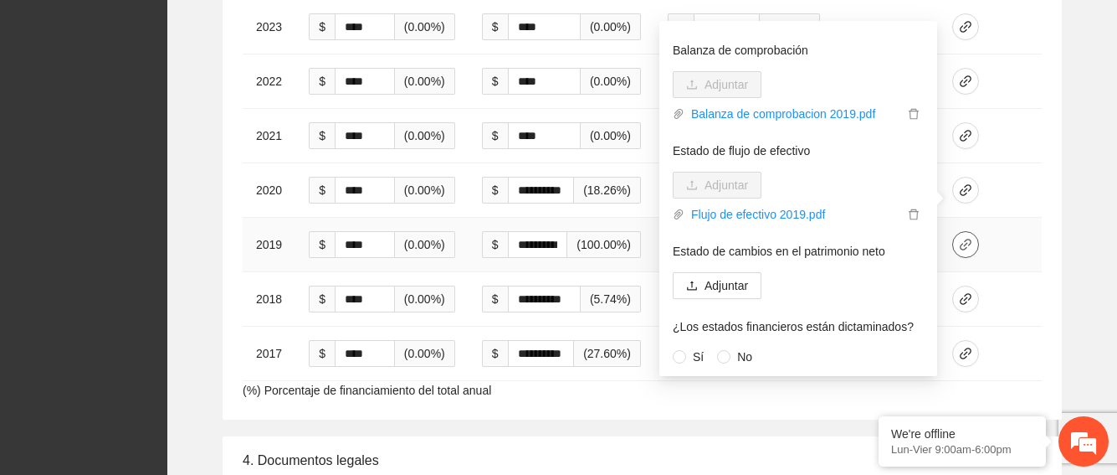
scroll to position [4606, 0]
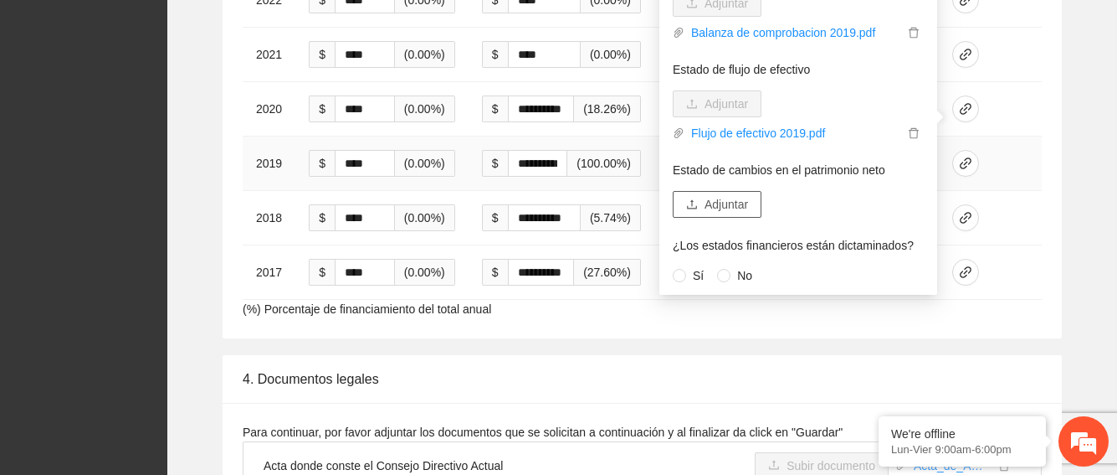
click at [737, 193] on button "Adjuntar" at bounding box center [717, 204] width 89 height 27
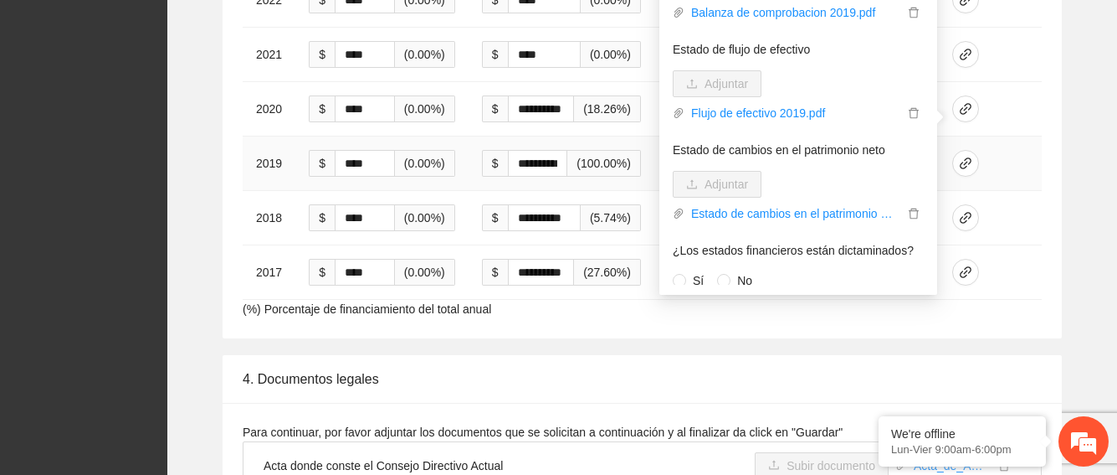
scroll to position [216, 0]
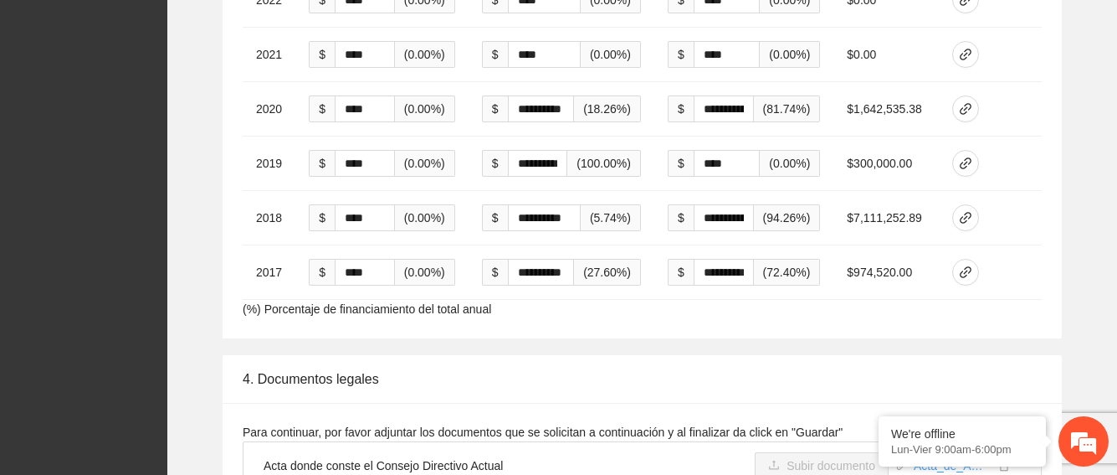
click at [1007, 284] on div "**********" at bounding box center [642, 59] width 839 height 558
click at [963, 212] on icon "link" at bounding box center [966, 218] width 12 height 12
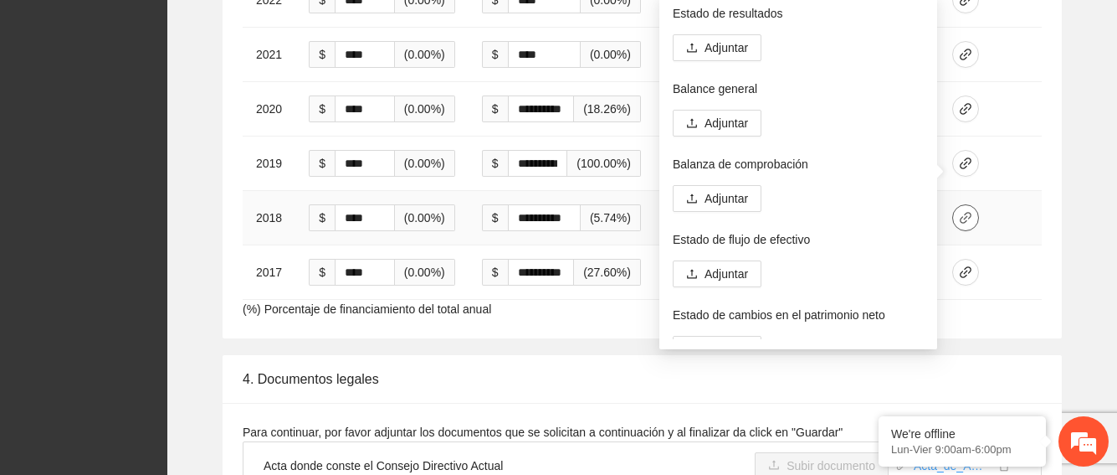
scroll to position [4355, 0]
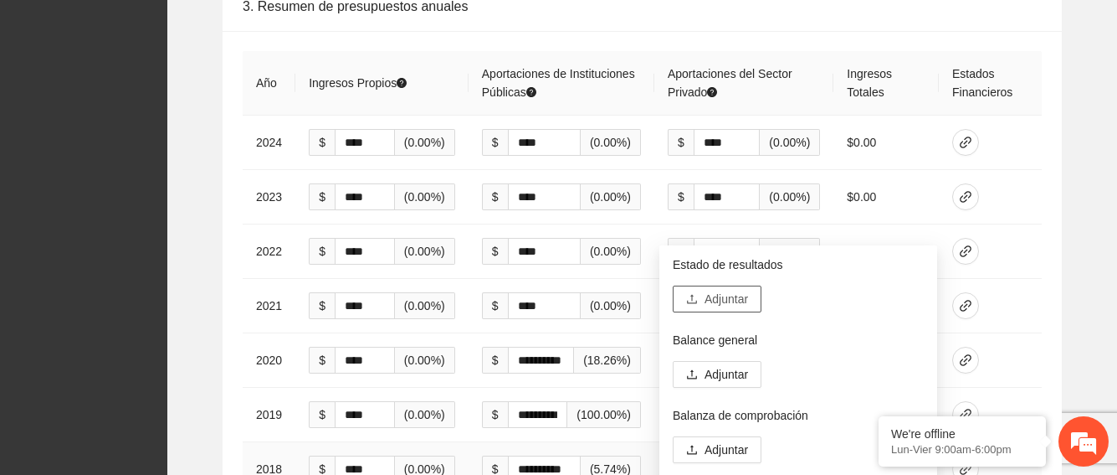
click at [723, 295] on span "Adjuntar" at bounding box center [727, 299] width 44 height 18
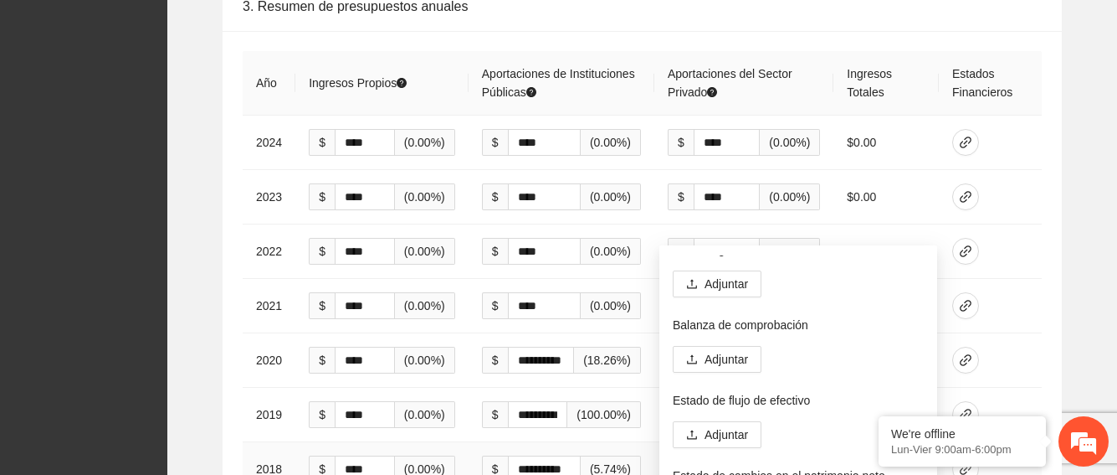
scroll to position [0, 0]
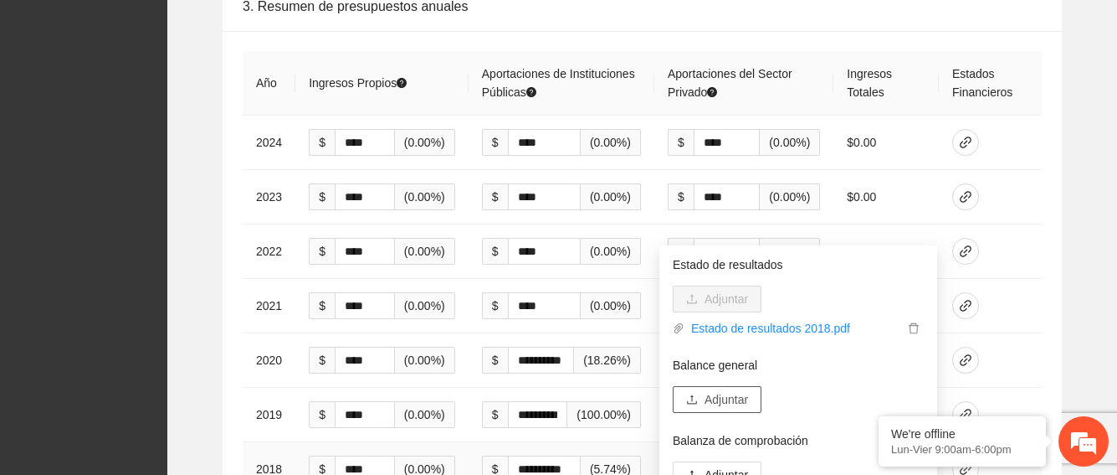
click at [721, 398] on span "Adjuntar" at bounding box center [727, 399] width 44 height 18
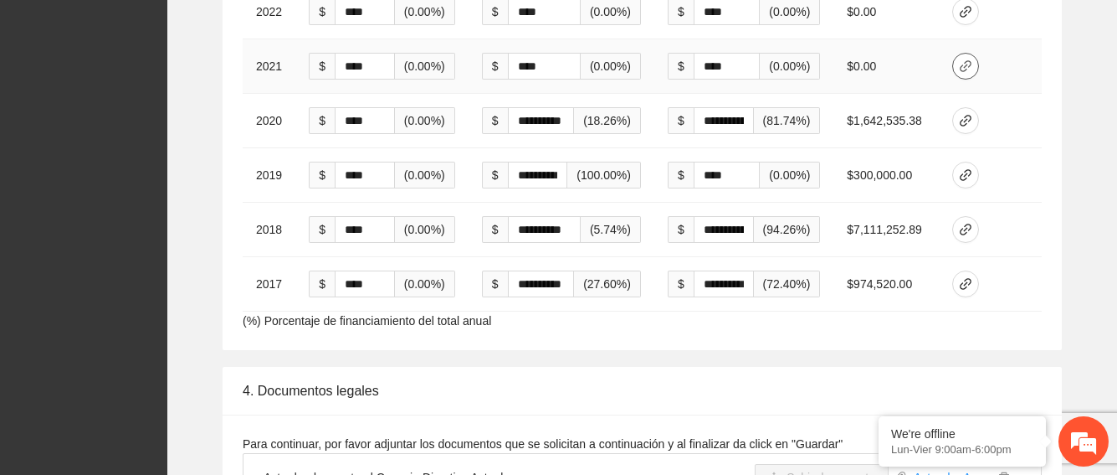
scroll to position [4600, 0]
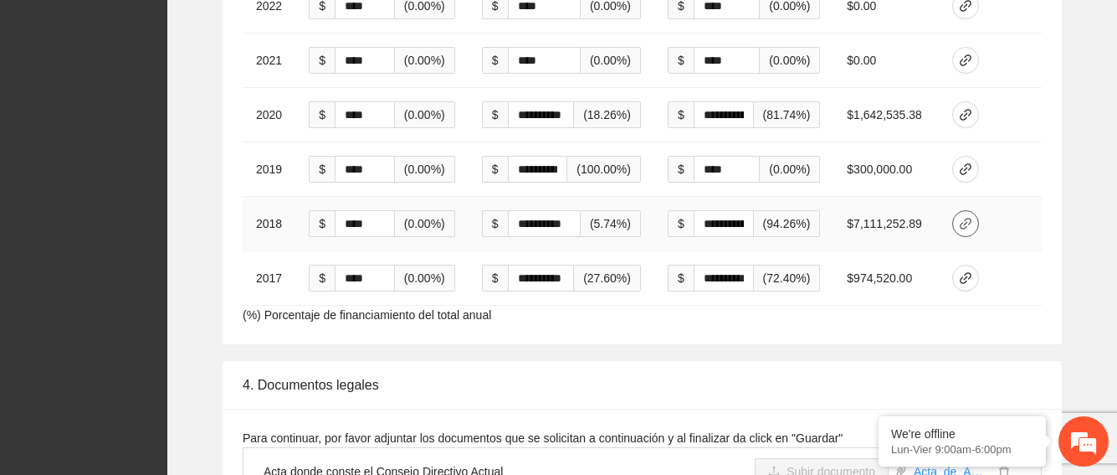
click at [963, 217] on icon "link" at bounding box center [965, 223] width 13 height 13
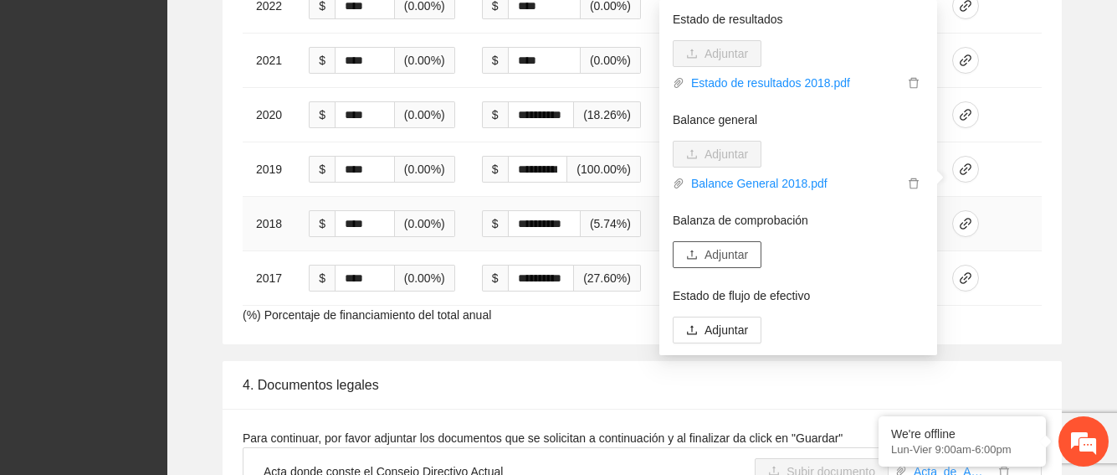
click at [726, 265] on button "Adjuntar" at bounding box center [717, 254] width 89 height 27
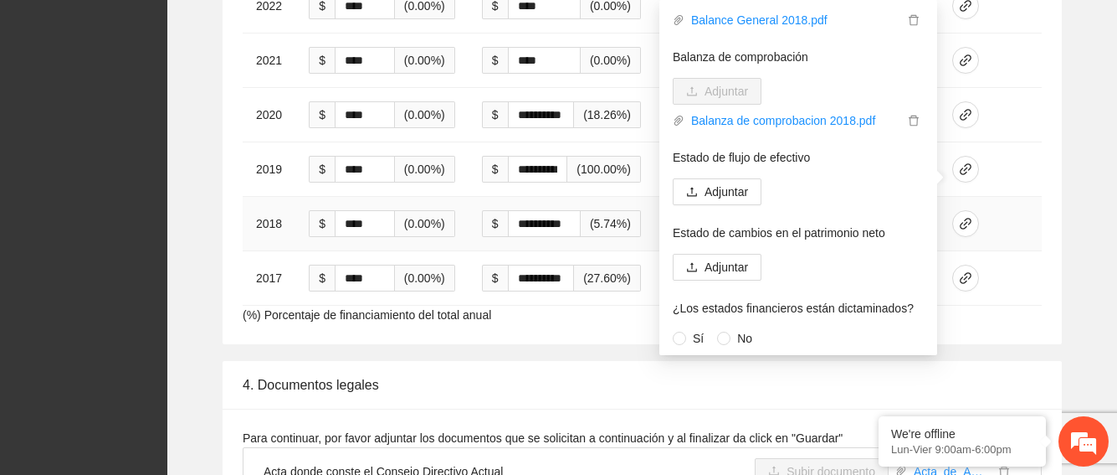
scroll to position [166, 0]
click at [739, 187] on span "Adjuntar" at bounding box center [727, 189] width 44 height 18
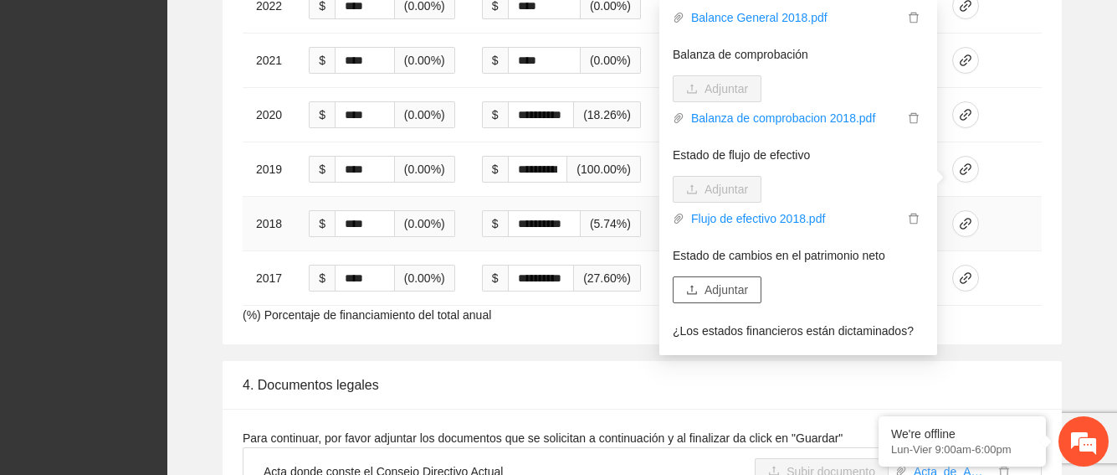
click at [712, 290] on span "Adjuntar" at bounding box center [727, 289] width 44 height 18
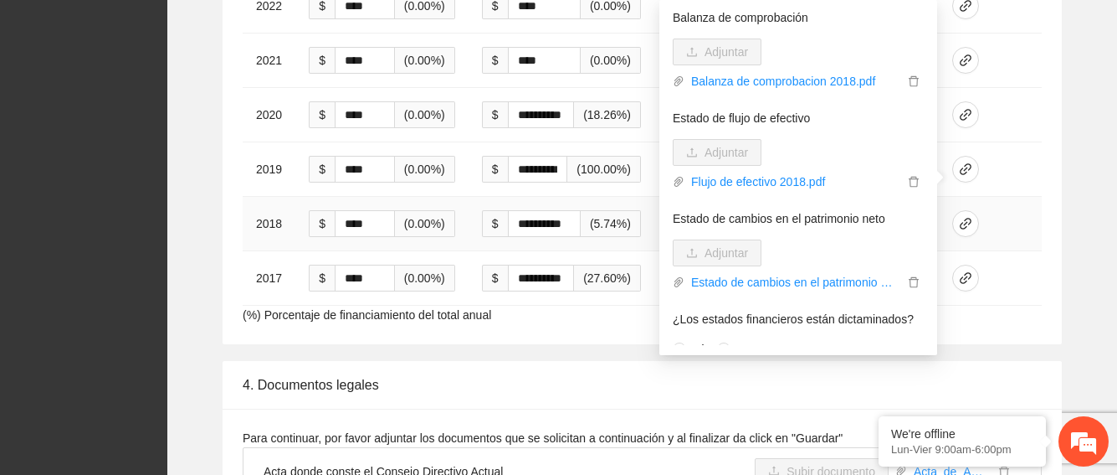
scroll to position [210, 0]
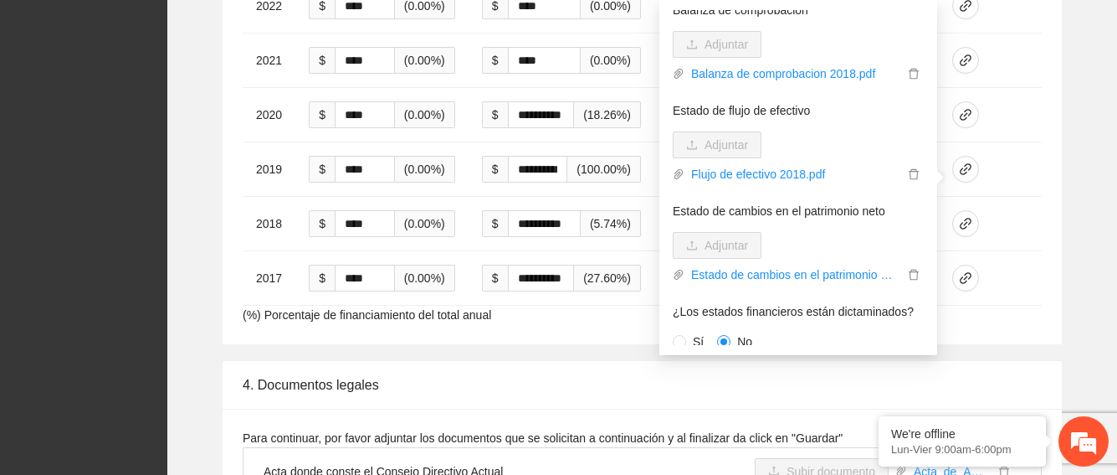
click at [1068, 224] on div "**********" at bounding box center [642, 40] width 923 height 606
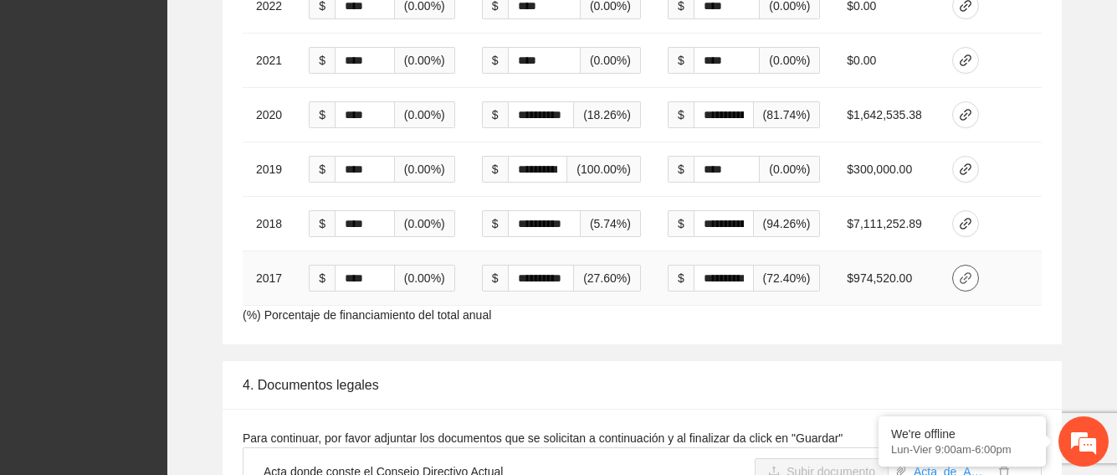
drag, startPoint x: 959, startPoint y: 223, endPoint x: 968, endPoint y: 232, distance: 12.4
click at [959, 264] on button "button" at bounding box center [965, 277] width 27 height 27
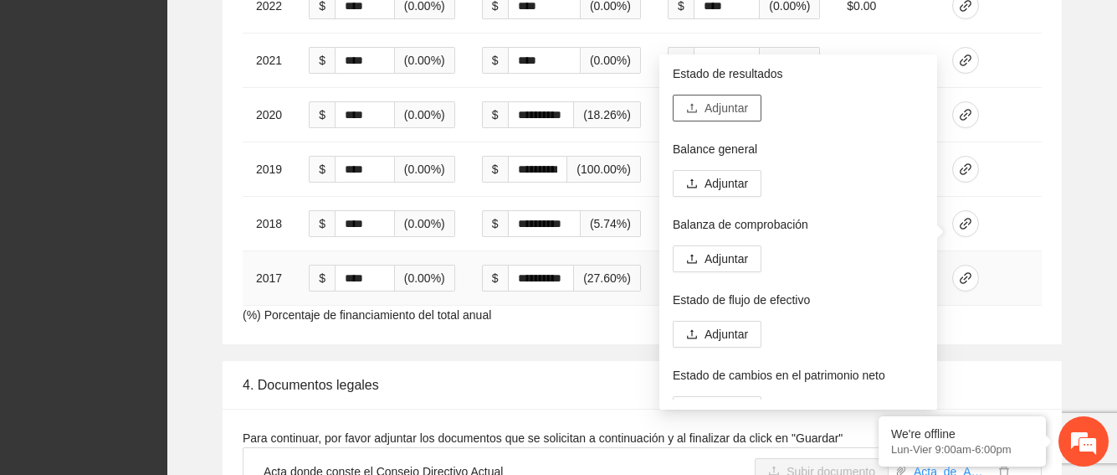
click at [720, 112] on span "Adjuntar" at bounding box center [727, 108] width 44 height 18
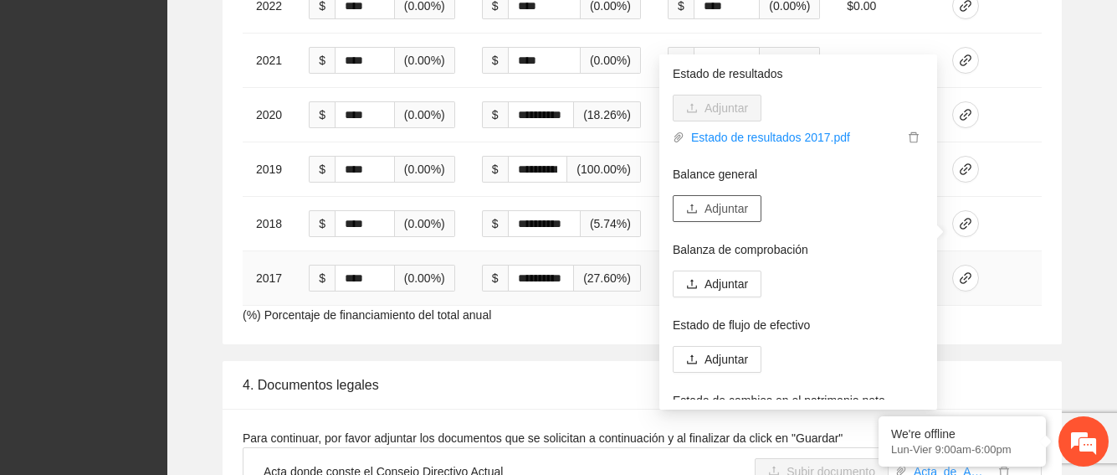
click at [707, 210] on span "Adjuntar" at bounding box center [727, 208] width 44 height 18
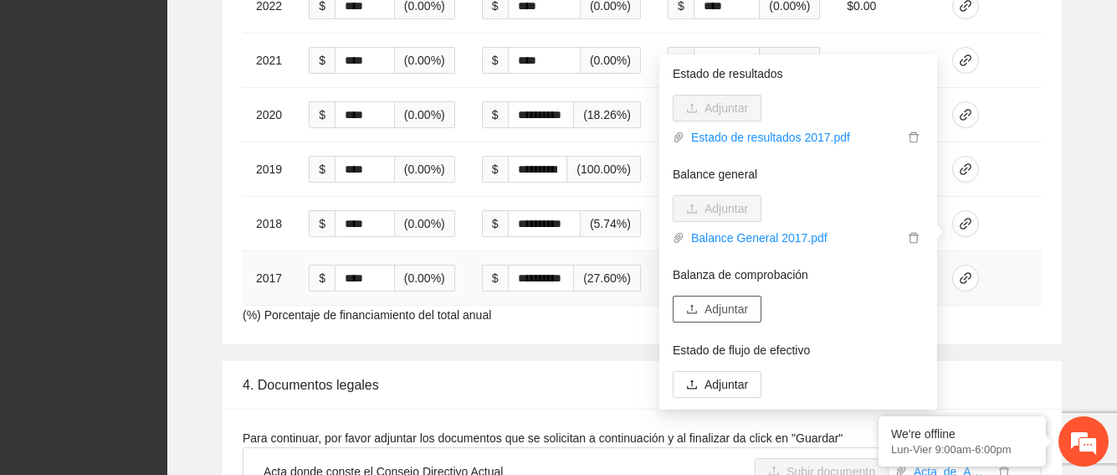
click at [729, 300] on span "Adjuntar" at bounding box center [727, 309] width 44 height 18
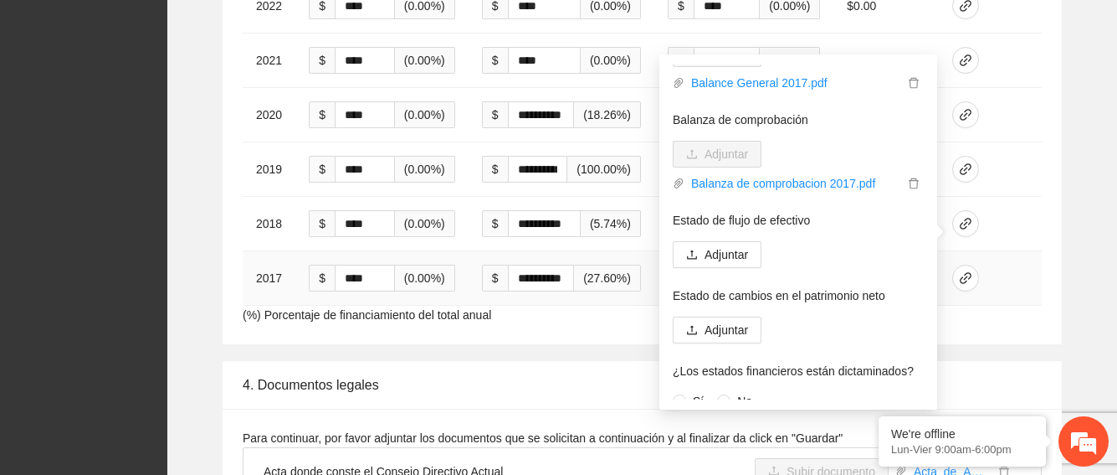
scroll to position [158, 0]
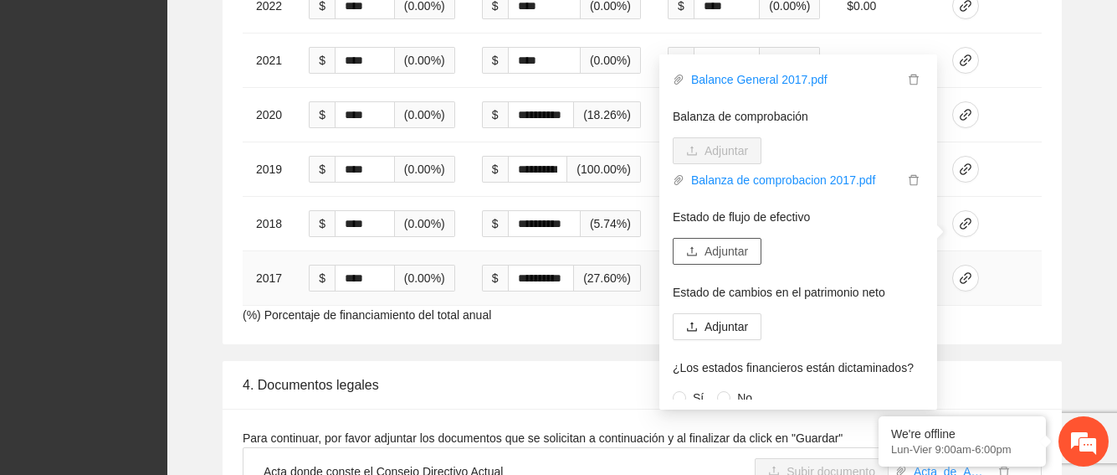
click at [719, 254] on span "Adjuntar" at bounding box center [727, 251] width 44 height 18
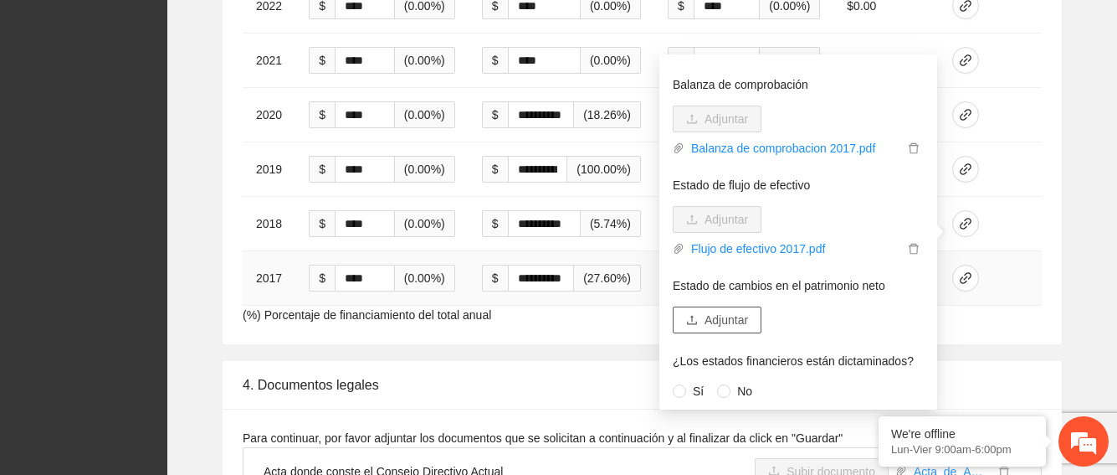
scroll to position [191, 0]
click at [711, 313] on span "Adjuntar" at bounding box center [727, 319] width 44 height 18
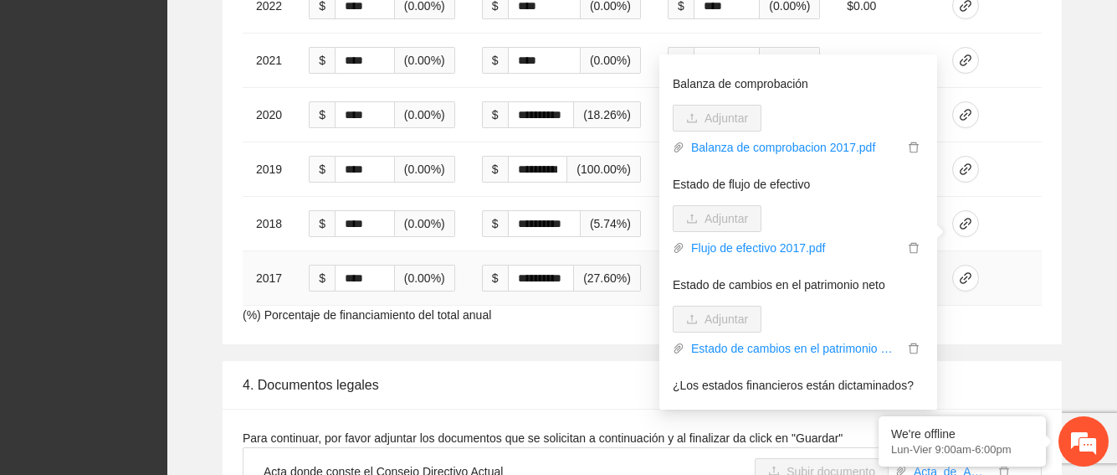
scroll to position [216, 0]
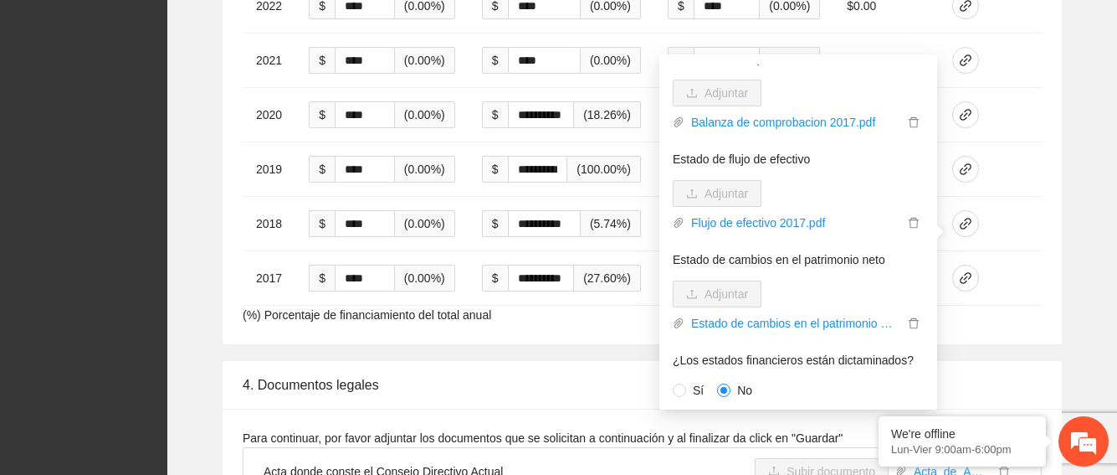
click at [1080, 292] on div "**********" at bounding box center [642, 40] width 923 height 606
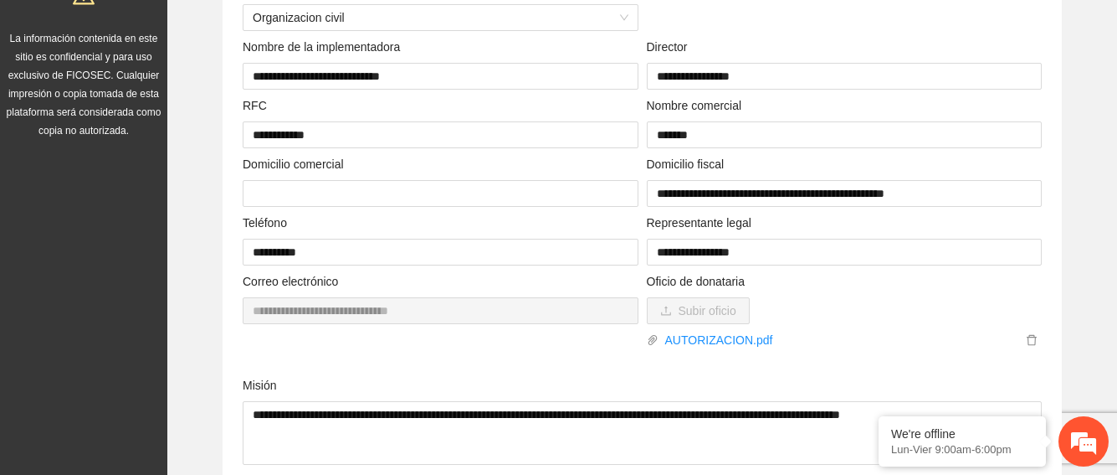
scroll to position [80, 0]
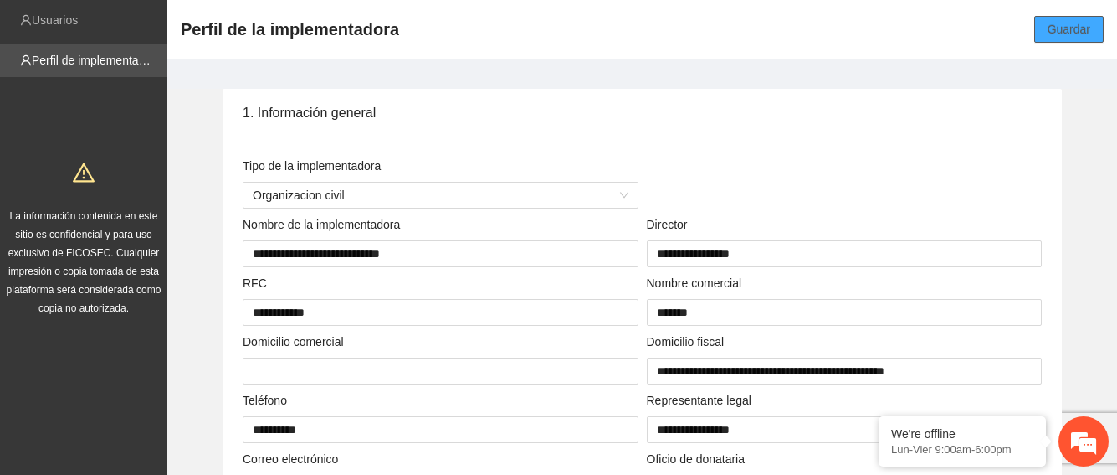
click at [1071, 32] on span "Guardar" at bounding box center [1069, 29] width 43 height 18
